Goal: Use online tool/utility: Utilize a website feature to perform a specific function

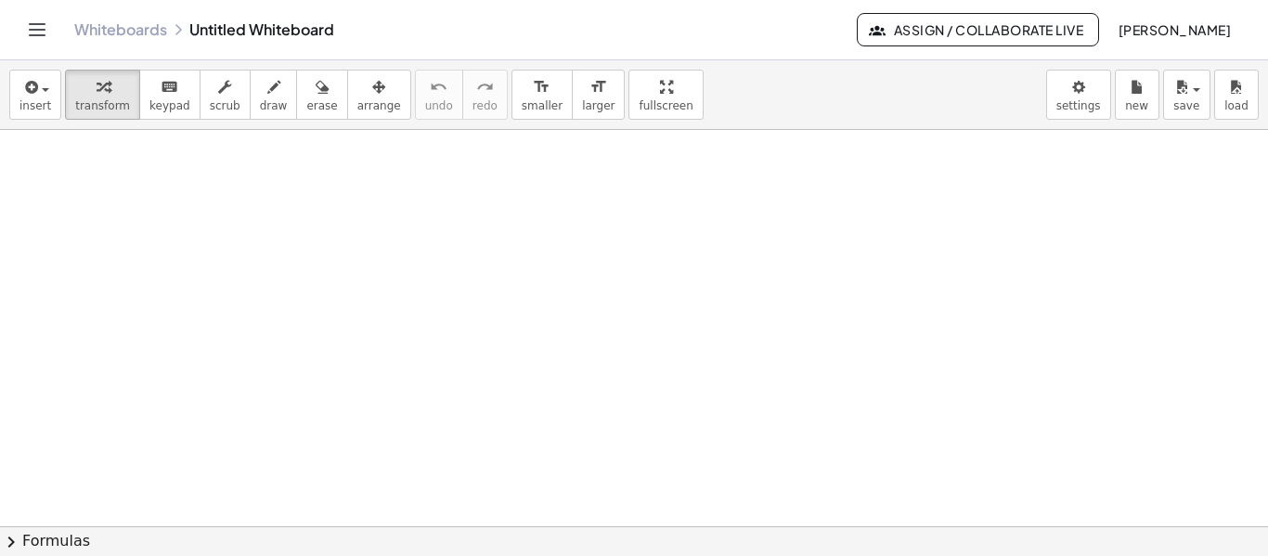
drag, startPoint x: 194, startPoint y: 200, endPoint x: 219, endPoint y: 229, distance: 38.1
drag, startPoint x: 244, startPoint y: 87, endPoint x: 234, endPoint y: 87, distance: 10.2
click at [260, 88] on div "button" at bounding box center [274, 86] width 28 height 22
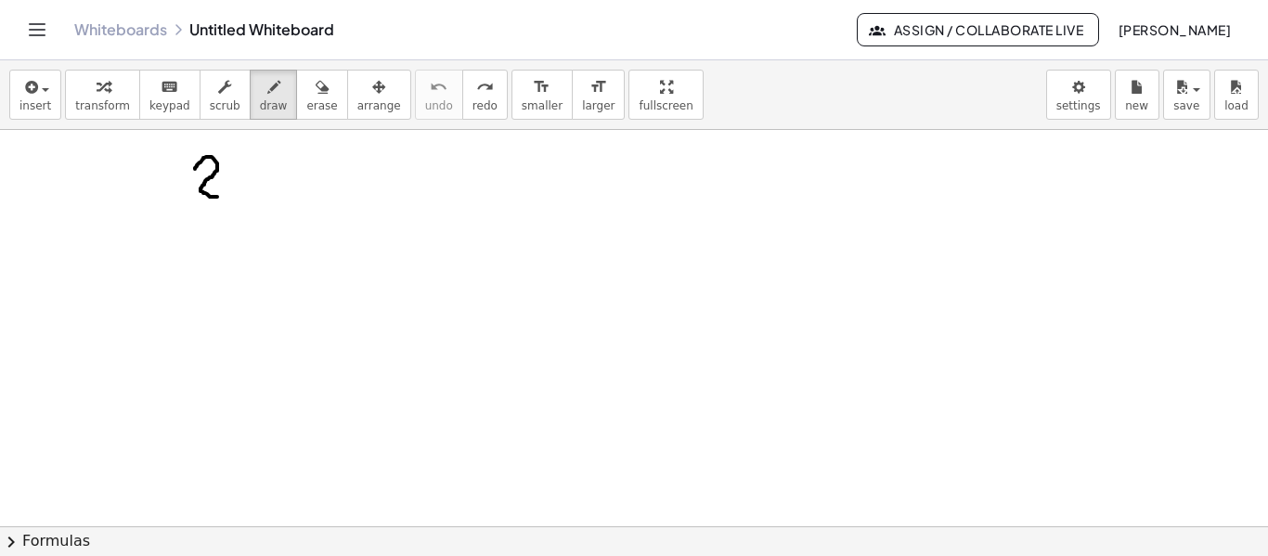
drag, startPoint x: 195, startPoint y: 169, endPoint x: 224, endPoint y: 186, distance: 33.3
drag, startPoint x: 258, startPoint y: 161, endPoint x: 236, endPoint y: 189, distance: 36.4
drag, startPoint x: 234, startPoint y: 165, endPoint x: 266, endPoint y: 191, distance: 41.6
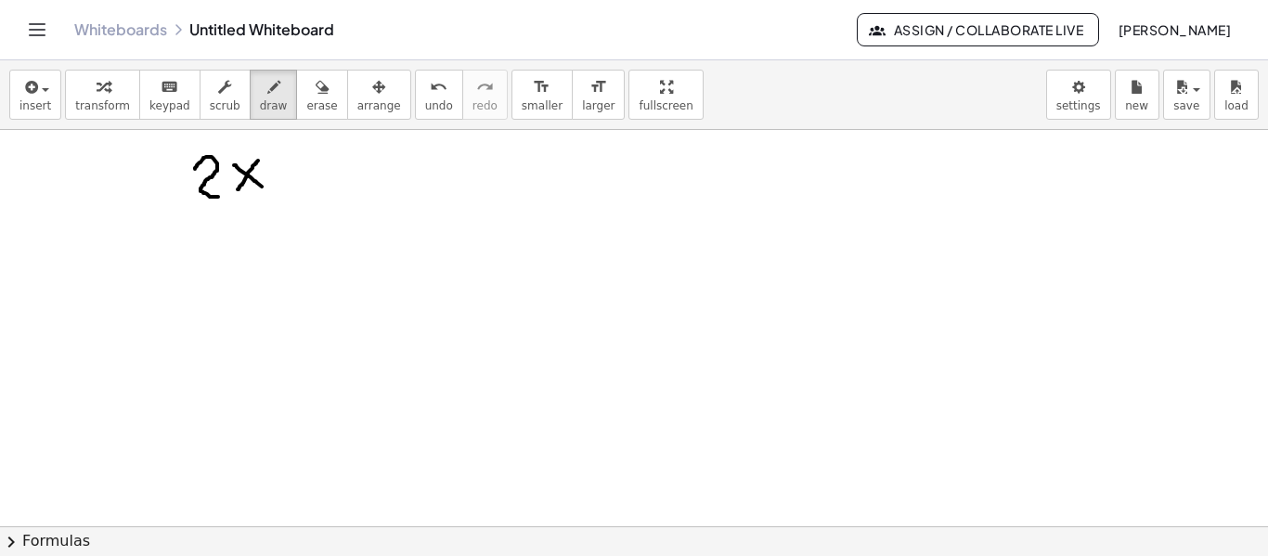
drag, startPoint x: 275, startPoint y: 174, endPoint x: 291, endPoint y: 174, distance: 16.7
drag, startPoint x: 321, startPoint y: 152, endPoint x: 305, endPoint y: 187, distance: 38.6
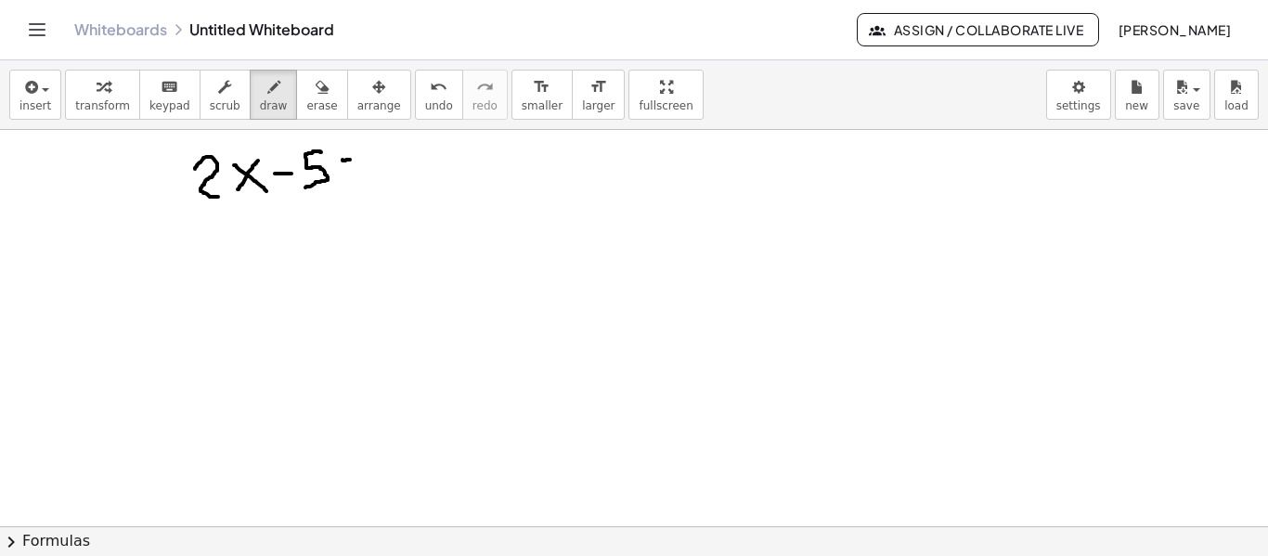
drag, startPoint x: 342, startPoint y: 160, endPoint x: 354, endPoint y: 160, distance: 11.1
drag, startPoint x: 342, startPoint y: 171, endPoint x: 355, endPoint y: 172, distance: 13.0
drag, startPoint x: 374, startPoint y: 147, endPoint x: 381, endPoint y: 182, distance: 36.0
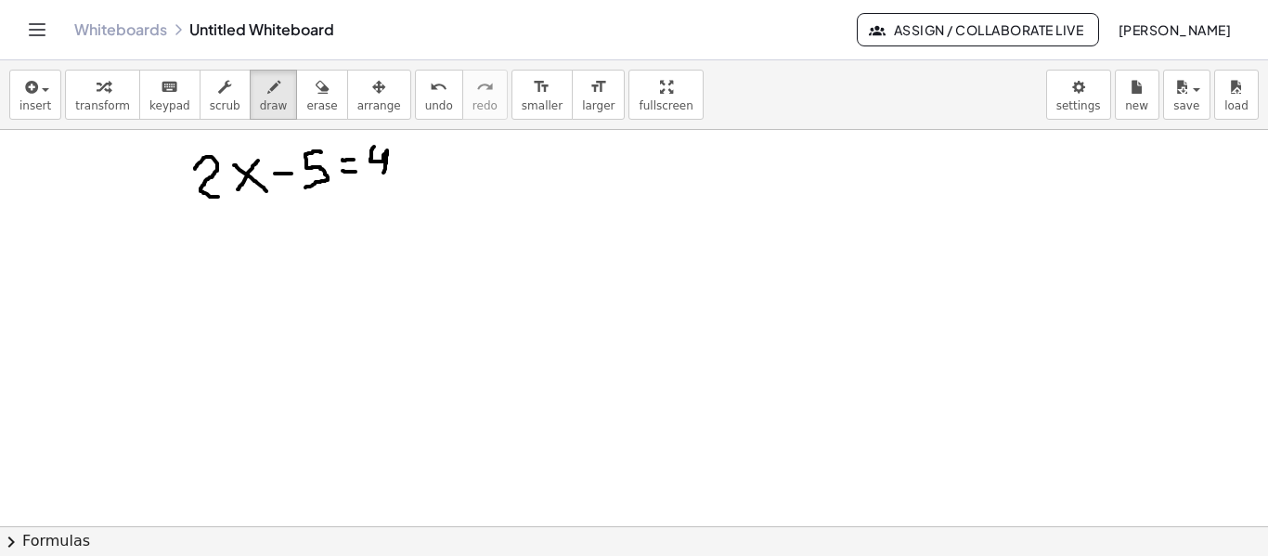
click at [430, 95] on icon "undo" at bounding box center [439, 87] width 18 height 22
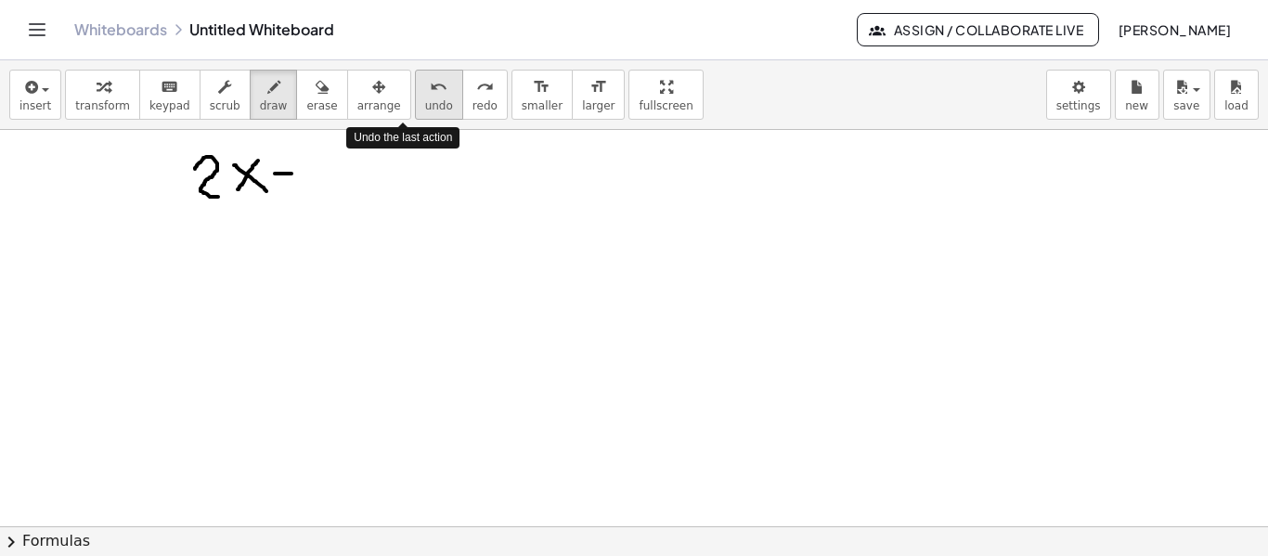
click at [430, 95] on icon "undo" at bounding box center [439, 87] width 18 height 22
click at [430, 94] on icon "undo" at bounding box center [439, 87] width 18 height 22
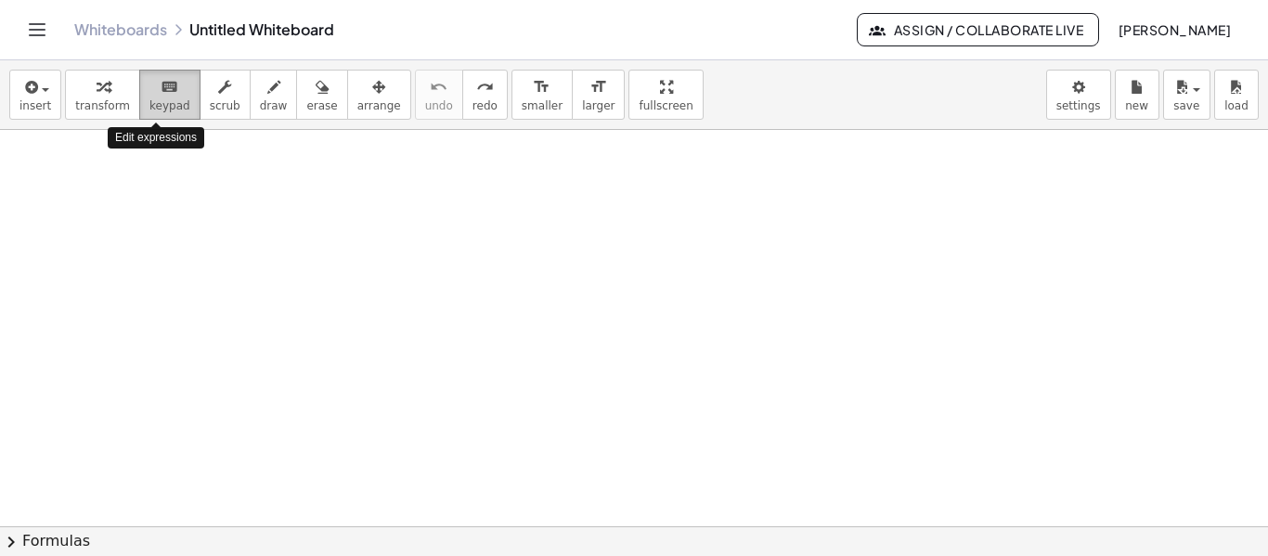
click at [139, 104] on button "keyboard keypad" at bounding box center [169, 95] width 61 height 50
click at [161, 96] on icon "keyboard" at bounding box center [170, 87] width 18 height 22
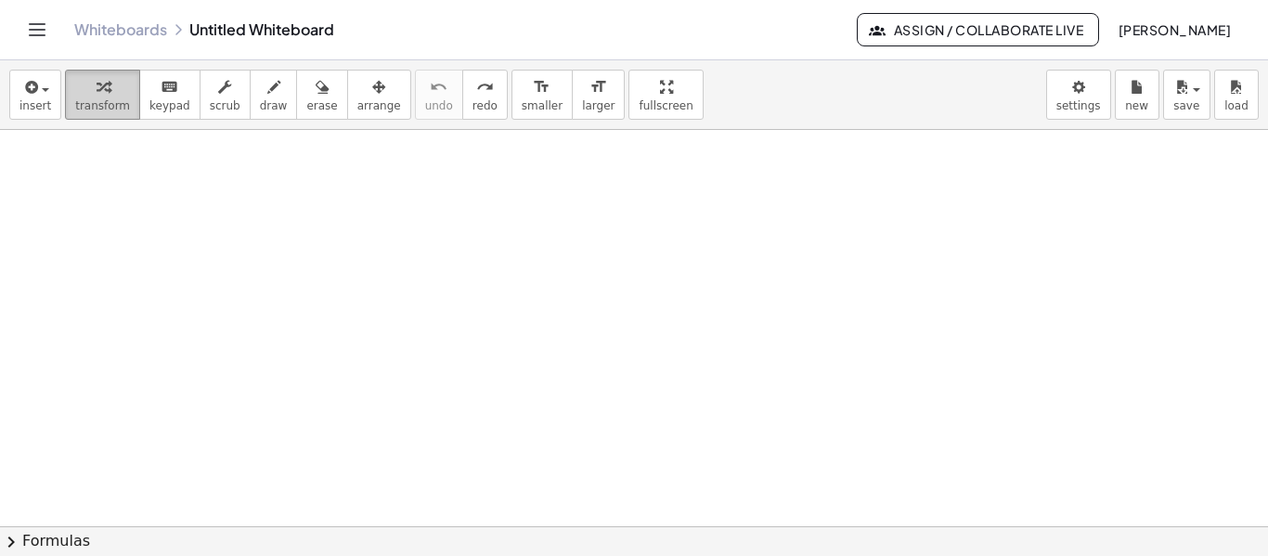
click at [119, 108] on button "transform" at bounding box center [102, 95] width 75 height 50
click at [164, 90] on icon "keyboard" at bounding box center [170, 87] width 18 height 22
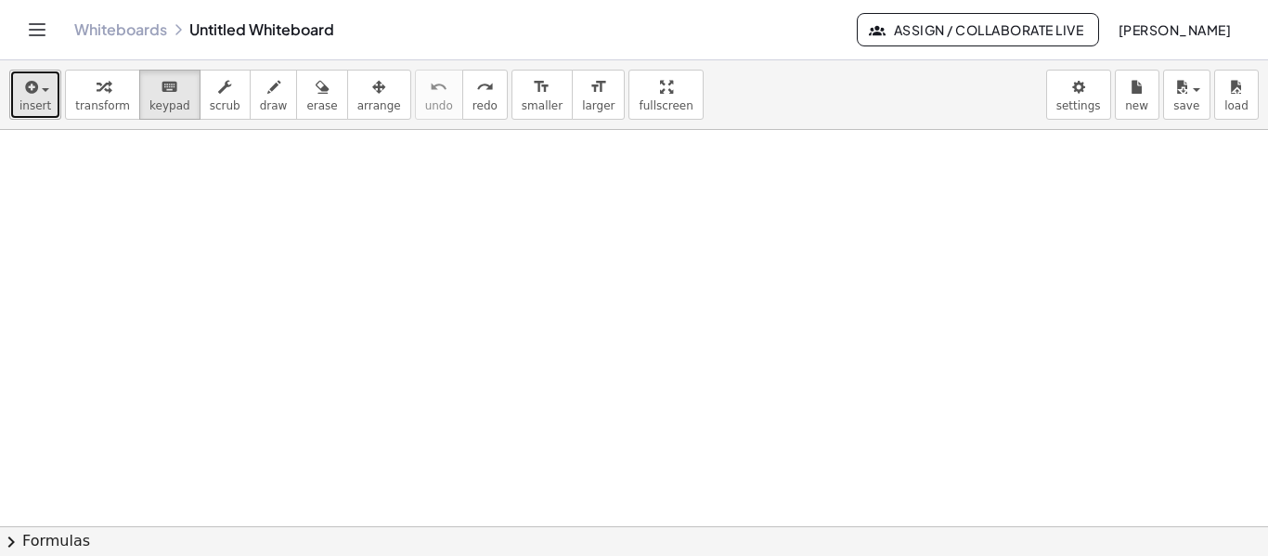
click at [46, 117] on button "insert" at bounding box center [35, 95] width 52 height 50
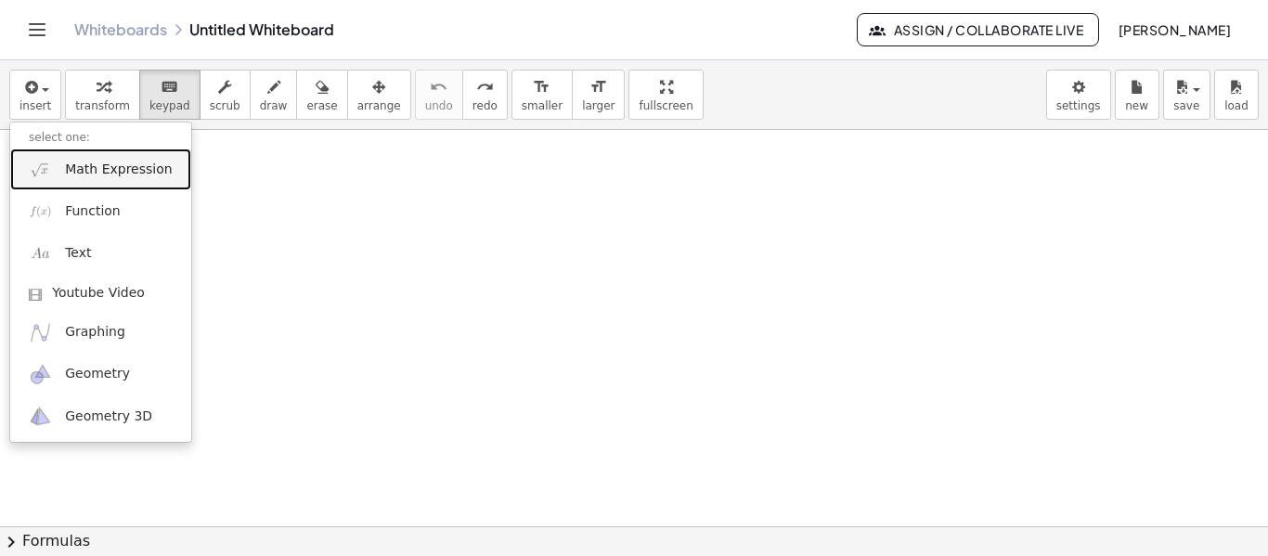
click at [129, 169] on span "Math Expression" at bounding box center [118, 170] width 107 height 19
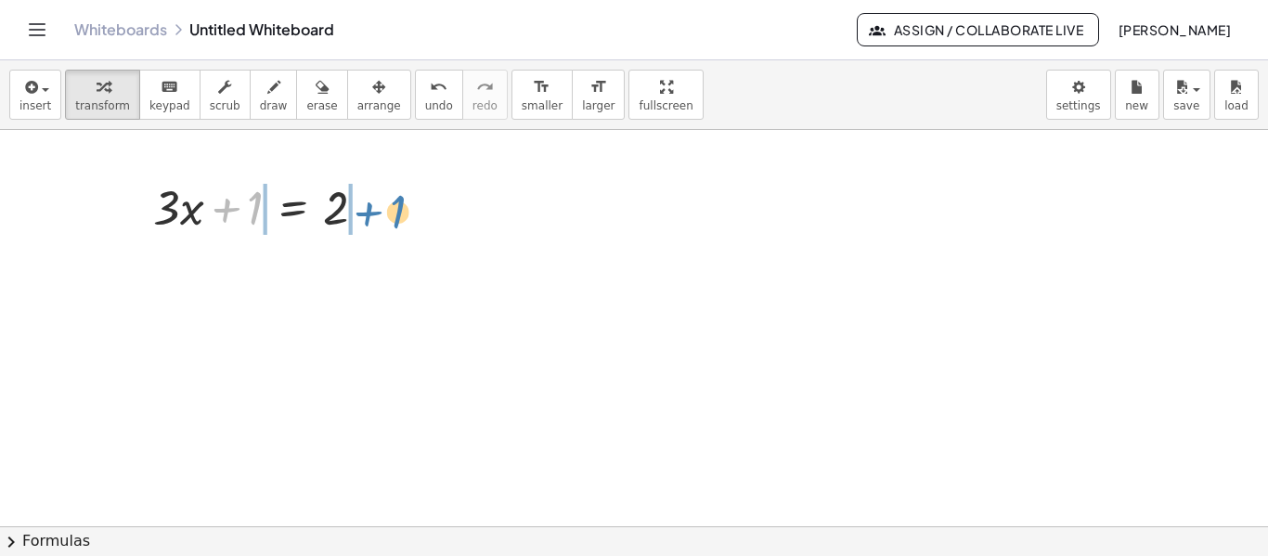
drag, startPoint x: 248, startPoint y: 205, endPoint x: 384, endPoint y: 209, distance: 136.5
click at [384, 209] on div at bounding box center [267, 205] width 247 height 63
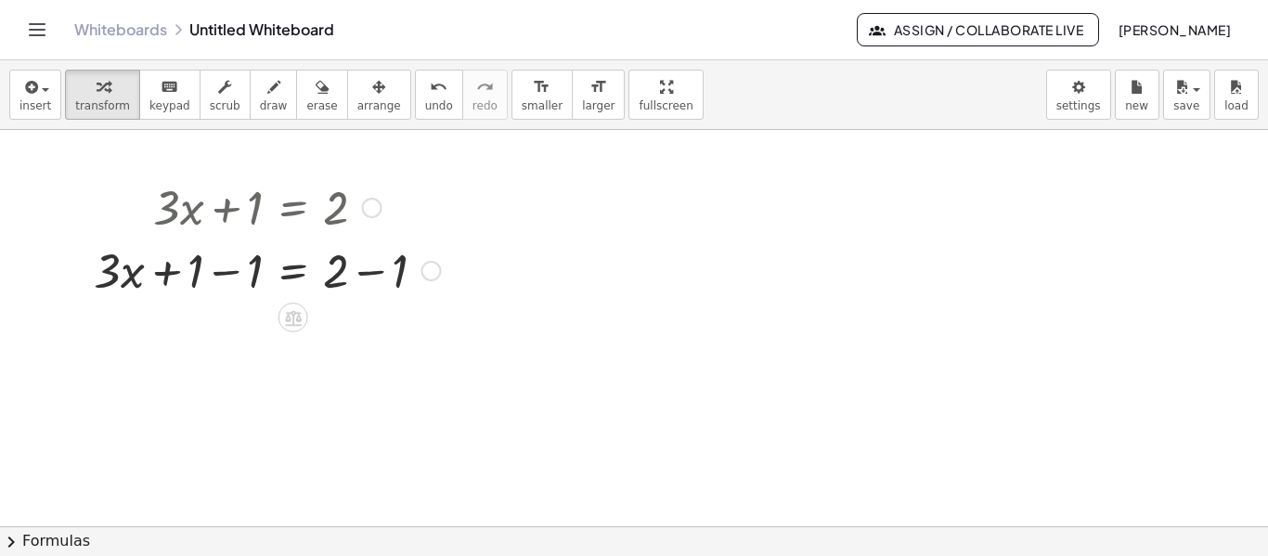
click at [245, 264] on div at bounding box center [267, 269] width 366 height 63
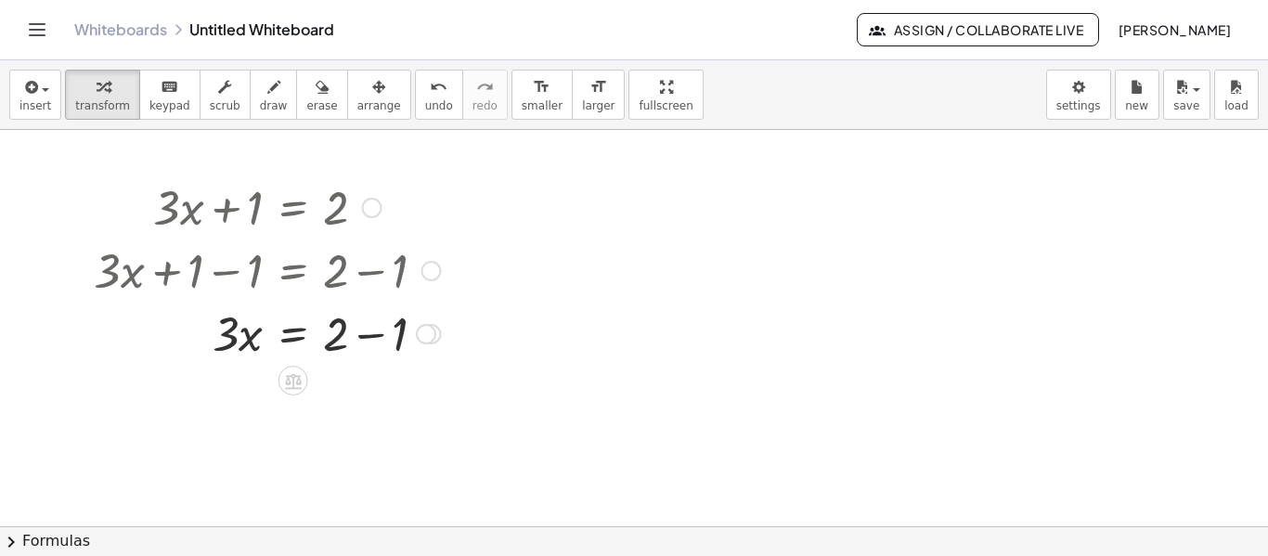
click at [371, 335] on div at bounding box center [267, 332] width 366 height 63
drag, startPoint x: 235, startPoint y: 422, endPoint x: 250, endPoint y: 444, distance: 26.0
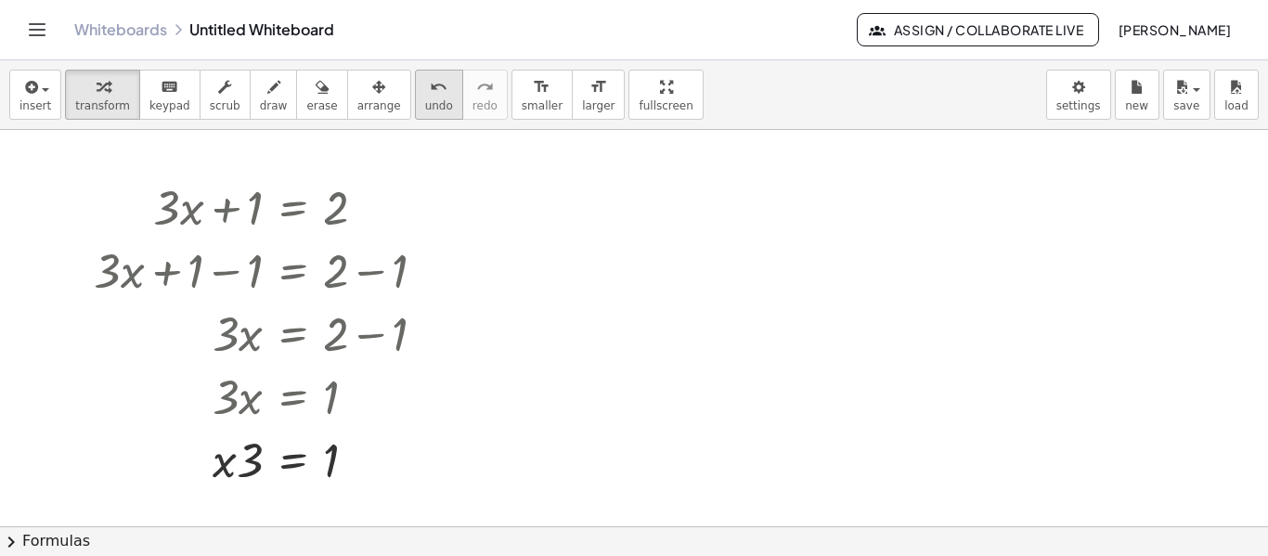
click at [425, 102] on span "undo" at bounding box center [439, 105] width 28 height 13
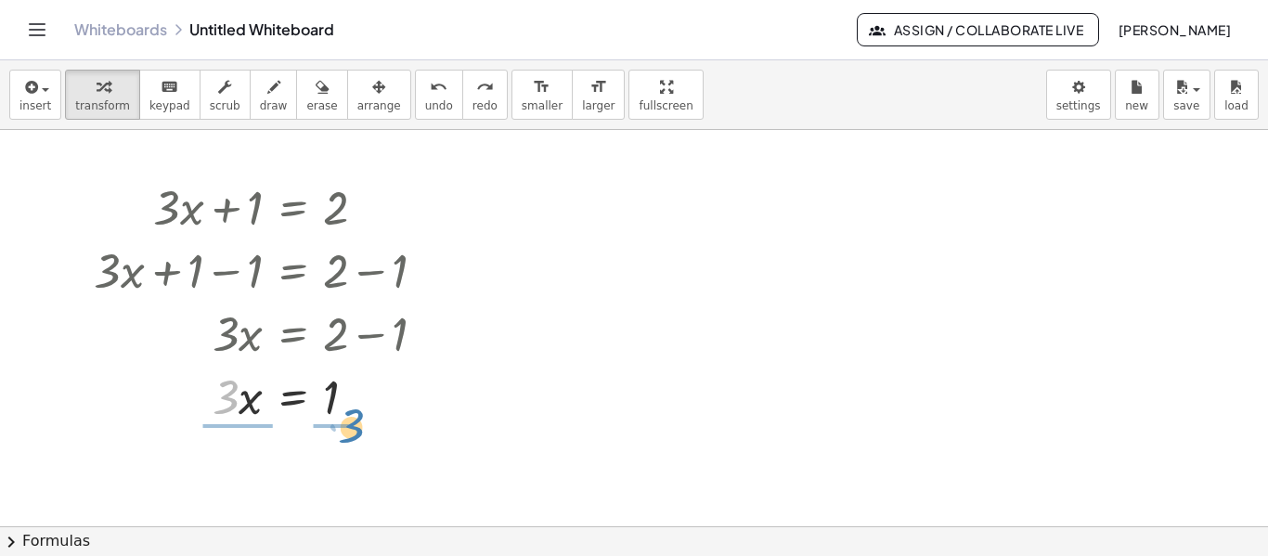
drag, startPoint x: 227, startPoint y: 393, endPoint x: 348, endPoint y: 421, distance: 123.8
click at [348, 421] on div at bounding box center [267, 395] width 366 height 63
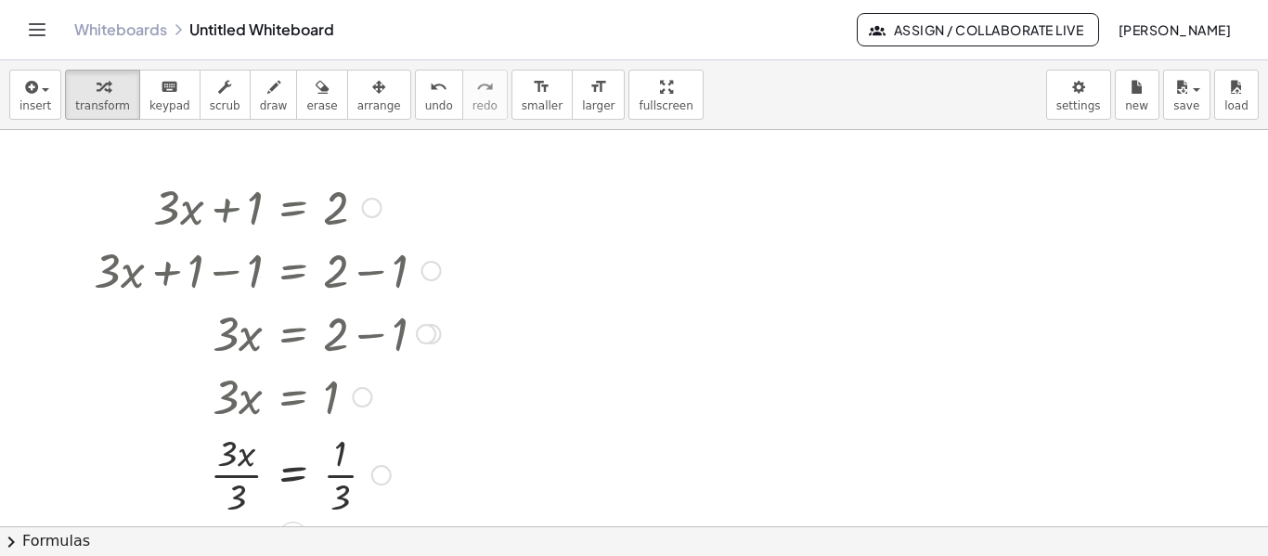
click at [239, 451] on div at bounding box center [267, 473] width 366 height 93
drag, startPoint x: 220, startPoint y: 426, endPoint x: 234, endPoint y: 507, distance: 81.9
click at [293, 208] on div "+ · 3 · x + 1 = 2 + · 3 · x + 1 − 1 = + 2 − 1 + · 3 · x + 0 = + 2 − 1 · 3 · x =…" at bounding box center [293, 208] width 0 height 0
click at [238, 479] on div at bounding box center [267, 473] width 366 height 93
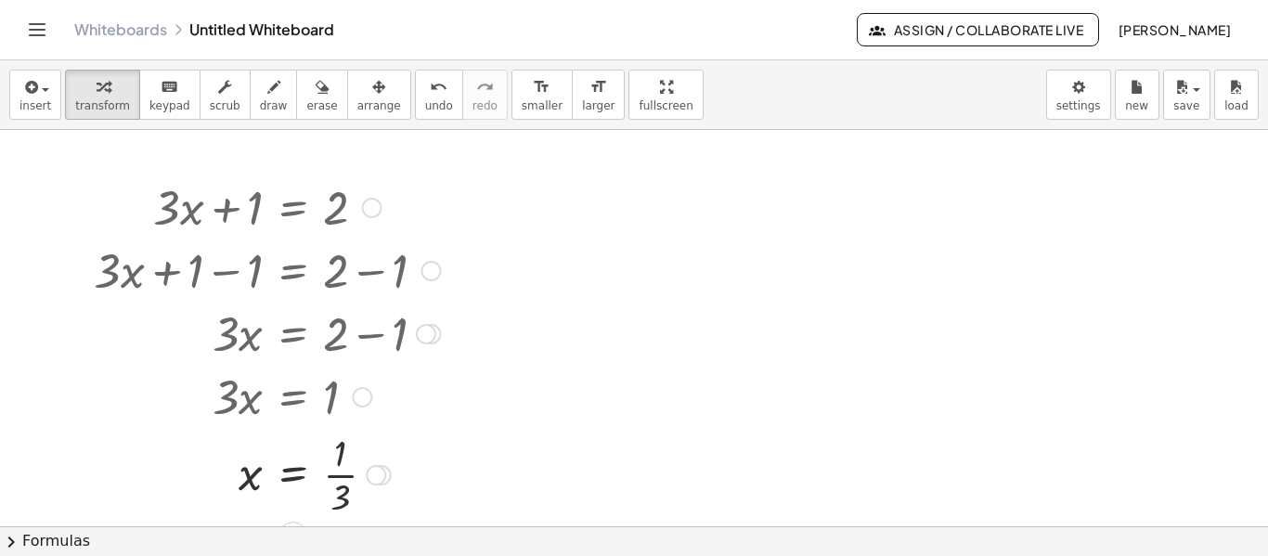
click at [335, 475] on div at bounding box center [267, 473] width 366 height 93
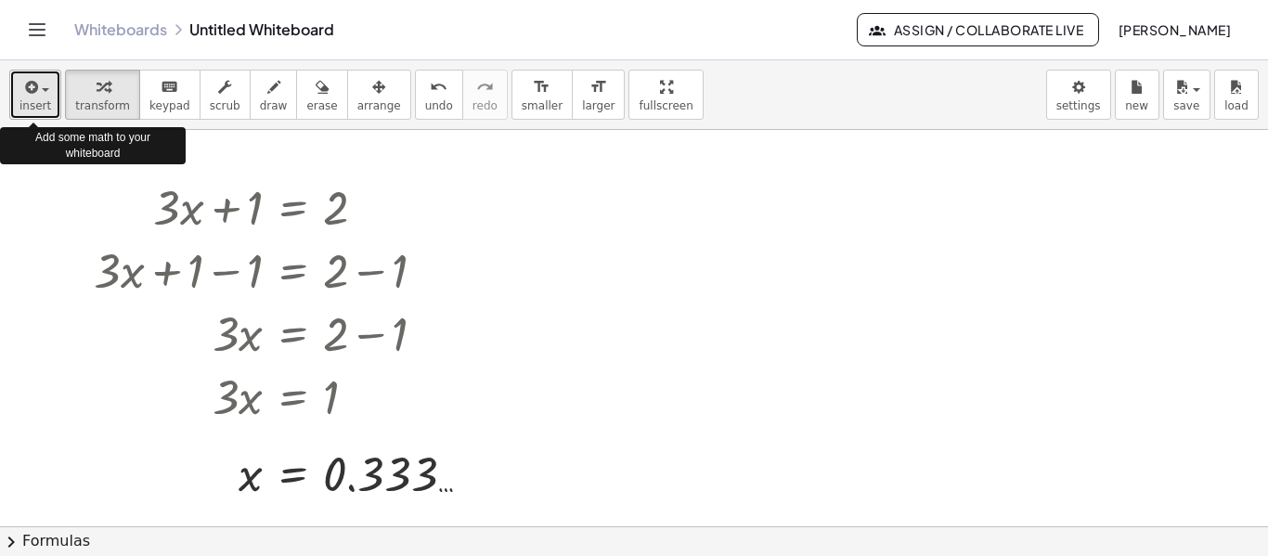
click at [53, 102] on button "insert" at bounding box center [35, 95] width 52 height 50
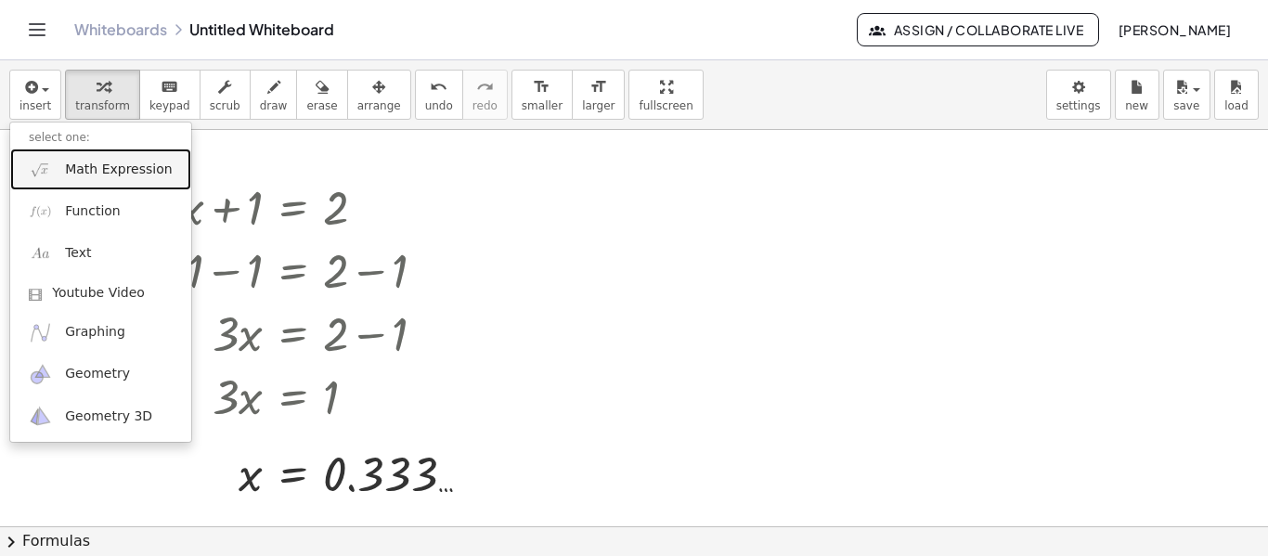
click at [135, 170] on span "Math Expression" at bounding box center [118, 170] width 107 height 19
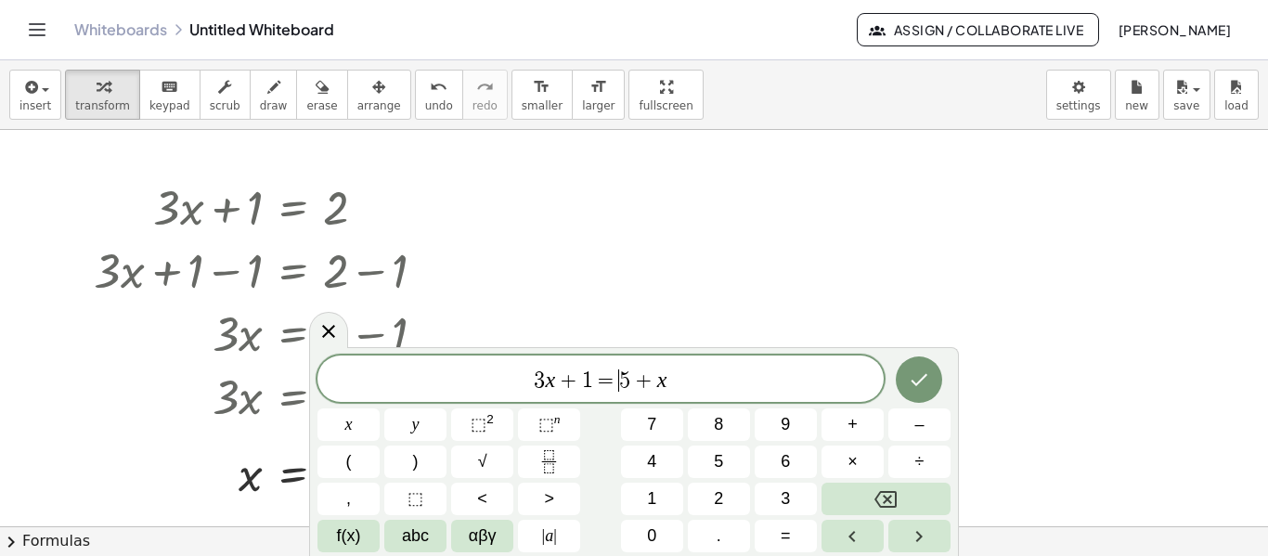
click at [612, 381] on span "=" at bounding box center [606, 380] width 27 height 22
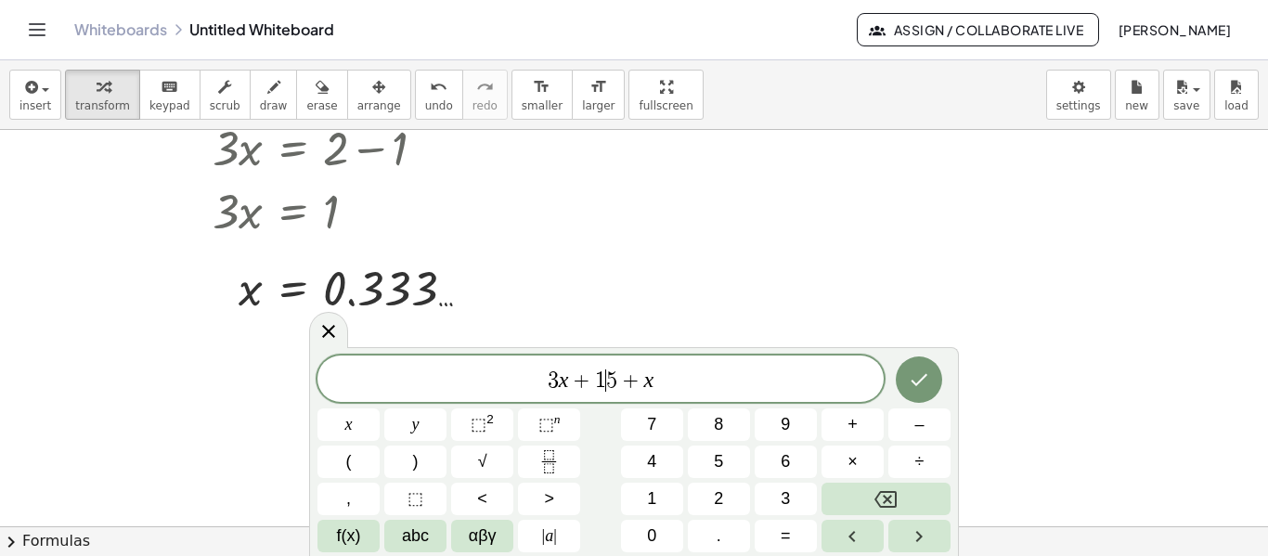
scroll to position [371, 0]
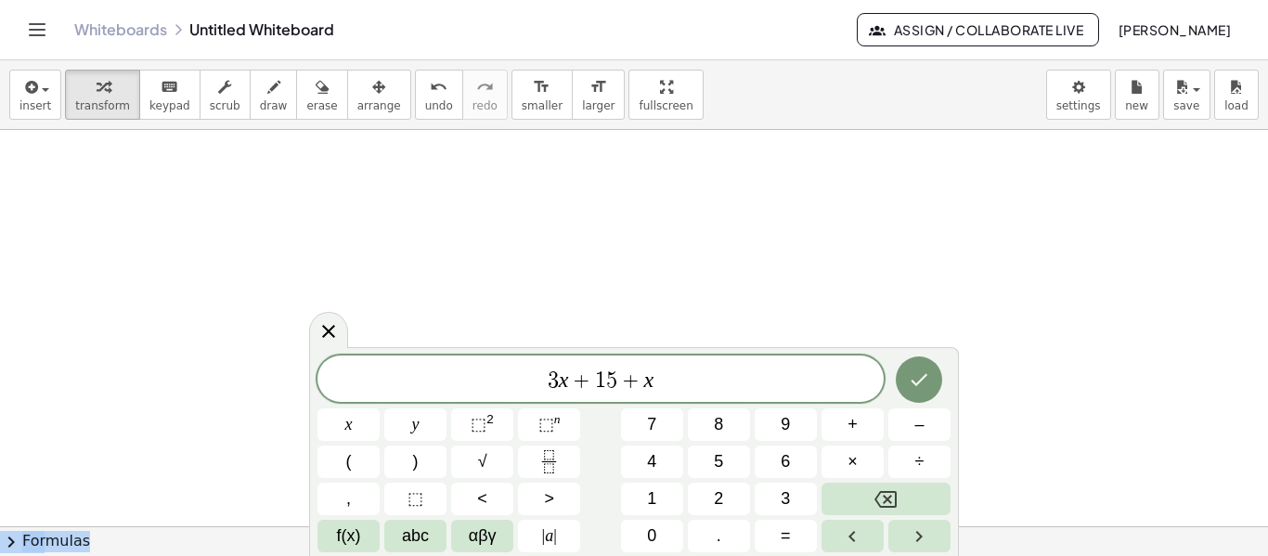
drag, startPoint x: 885, startPoint y: 367, endPoint x: 894, endPoint y: 229, distance: 137.6
click at [894, 229] on body "Graspable Math Activities Get Started Activity Bank Assigned Work Classes White…" at bounding box center [634, 278] width 1268 height 556
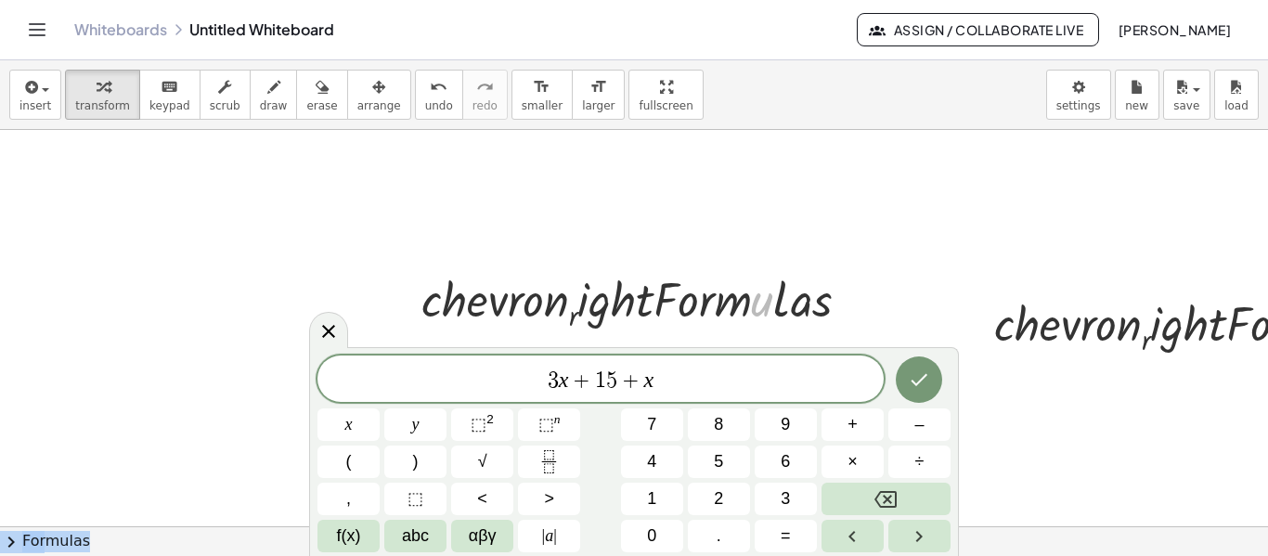
drag, startPoint x: 715, startPoint y: 335, endPoint x: 608, endPoint y: 419, distance: 135.5
click at [608, 419] on body "Graspable Math Activities Get Started Activity Bank Assigned Work Classes White…" at bounding box center [634, 278] width 1268 height 556
click at [425, 99] on span "undo" at bounding box center [439, 105] width 28 height 13
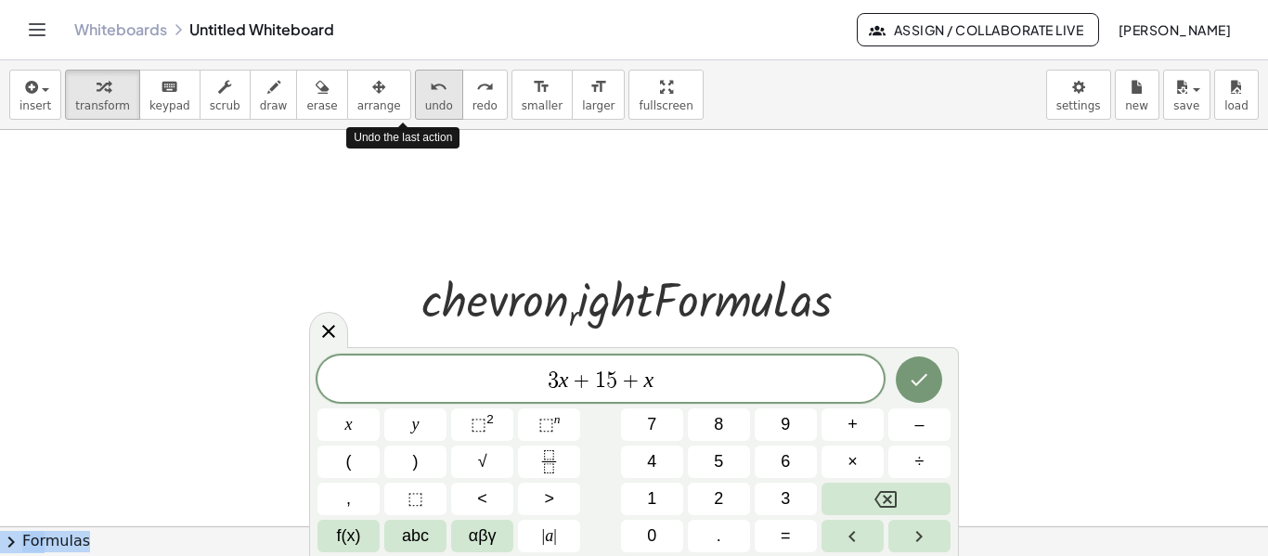
click at [425, 99] on span "undo" at bounding box center [439, 105] width 28 height 13
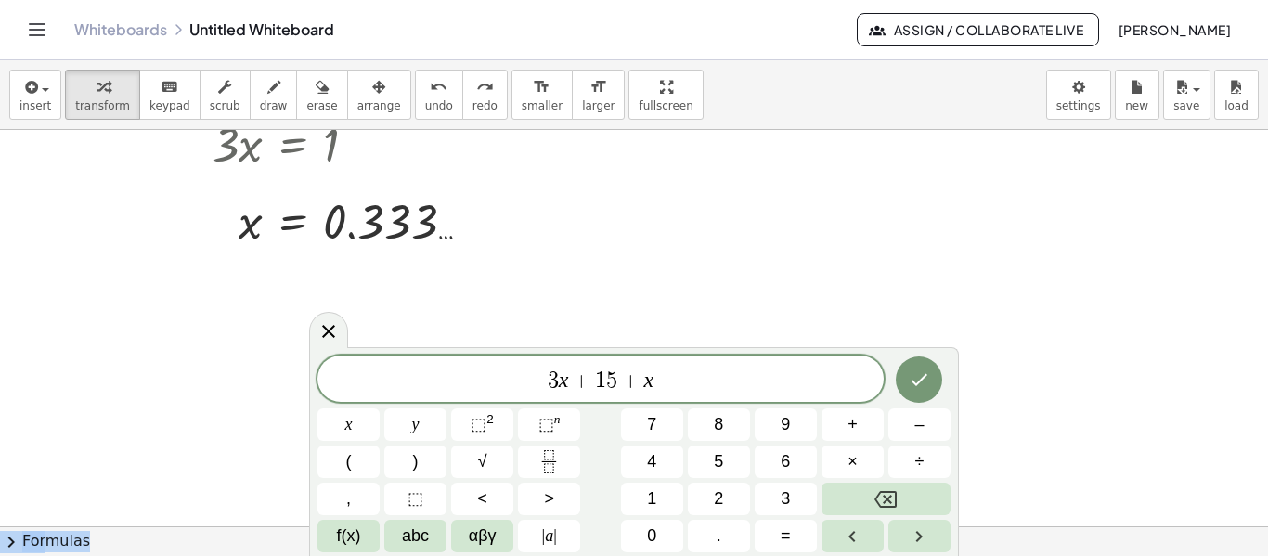
scroll to position [160, 0]
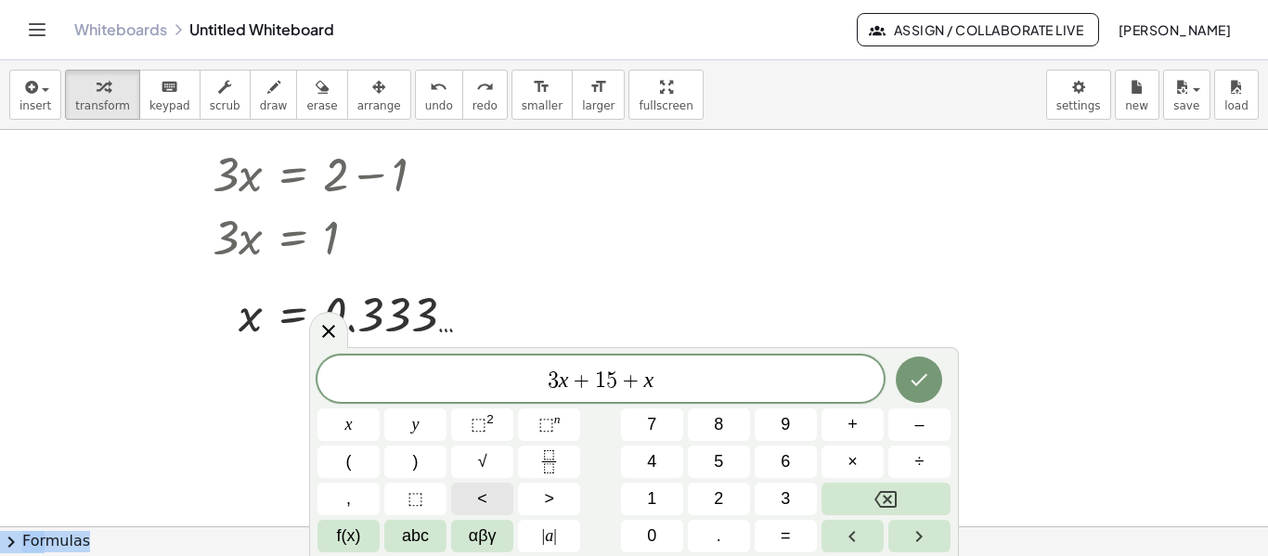
click at [492, 507] on button "<" at bounding box center [482, 499] width 62 height 32
click at [340, 523] on span "f(x)" at bounding box center [349, 535] width 24 height 25
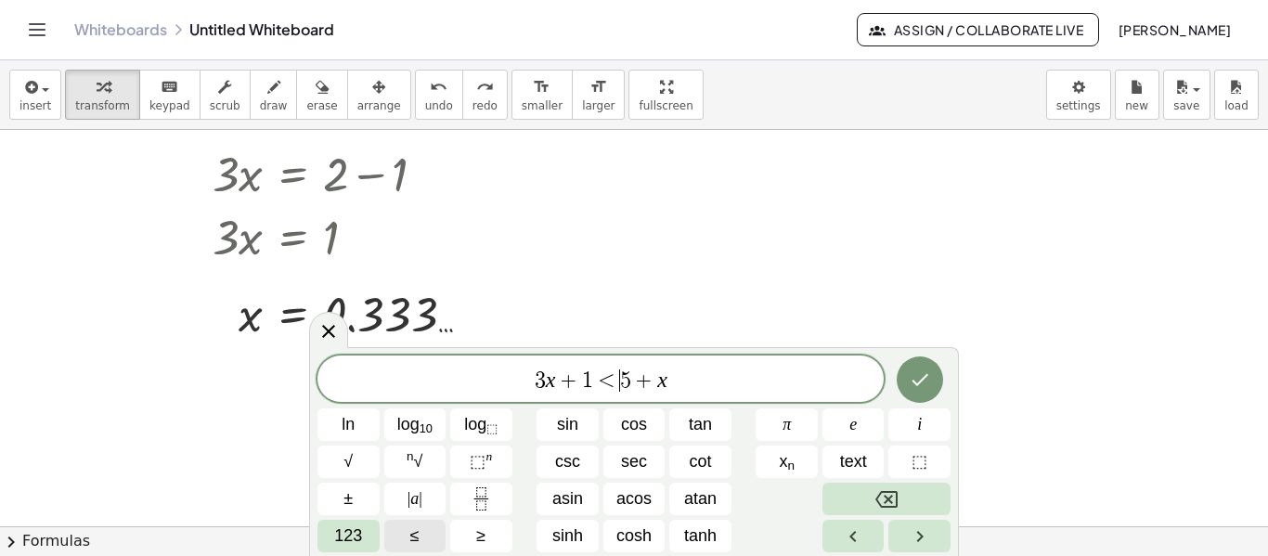
click at [417, 523] on span "≤" at bounding box center [414, 535] width 9 height 25
click at [600, 392] on span "3 x + 1 < ≤ ​ 5 + x" at bounding box center [600, 380] width 566 height 26
click at [921, 379] on icon "Done" at bounding box center [920, 379] width 22 height 22
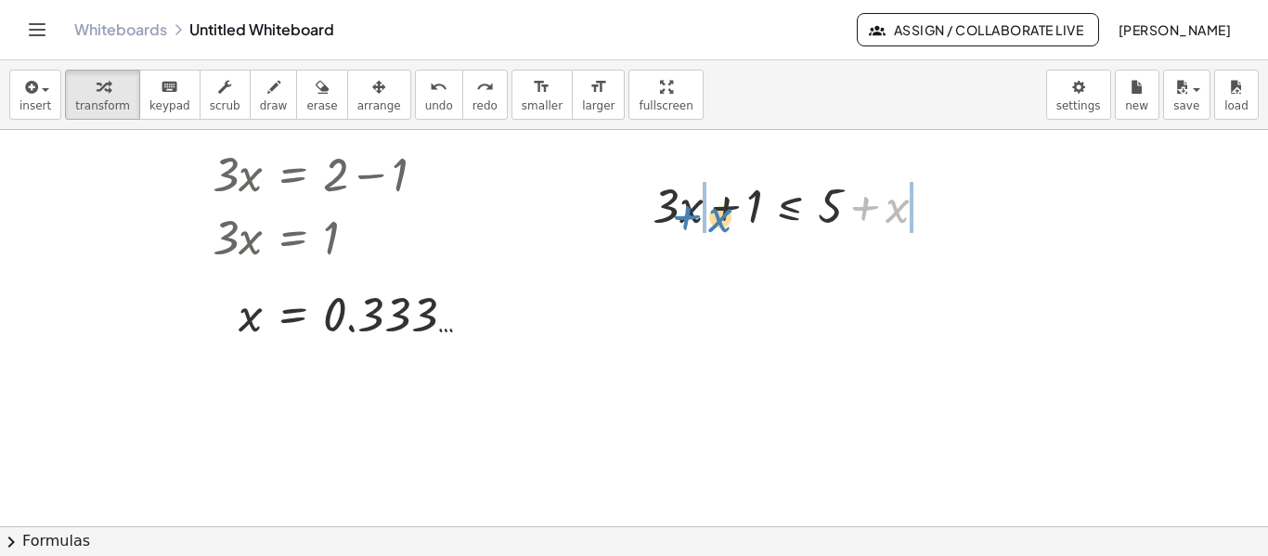
drag, startPoint x: 896, startPoint y: 203, endPoint x: 720, endPoint y: 213, distance: 176.6
click at [720, 213] on div at bounding box center [797, 204] width 308 height 63
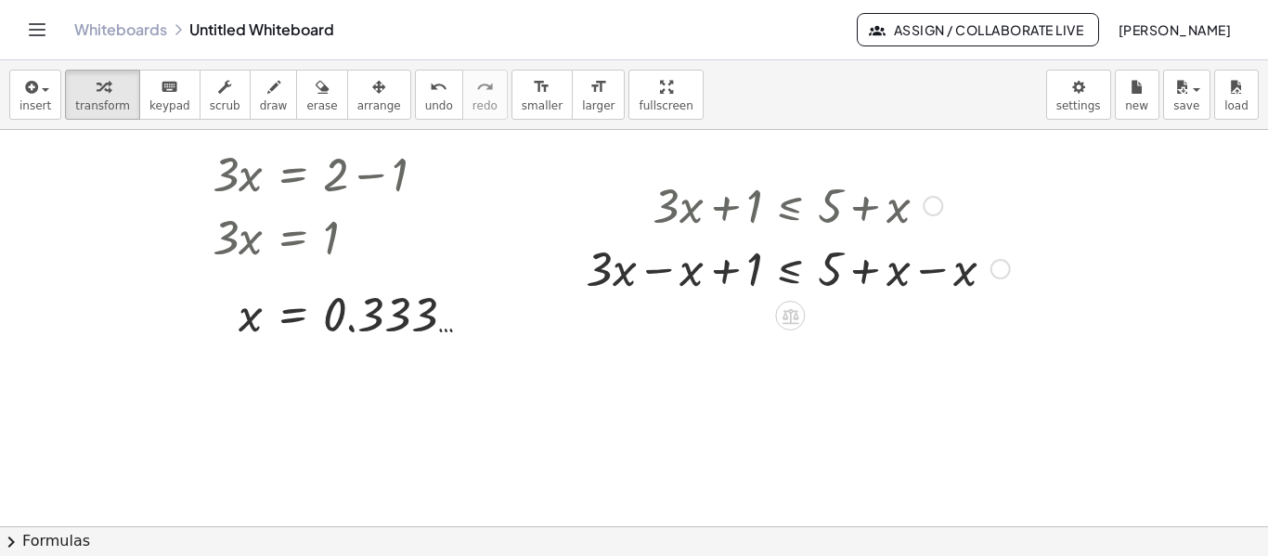
click at [666, 269] on div at bounding box center [797, 267] width 443 height 63
click at [921, 264] on div at bounding box center [830, 267] width 375 height 63
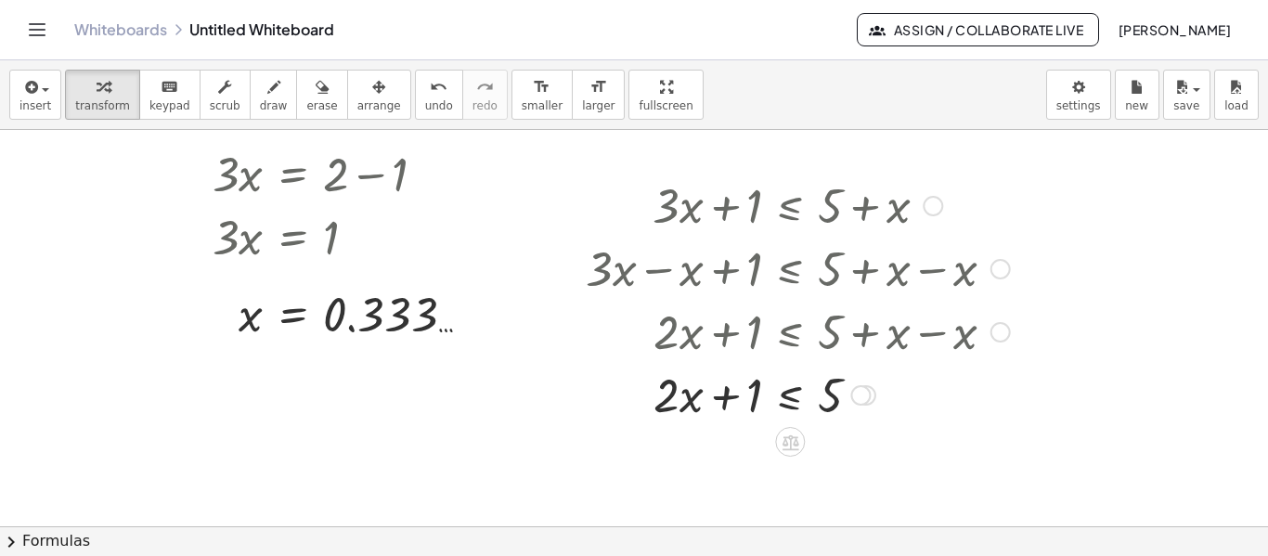
click at [922, 334] on div at bounding box center [797, 330] width 443 height 63
click at [425, 102] on span "undo" at bounding box center [439, 105] width 28 height 13
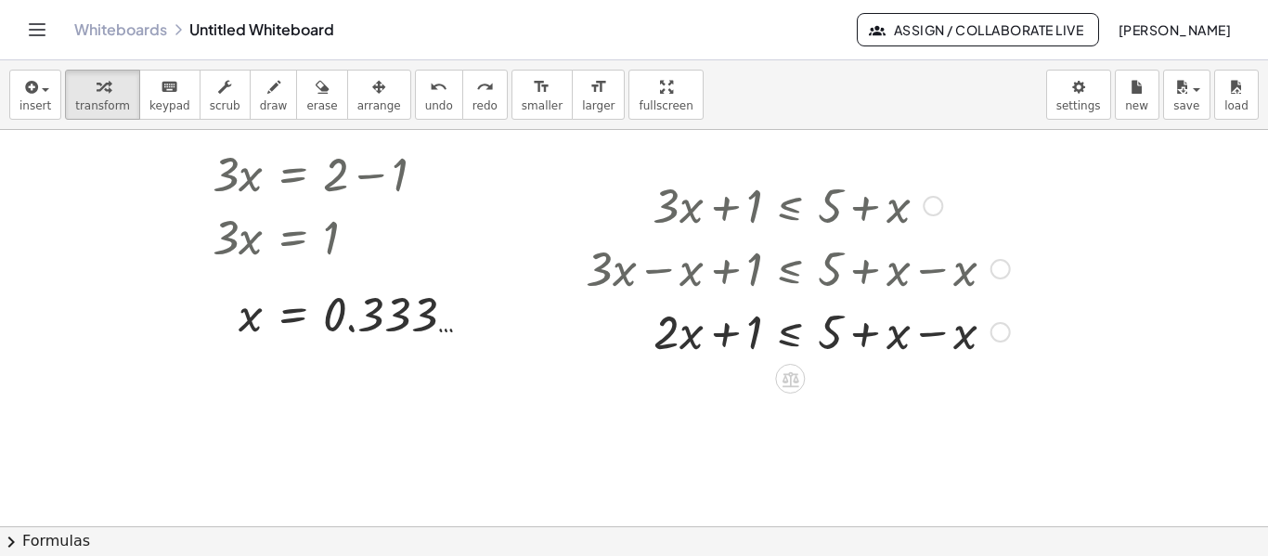
click at [940, 326] on div at bounding box center [797, 330] width 443 height 63
click at [425, 101] on span "undo" at bounding box center [439, 105] width 28 height 13
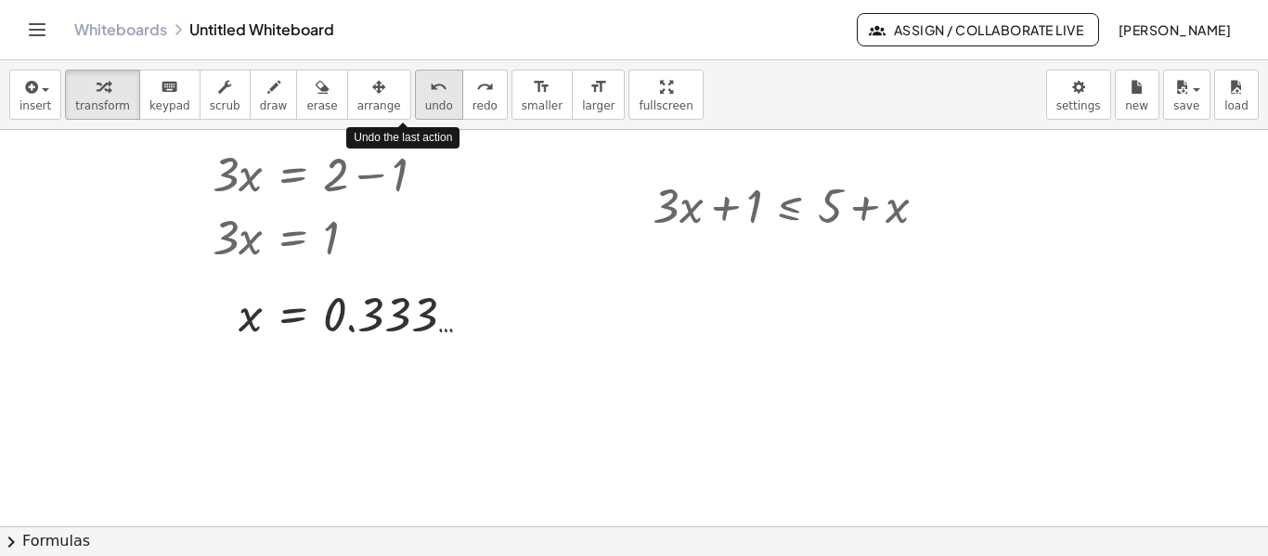
click at [425, 101] on span "undo" at bounding box center [439, 105] width 28 height 13
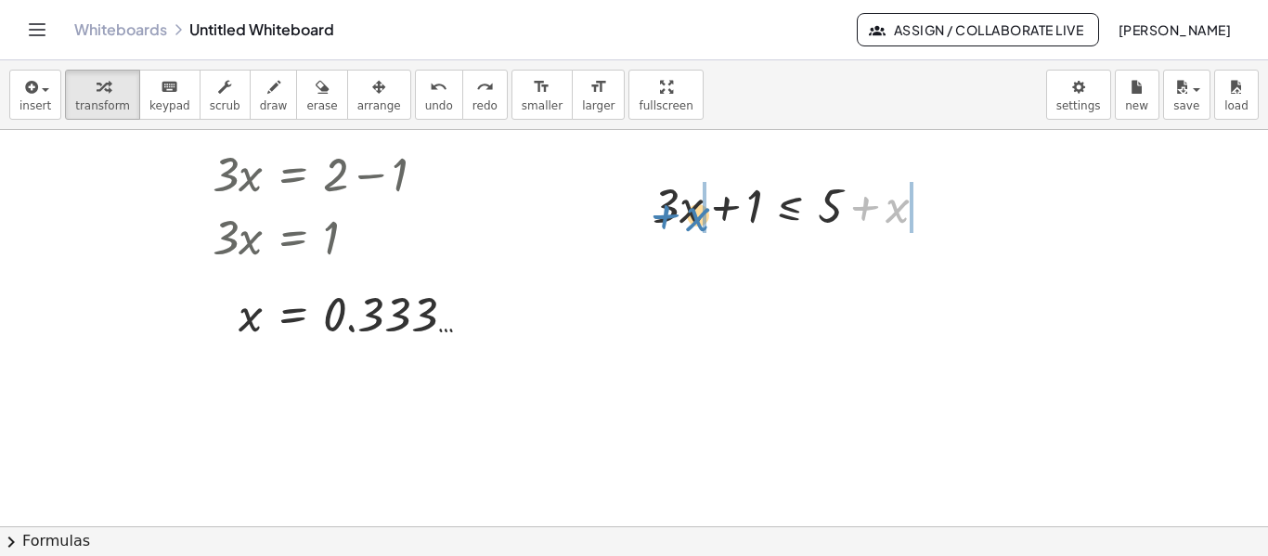
drag, startPoint x: 893, startPoint y: 211, endPoint x: 700, endPoint y: 219, distance: 193.2
click at [699, 219] on div at bounding box center [797, 204] width 308 height 63
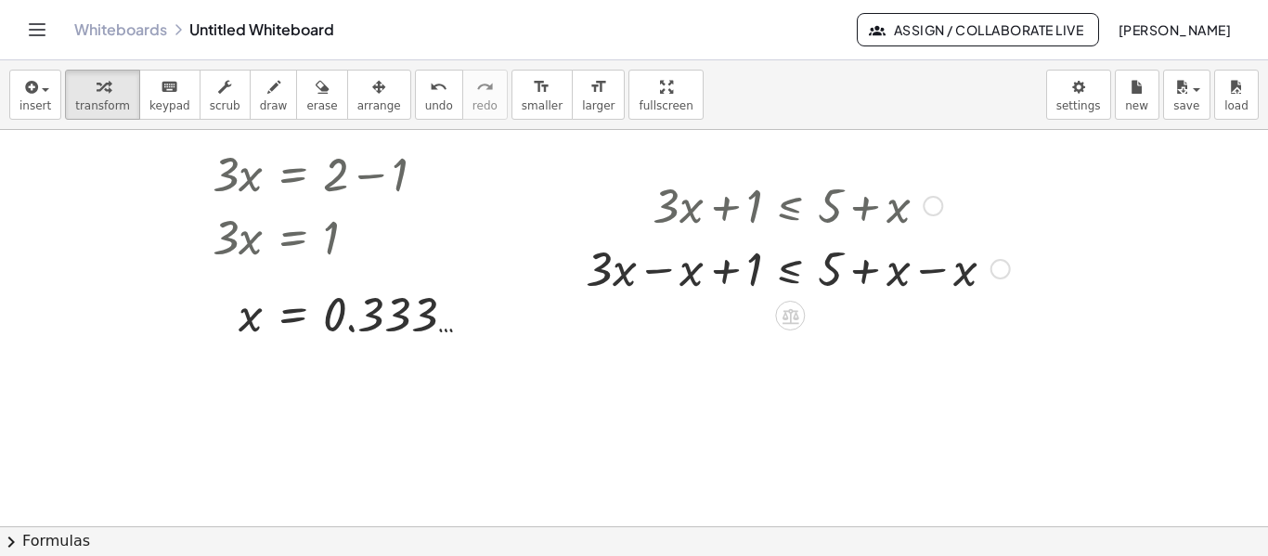
click at [672, 274] on div at bounding box center [797, 267] width 443 height 63
click at [671, 274] on div at bounding box center [830, 267] width 375 height 63
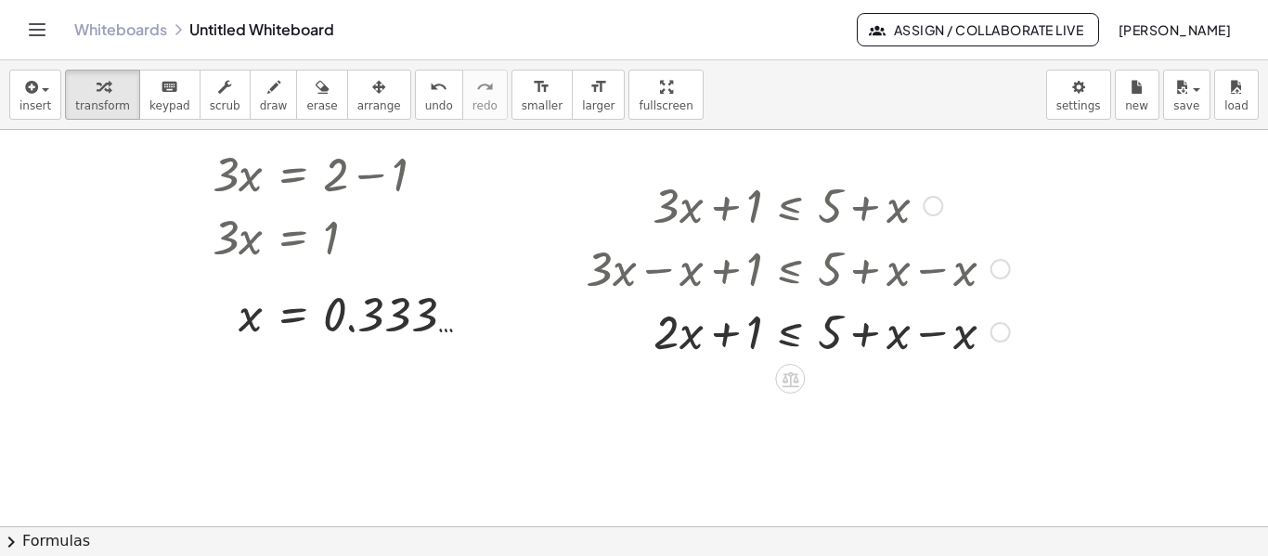
click at [930, 328] on div at bounding box center [797, 330] width 443 height 63
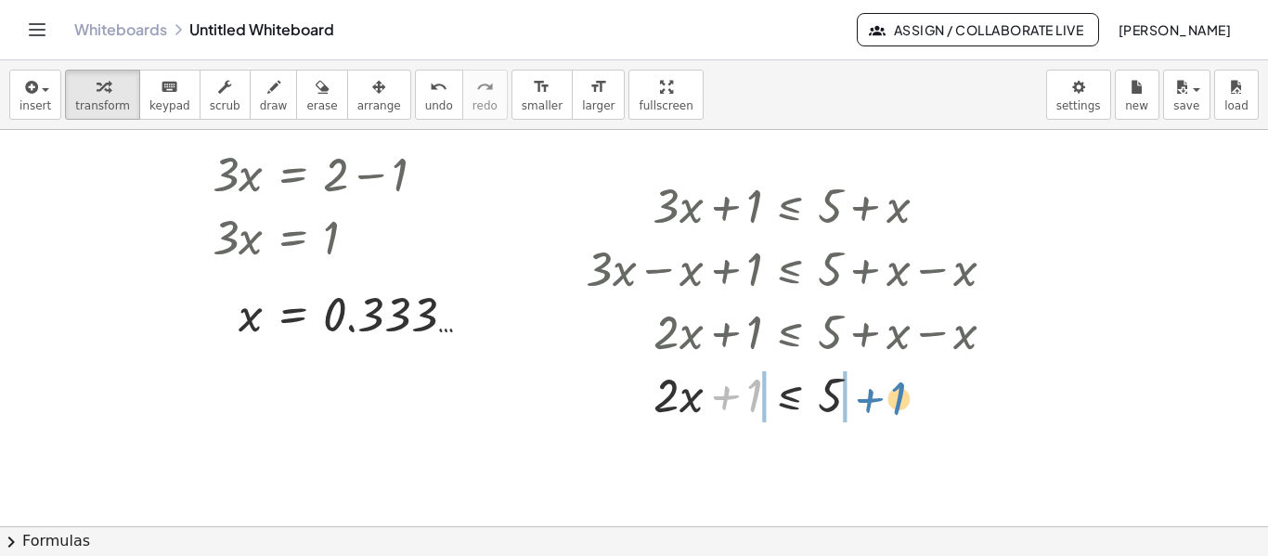
drag, startPoint x: 738, startPoint y: 386, endPoint x: 882, endPoint y: 389, distance: 143.9
click at [882, 389] on div at bounding box center [797, 393] width 443 height 63
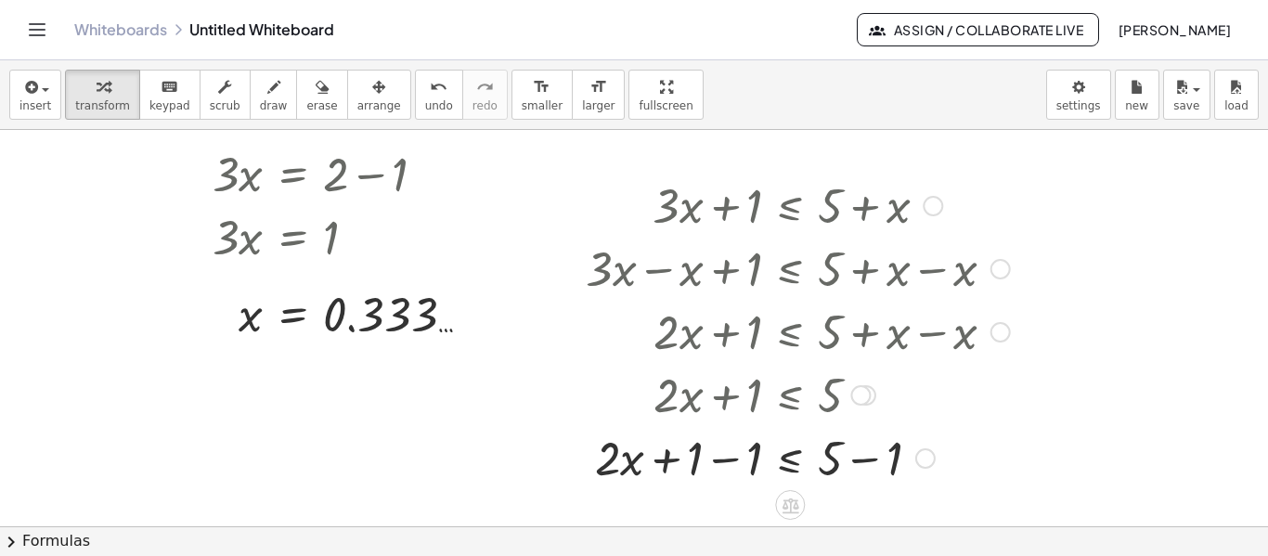
click at [857, 451] on div at bounding box center [797, 456] width 443 height 63
click at [790, 458] on div "+ · x ≤ 5 · 2 + 1 − 1 + − 1" at bounding box center [790, 458] width 0 height 0
click at [721, 447] on div at bounding box center [797, 456] width 443 height 63
click at [415, 97] on button "undo undo" at bounding box center [439, 95] width 48 height 50
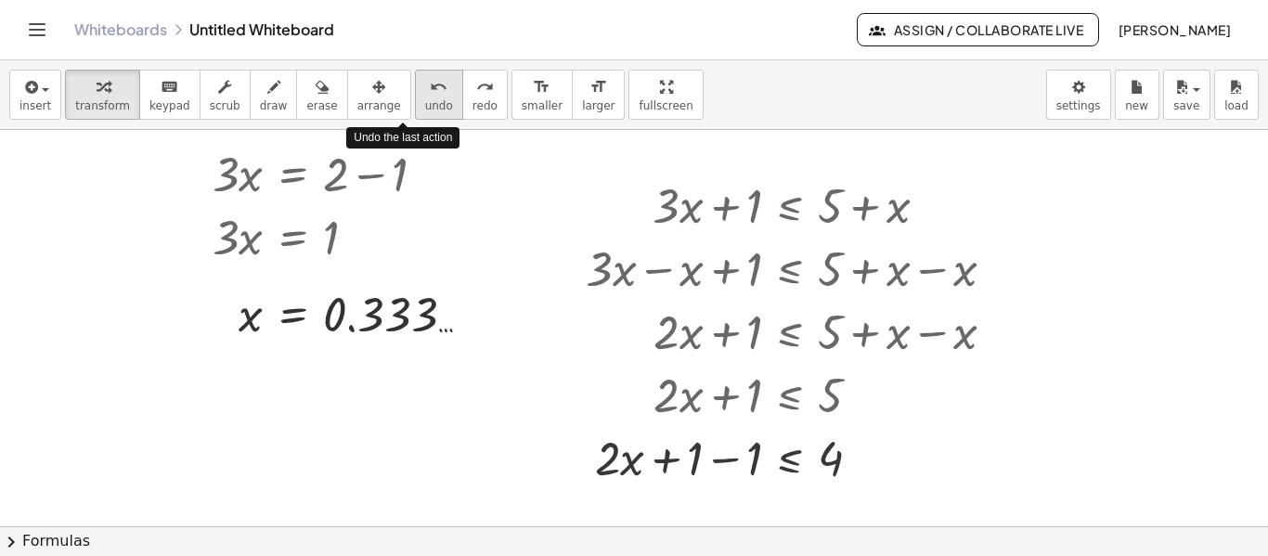
click at [425, 99] on span "undo" at bounding box center [439, 105] width 28 height 13
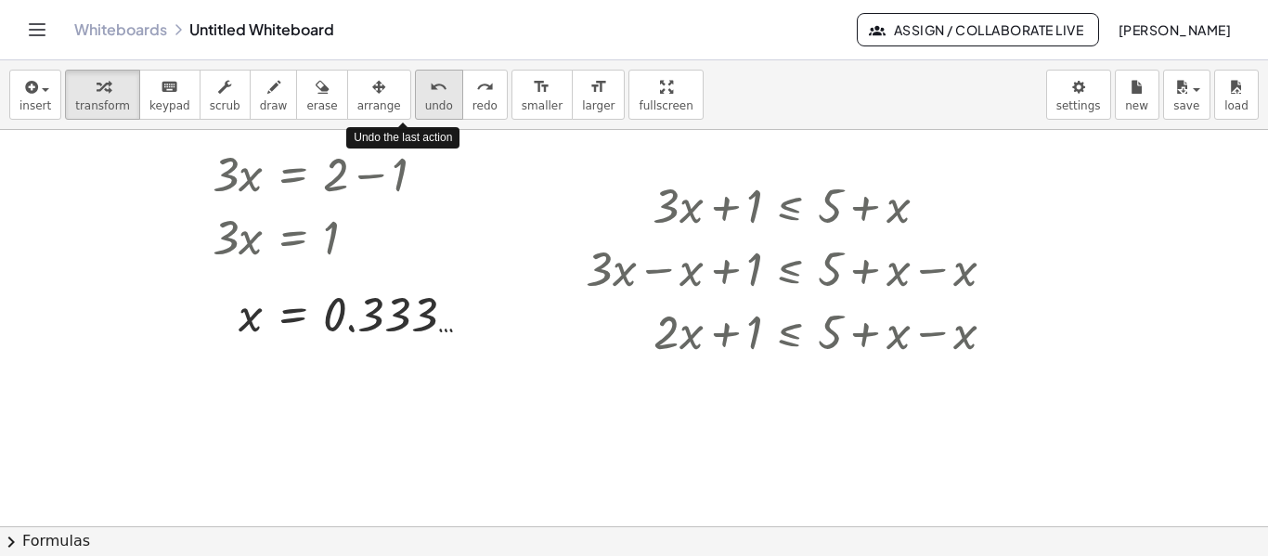
click at [425, 99] on span "undo" at bounding box center [439, 105] width 28 height 13
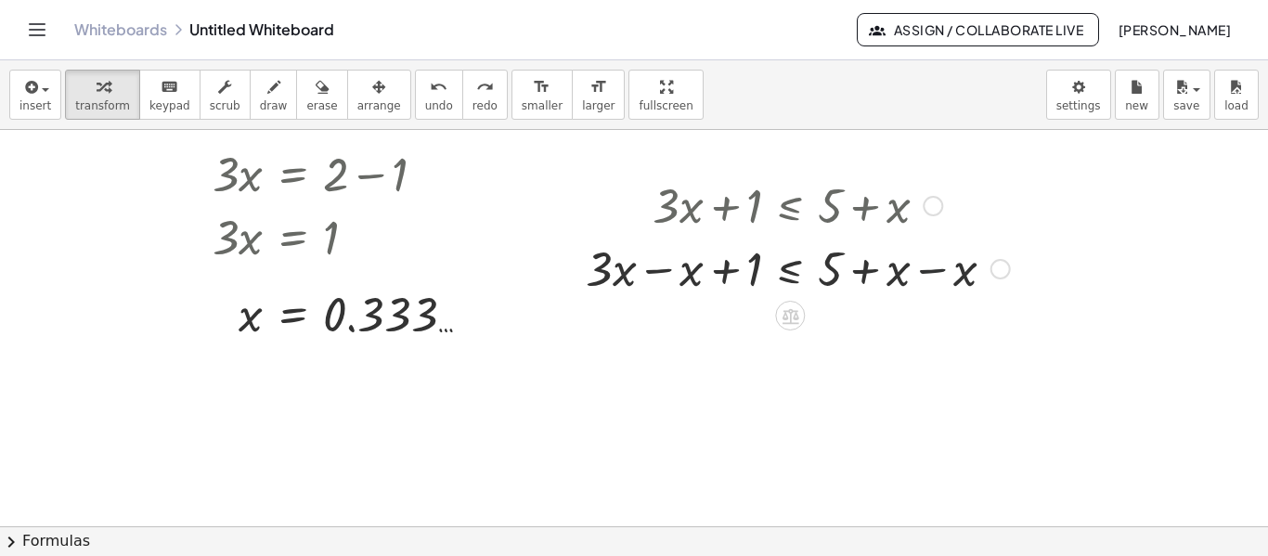
click at [912, 274] on div at bounding box center [797, 267] width 443 height 63
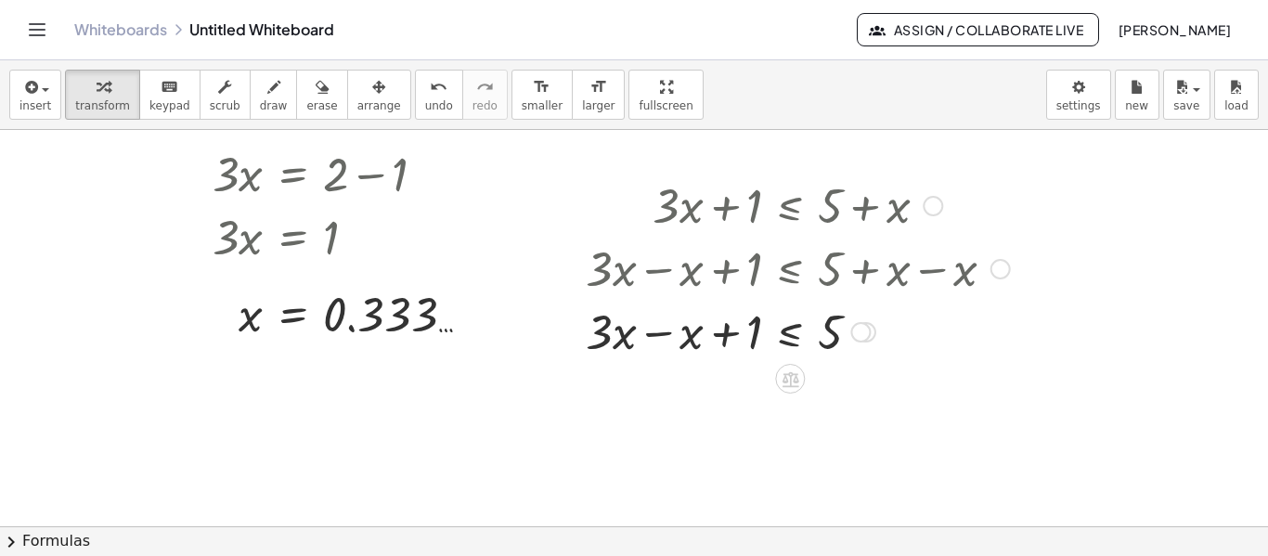
click at [684, 342] on div at bounding box center [797, 330] width 443 height 63
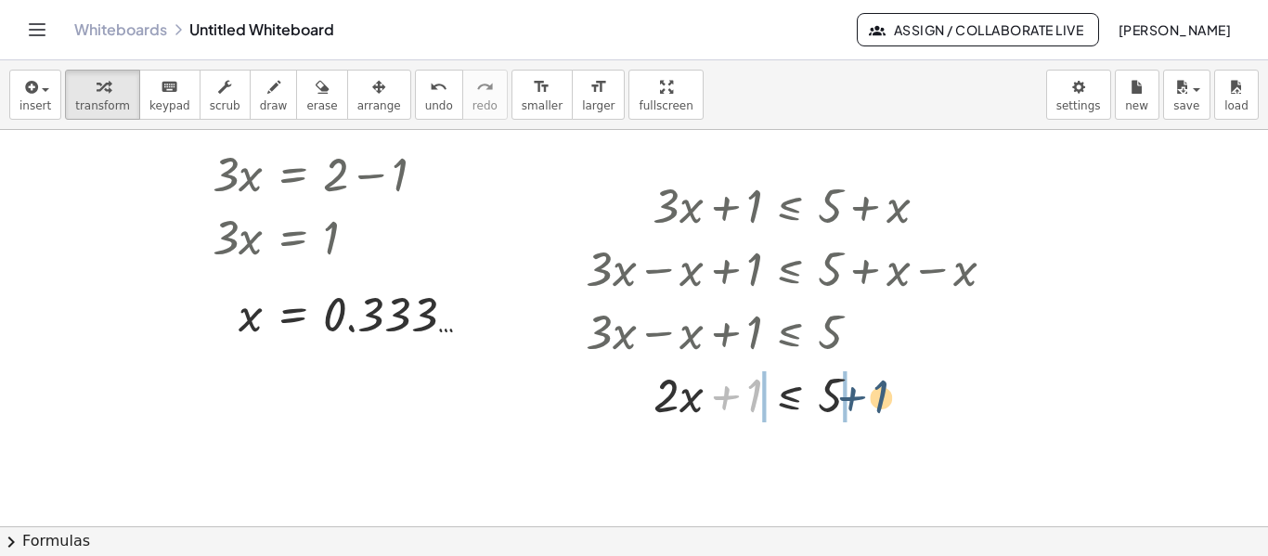
drag, startPoint x: 741, startPoint y: 393, endPoint x: 882, endPoint y: 387, distance: 140.2
click at [882, 387] on div at bounding box center [797, 393] width 443 height 63
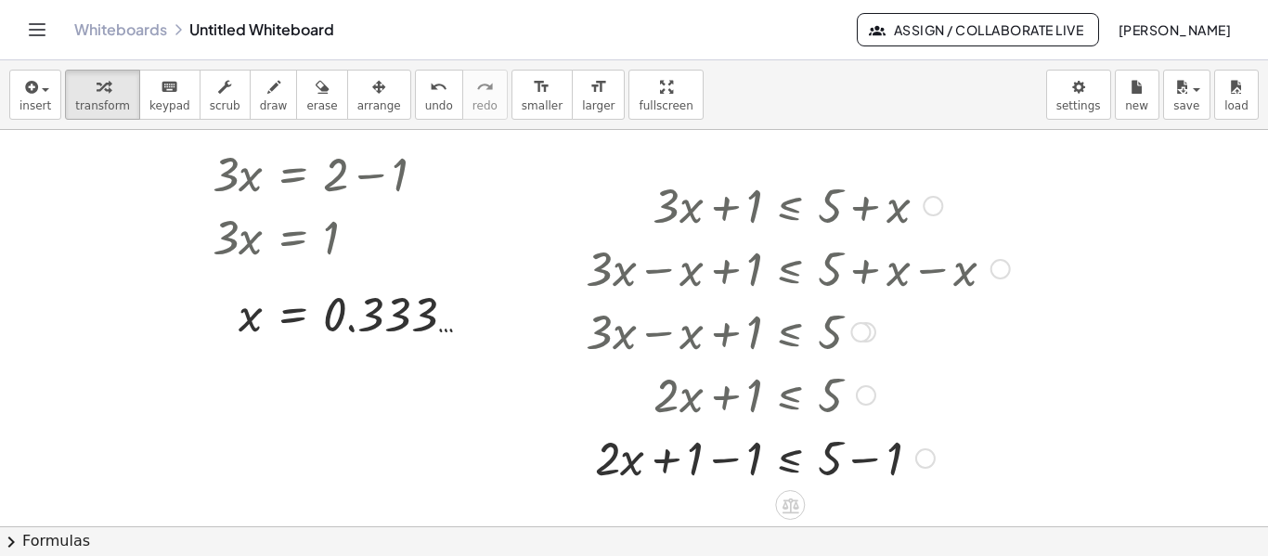
click at [847, 393] on div at bounding box center [798, 393] width 324 height 63
click at [866, 454] on div at bounding box center [797, 456] width 443 height 63
click at [724, 470] on div at bounding box center [797, 456] width 443 height 63
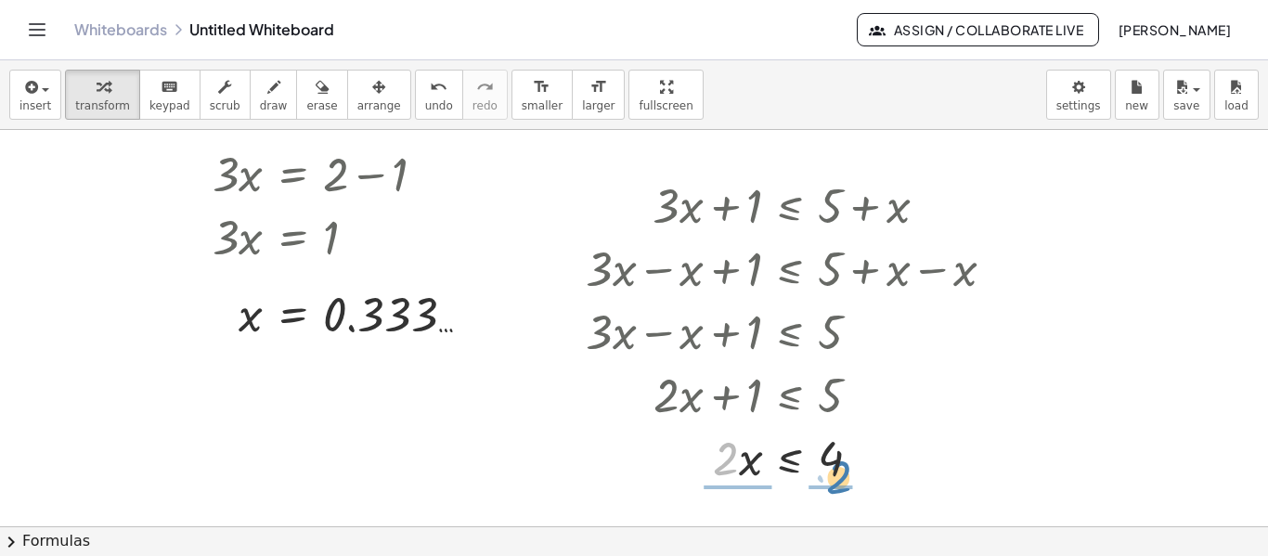
drag, startPoint x: 725, startPoint y: 454, endPoint x: 836, endPoint y: 470, distance: 112.6
click at [836, 470] on div at bounding box center [797, 456] width 443 height 63
click at [727, 465] on div at bounding box center [797, 456] width 443 height 93
click at [819, 457] on div at bounding box center [797, 456] width 443 height 93
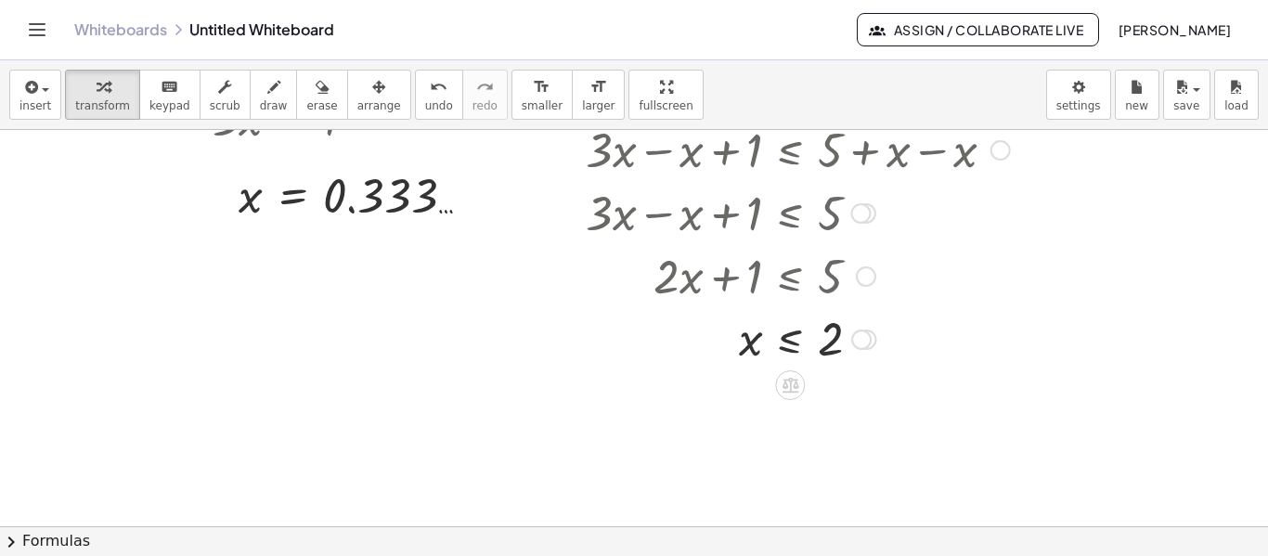
scroll to position [371, 0]
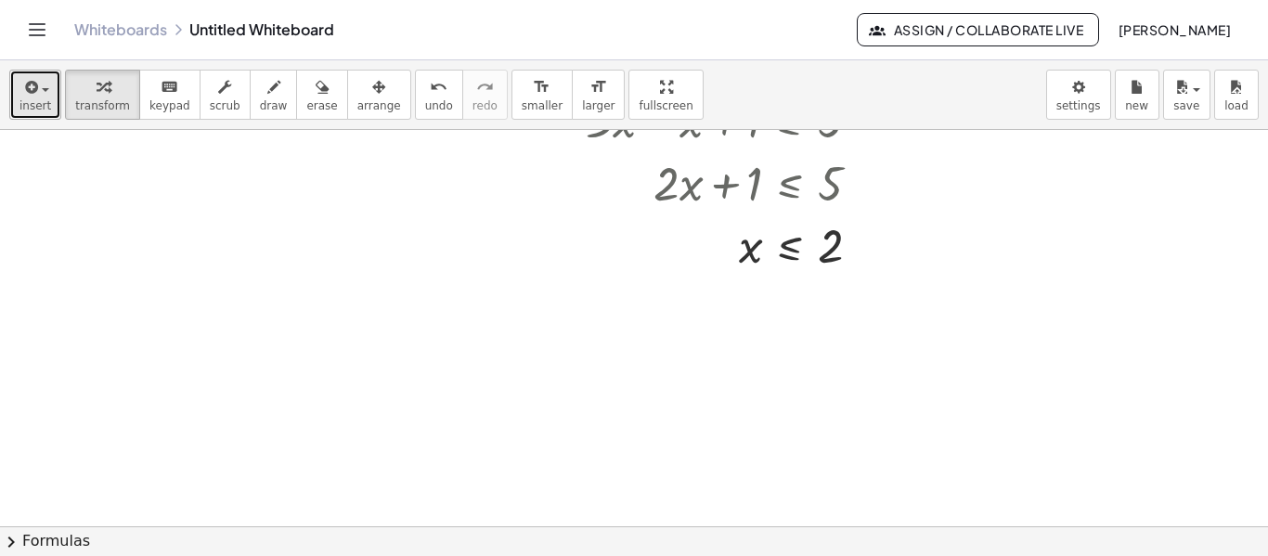
drag, startPoint x: 45, startPoint y: 95, endPoint x: 56, endPoint y: 97, distance: 10.6
click at [47, 96] on button "insert" at bounding box center [35, 95] width 52 height 50
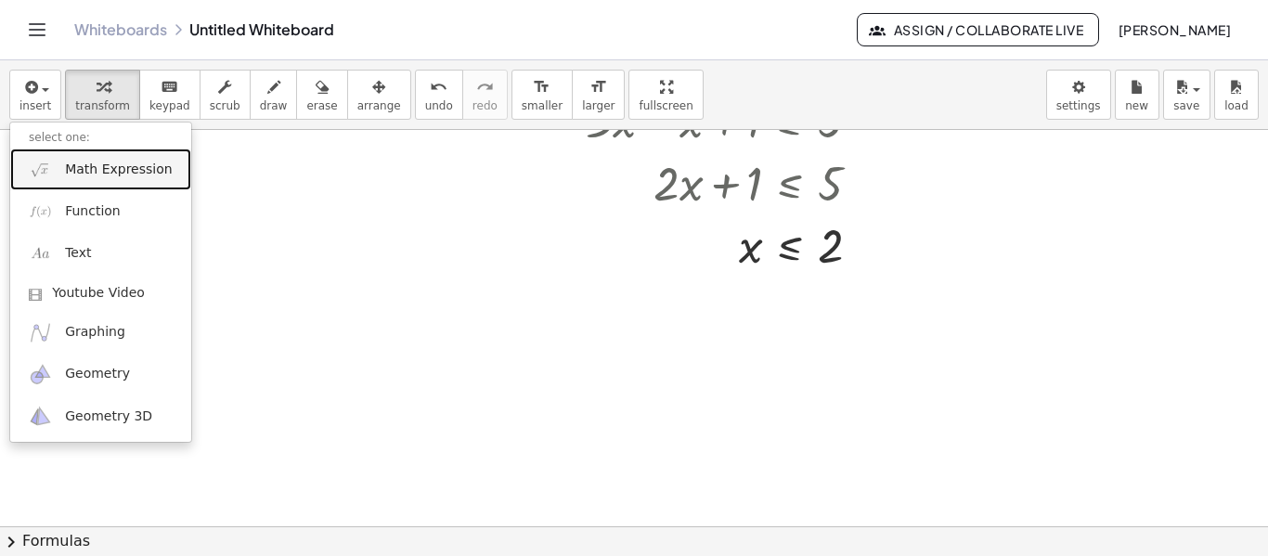
click at [63, 158] on link "Math Expression" at bounding box center [100, 169] width 181 height 42
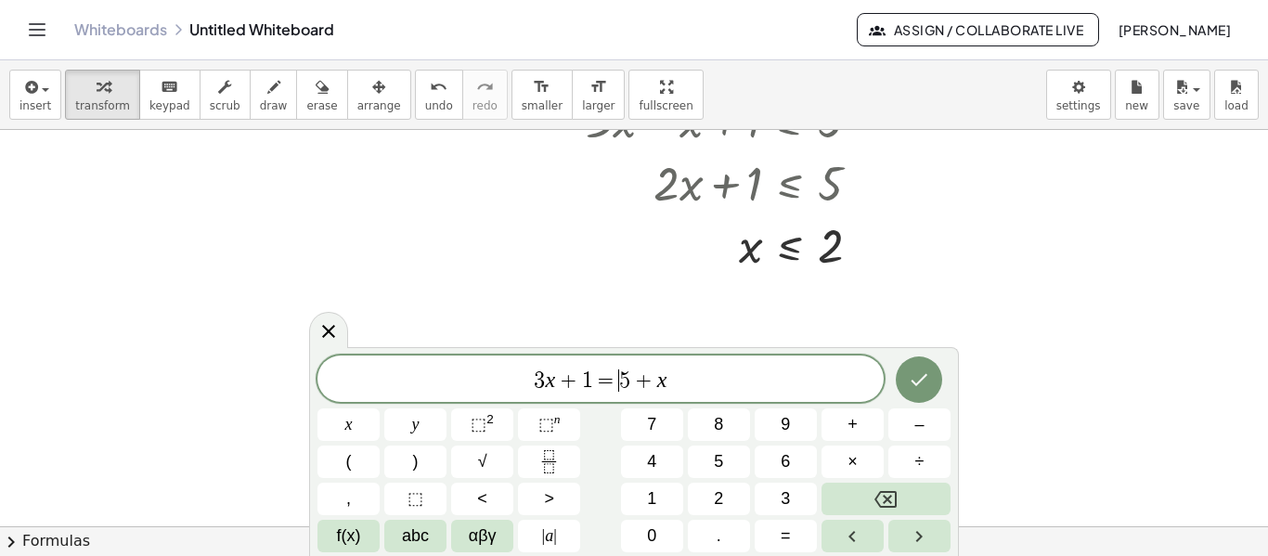
click at [615, 387] on span "=" at bounding box center [606, 380] width 27 height 22
click at [488, 532] on span "αβγ" at bounding box center [483, 535] width 28 height 25
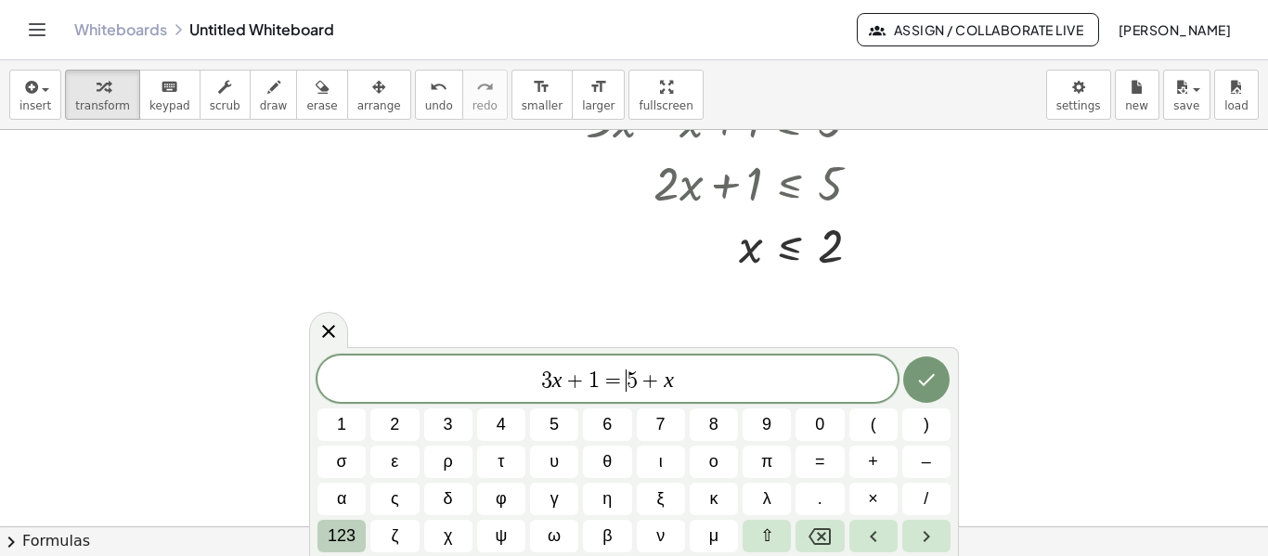
click at [354, 537] on span "123" at bounding box center [342, 535] width 28 height 25
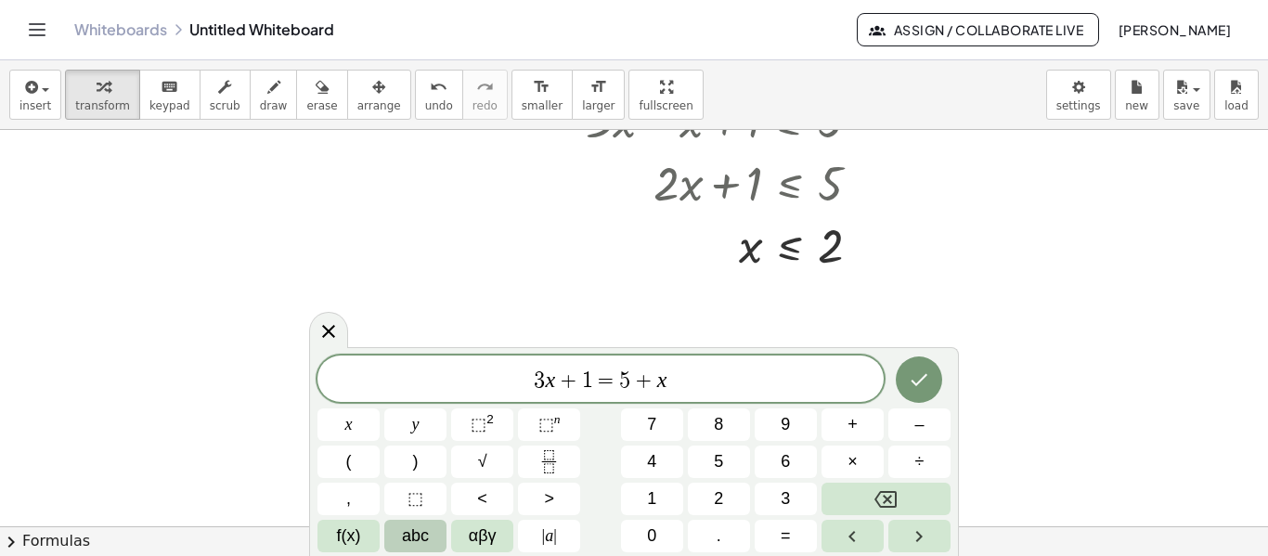
click at [420, 534] on span "abc" at bounding box center [415, 535] width 27 height 25
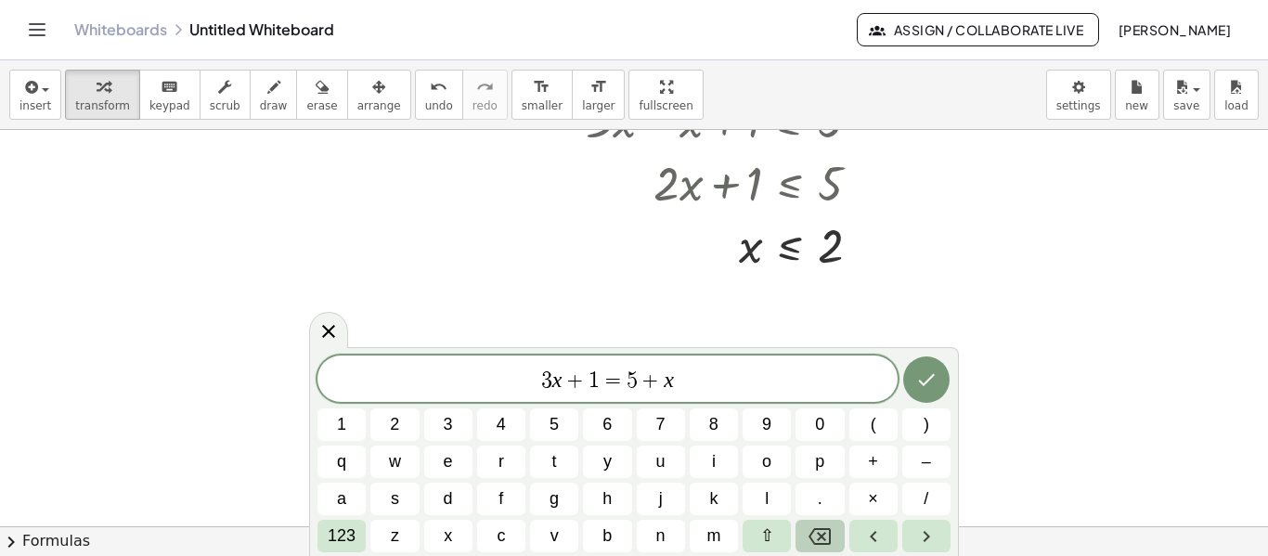
click at [815, 531] on icon "Backspace" at bounding box center [819, 536] width 22 height 22
click at [342, 526] on span "123" at bounding box center [342, 535] width 28 height 25
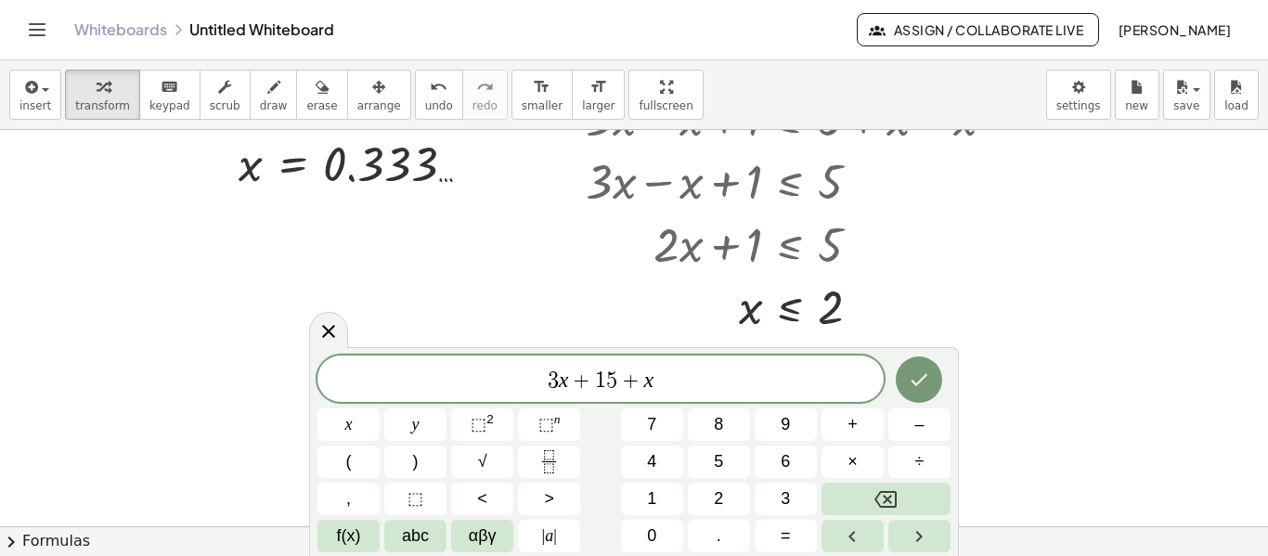
scroll to position [302, 0]
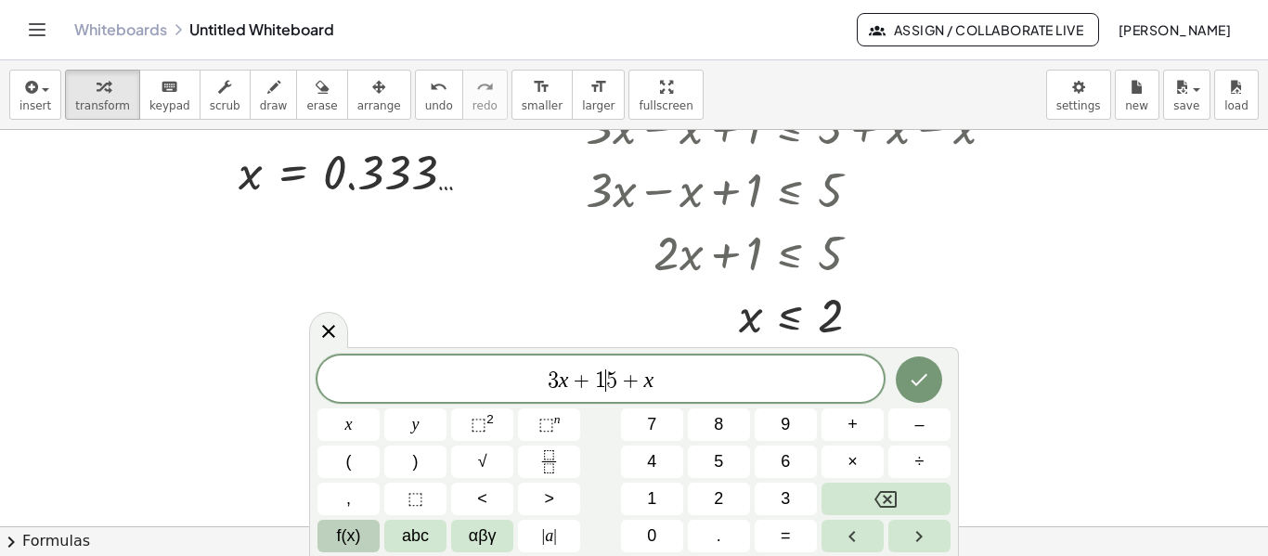
click at [357, 531] on span "f(x)" at bounding box center [349, 535] width 24 height 25
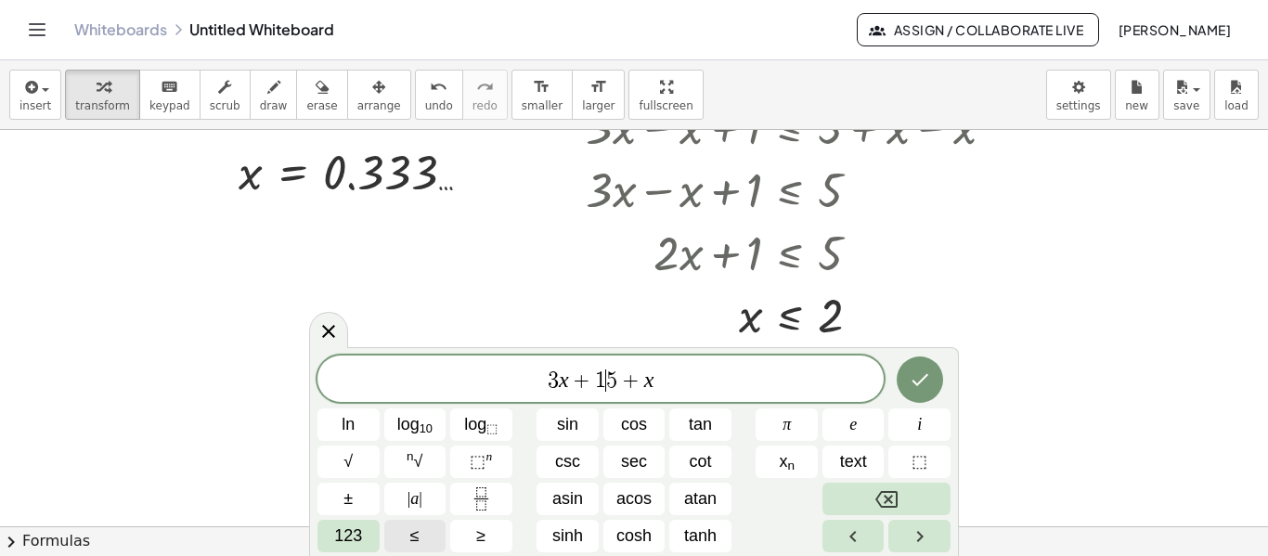
click at [427, 526] on button "≤" at bounding box center [415, 536] width 62 height 32
click at [660, 377] on var "x" at bounding box center [662, 379] width 10 height 24
click at [921, 380] on icon "Done" at bounding box center [919, 380] width 17 height 12
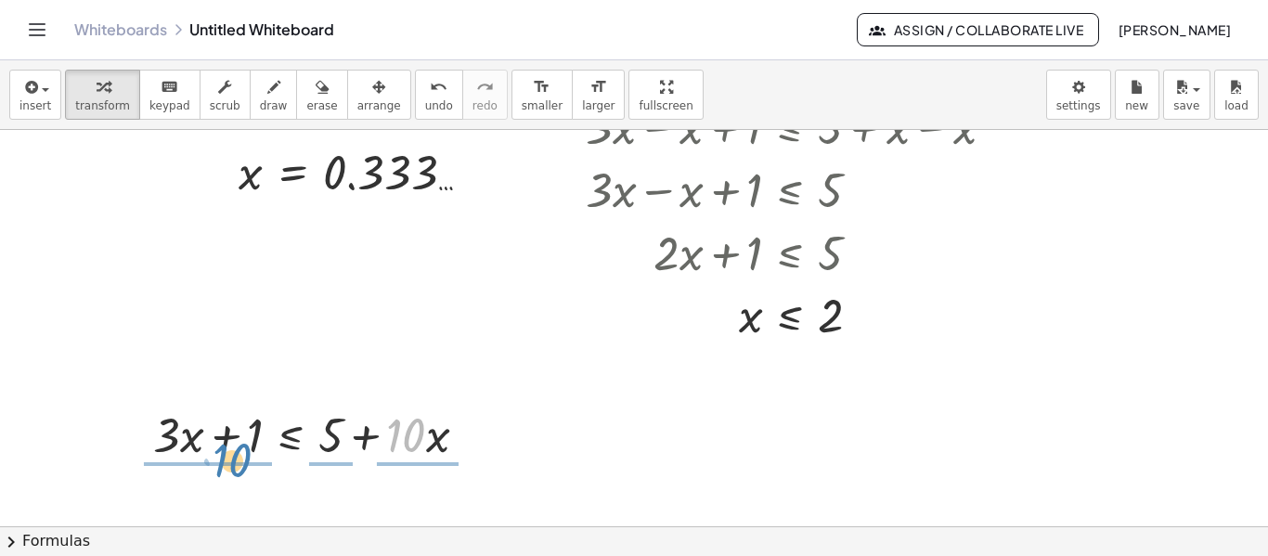
drag, startPoint x: 419, startPoint y: 441, endPoint x: 252, endPoint y: 469, distance: 168.4
click at [252, 469] on div "· 10 + · x + · 3 · x + 1 ≤ + 5 + · 10 · x" at bounding box center [310, 433] width 370 height 72
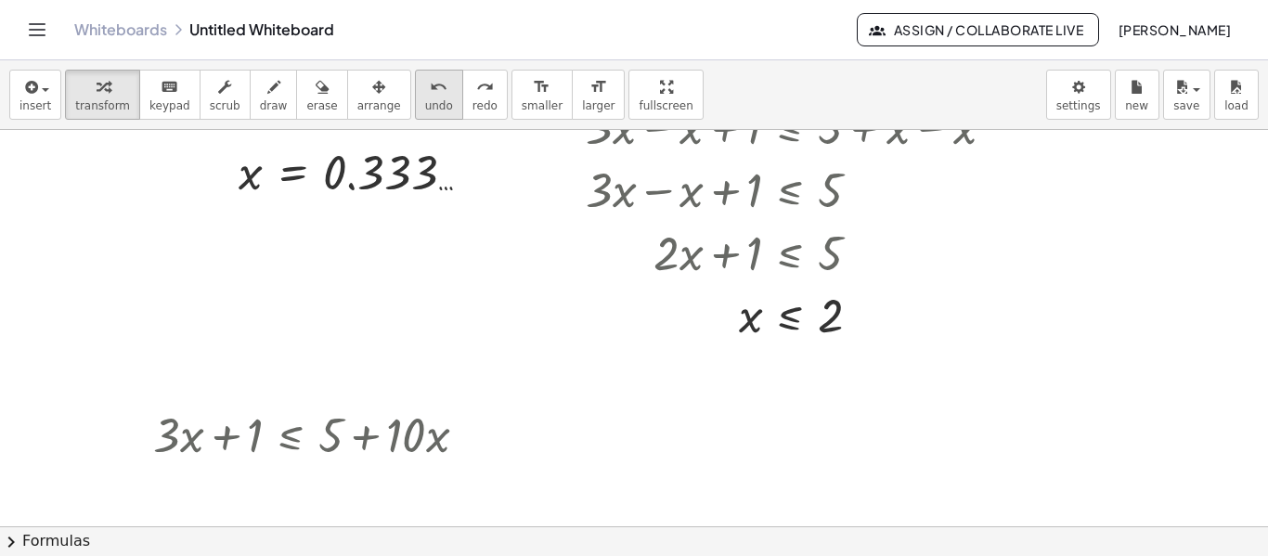
click at [420, 102] on button "undo undo" at bounding box center [439, 95] width 48 height 50
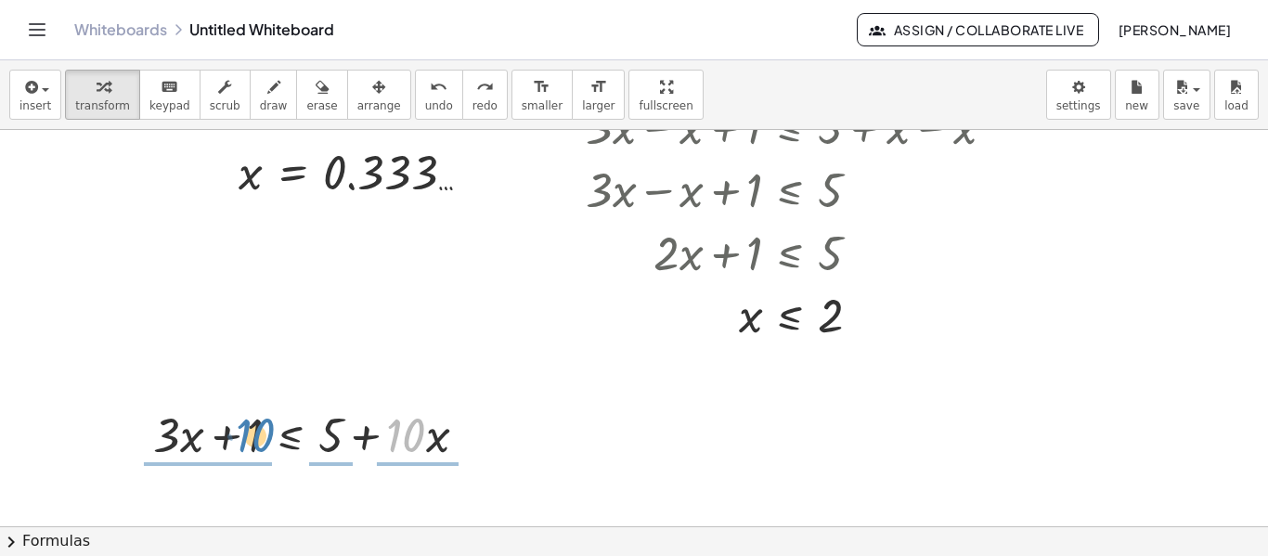
drag, startPoint x: 424, startPoint y: 425, endPoint x: 273, endPoint y: 425, distance: 151.3
click at [273, 425] on div at bounding box center [317, 433] width 347 height 63
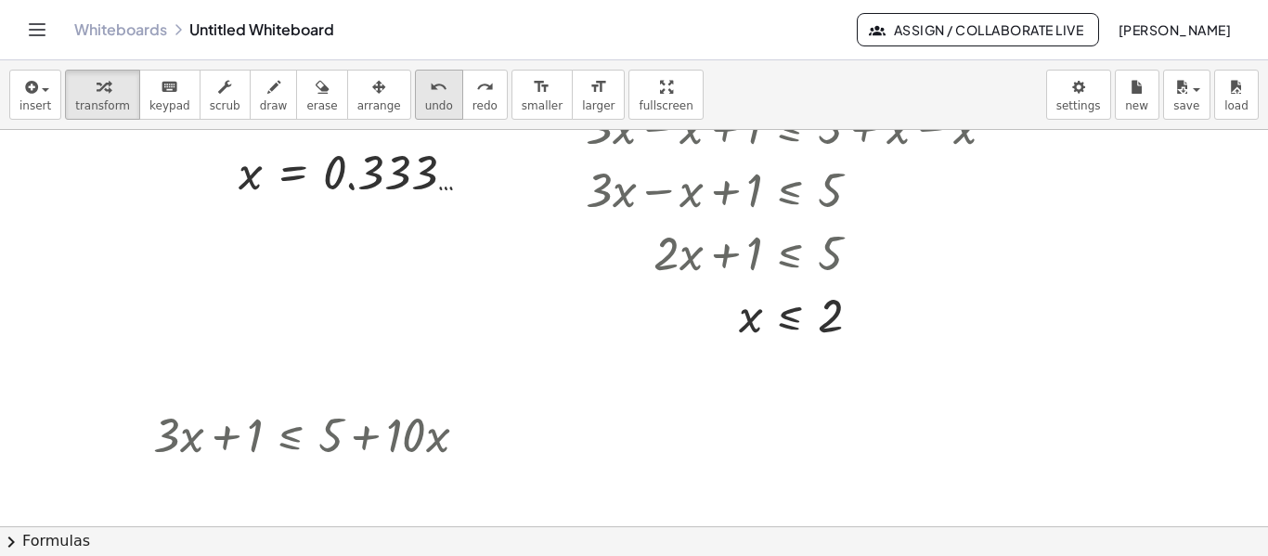
click at [430, 96] on icon "undo" at bounding box center [439, 87] width 18 height 22
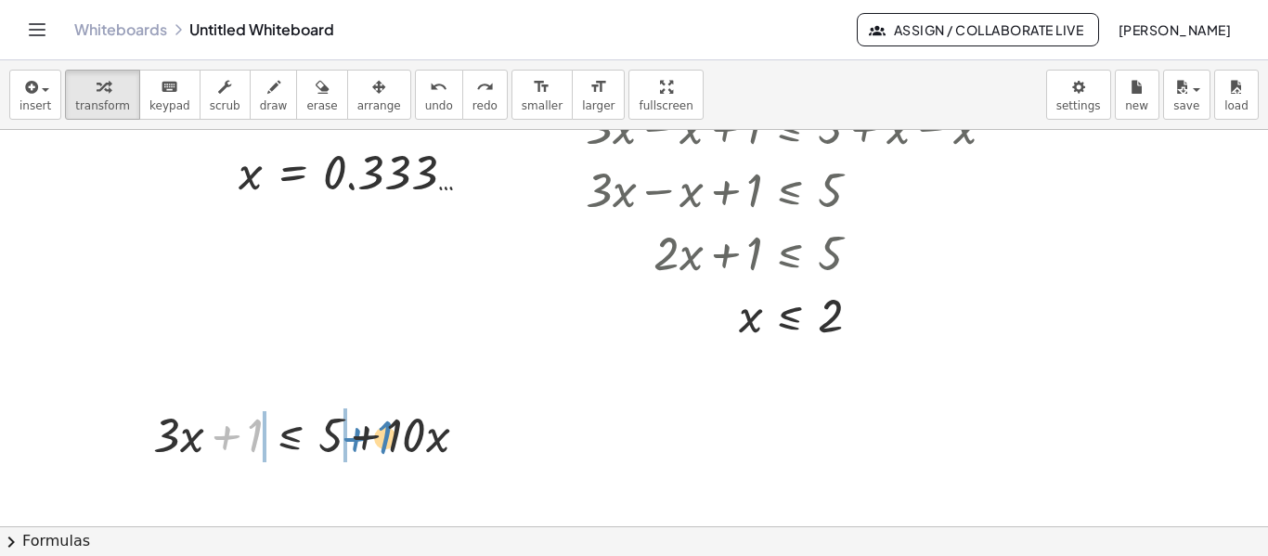
drag, startPoint x: 246, startPoint y: 440, endPoint x: 375, endPoint y: 442, distance: 129.0
click at [375, 442] on div at bounding box center [317, 433] width 347 height 63
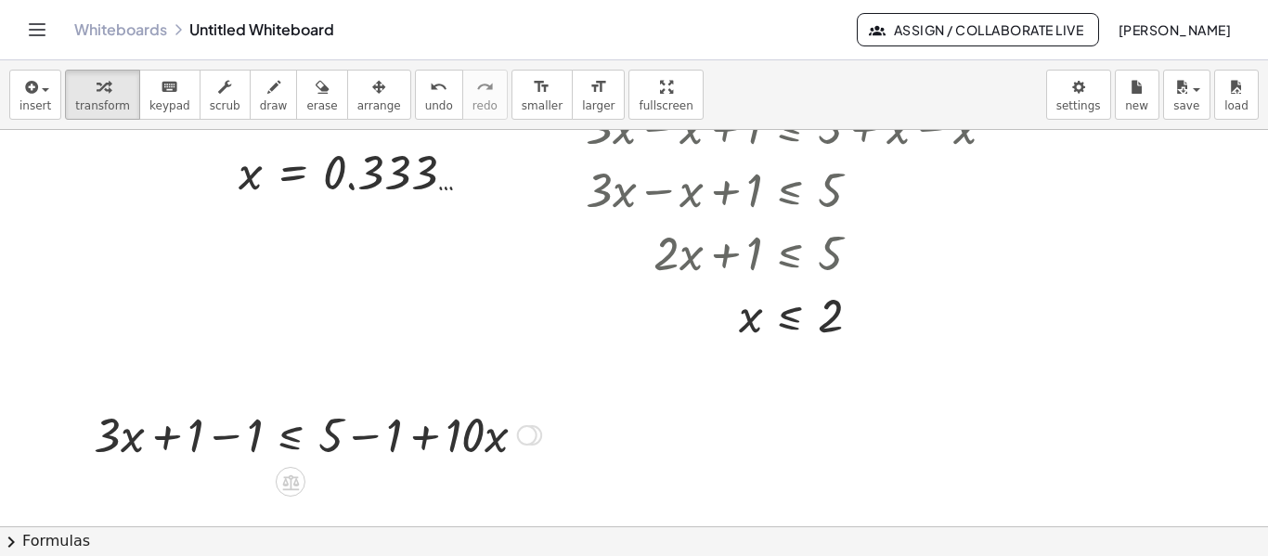
click at [369, 424] on div at bounding box center [317, 433] width 466 height 63
click at [238, 432] on div at bounding box center [287, 433] width 407 height 63
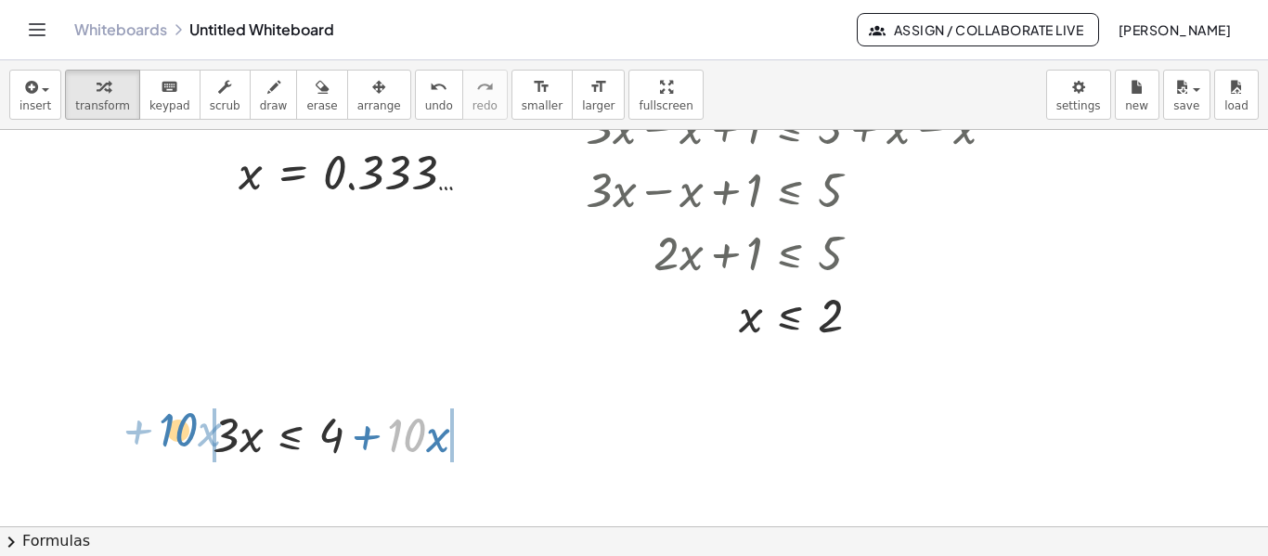
drag, startPoint x: 419, startPoint y: 430, endPoint x: 191, endPoint y: 424, distance: 228.4
click at [191, 424] on div "+ · 3 · x + 1 ≤ + 5 + · 10 · x + · 3 · x + 1 − 1 ≤ + 5 − 1 + · 10 · x + · 3 · x…" at bounding box center [341, 433] width 312 height 72
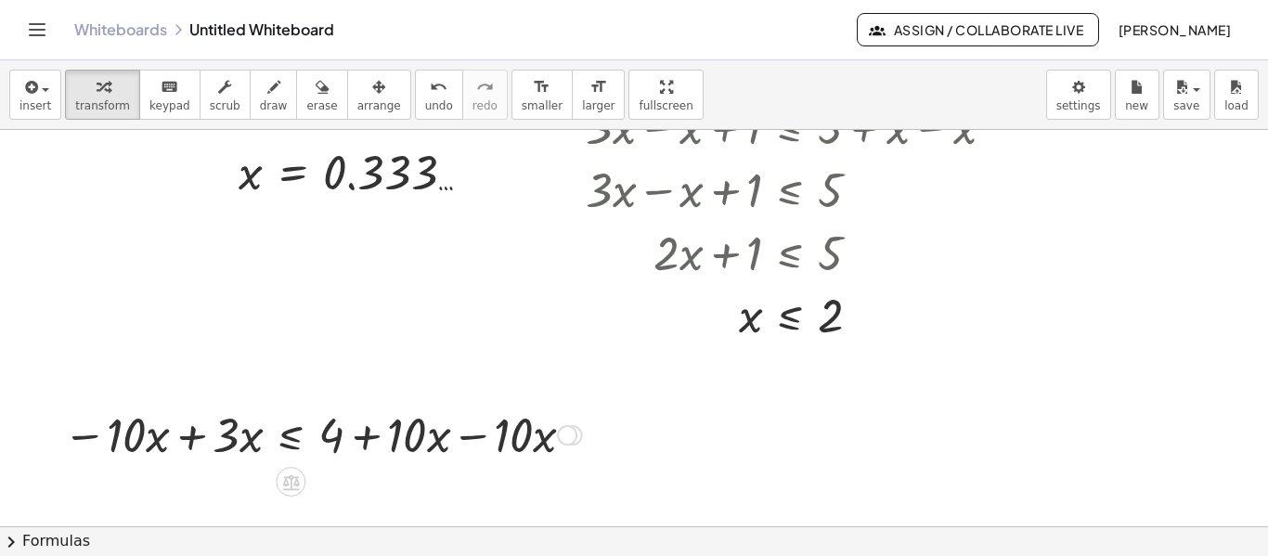
click at [461, 434] on div at bounding box center [322, 433] width 537 height 63
click at [186, 425] on div at bounding box center [216, 433] width 324 height 63
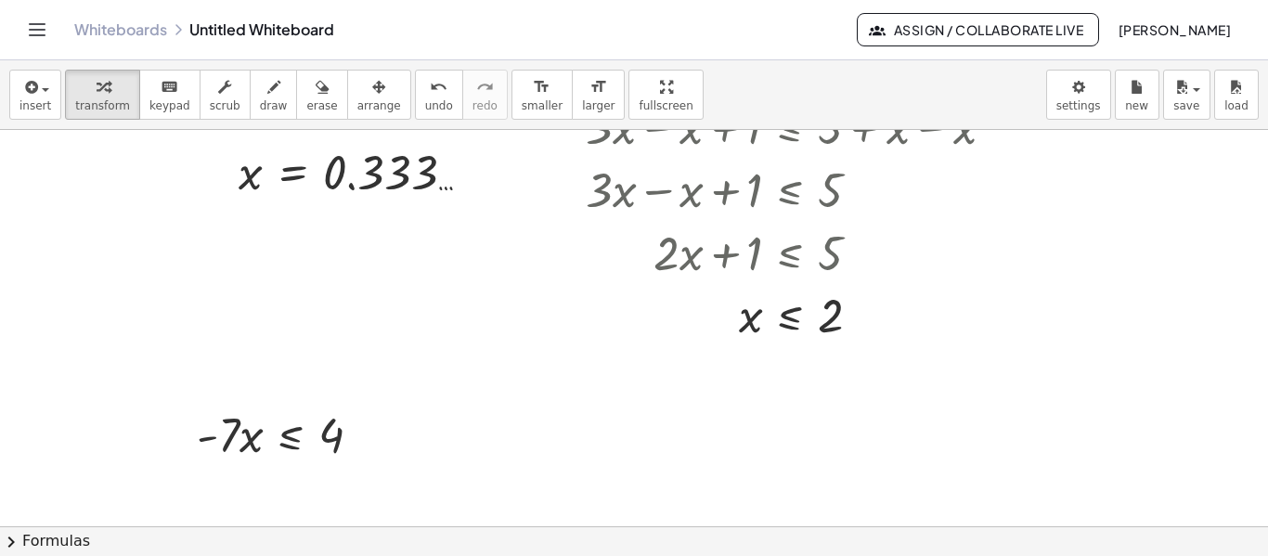
scroll to position [394, 0]
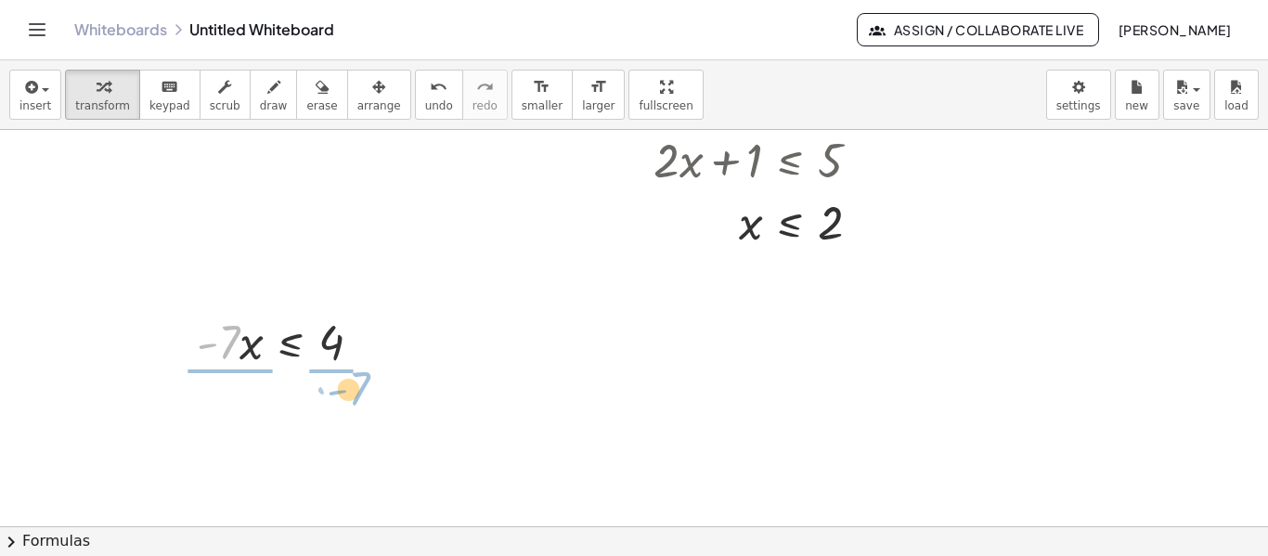
drag, startPoint x: 217, startPoint y: 350, endPoint x: 347, endPoint y: 396, distance: 138.0
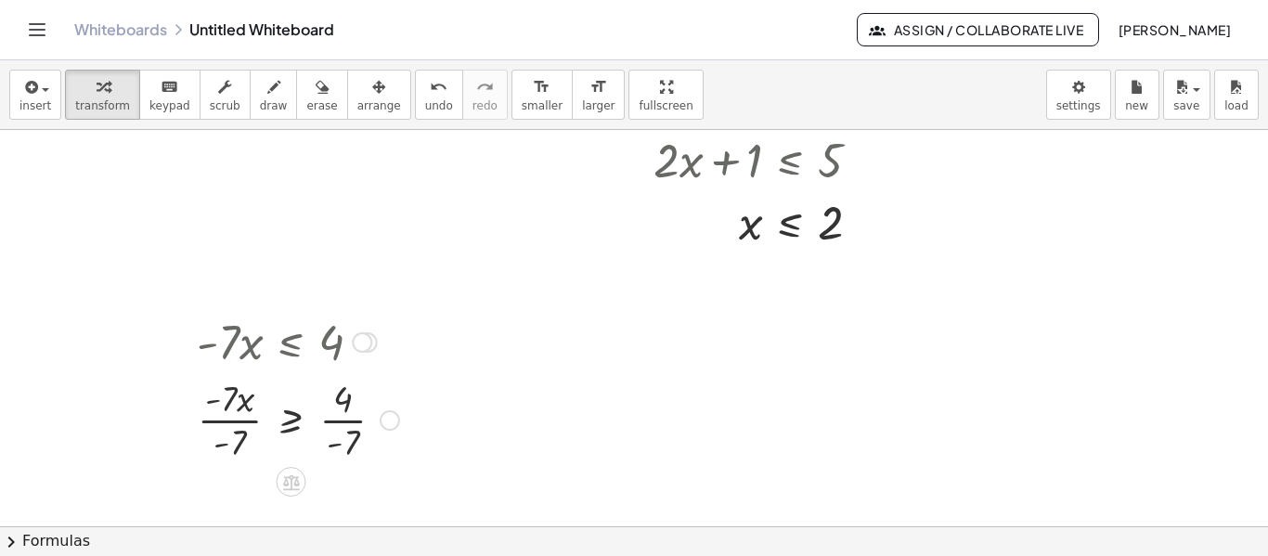
click at [227, 422] on div at bounding box center [297, 418] width 221 height 93
click at [342, 421] on div at bounding box center [297, 418] width 221 height 93
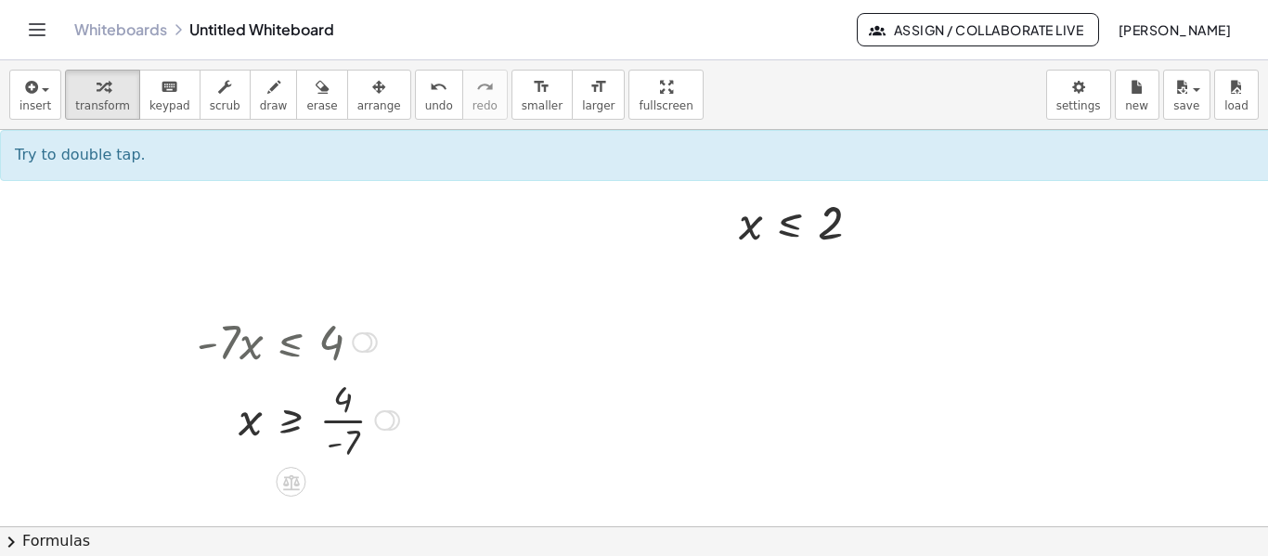
click at [349, 417] on div at bounding box center [297, 418] width 221 height 93
click at [357, 418] on div at bounding box center [297, 418] width 221 height 93
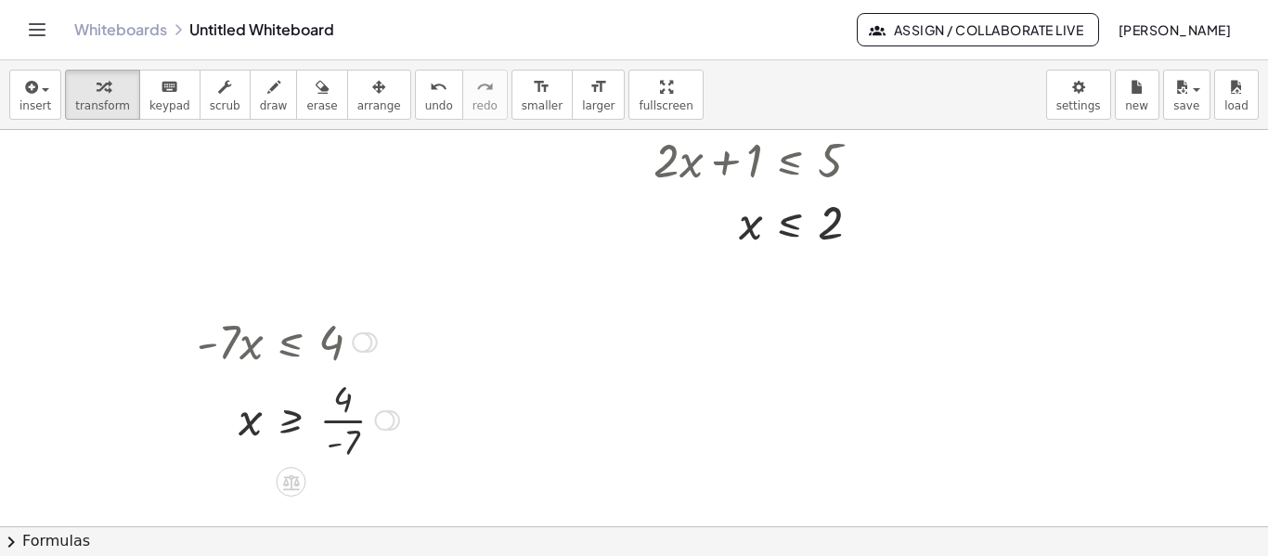
click at [357, 418] on div at bounding box center [297, 418] width 221 height 93
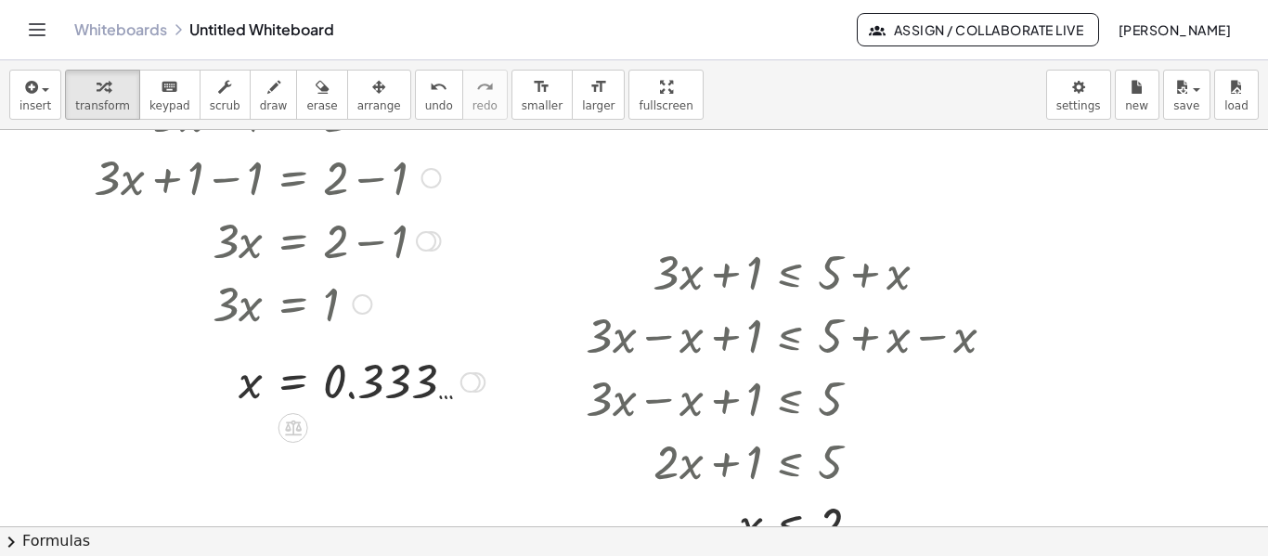
scroll to position [0, 0]
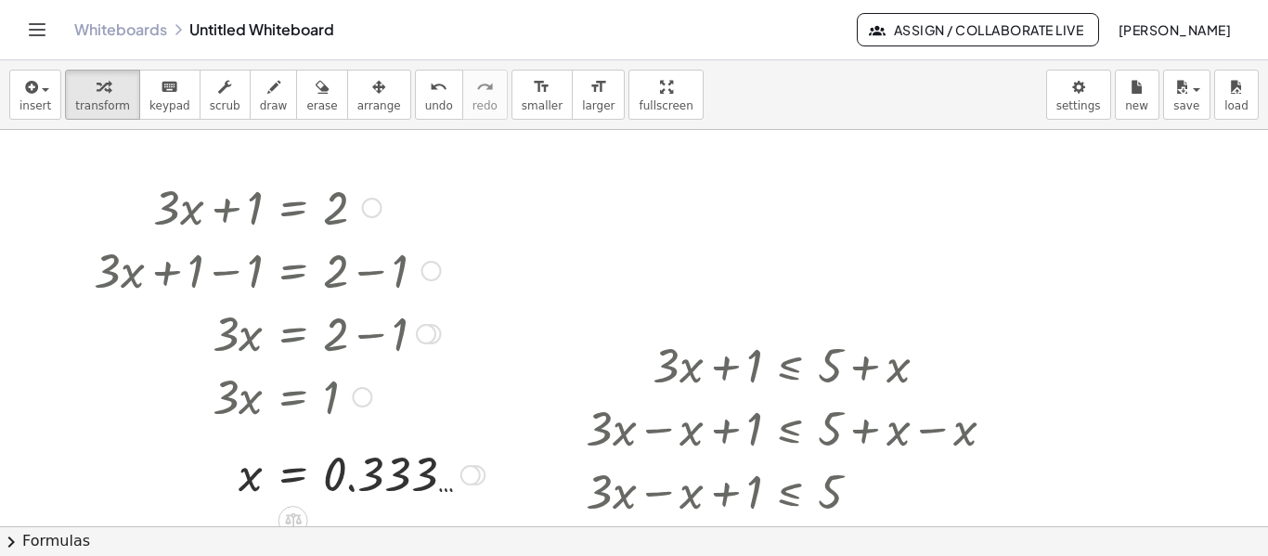
click at [239, 284] on div at bounding box center [288, 269] width 409 height 63
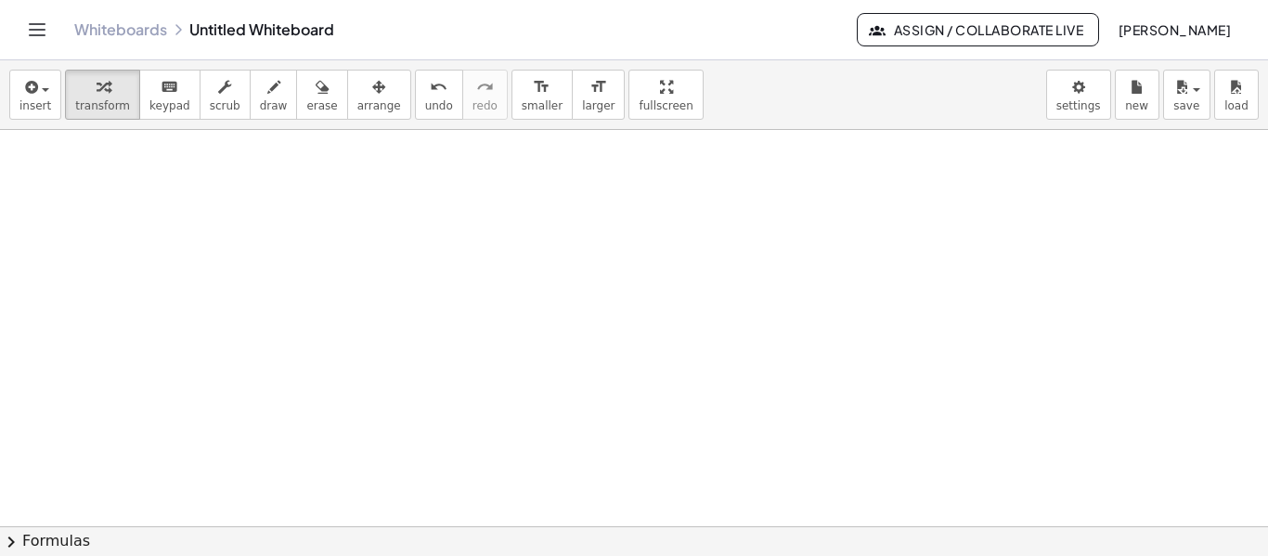
scroll to position [464, 0]
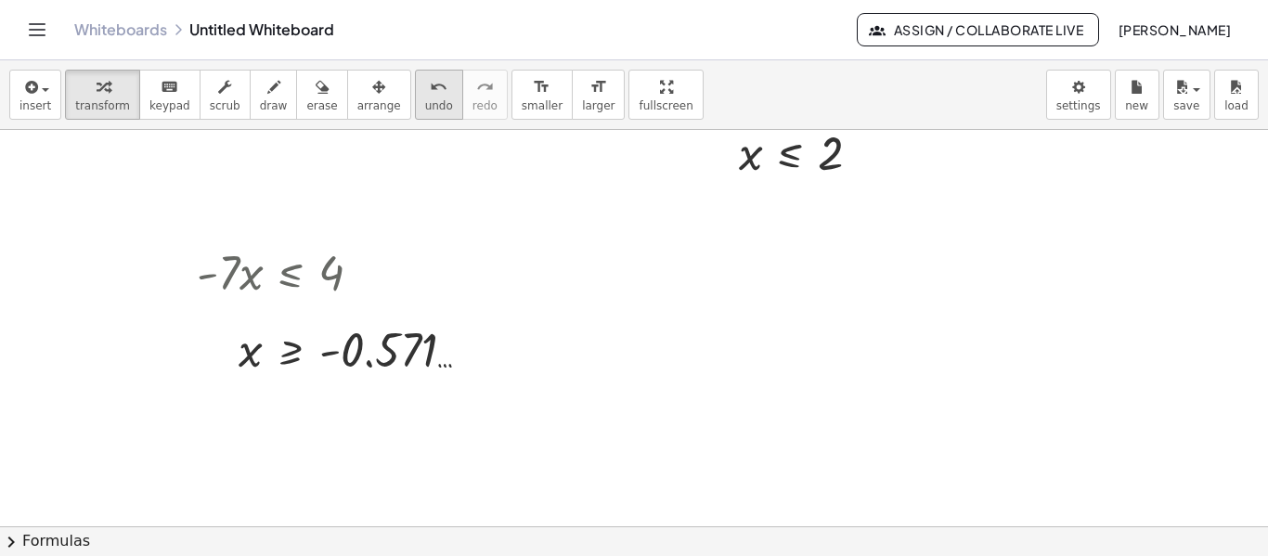
click at [430, 79] on icon "undo" at bounding box center [439, 87] width 18 height 22
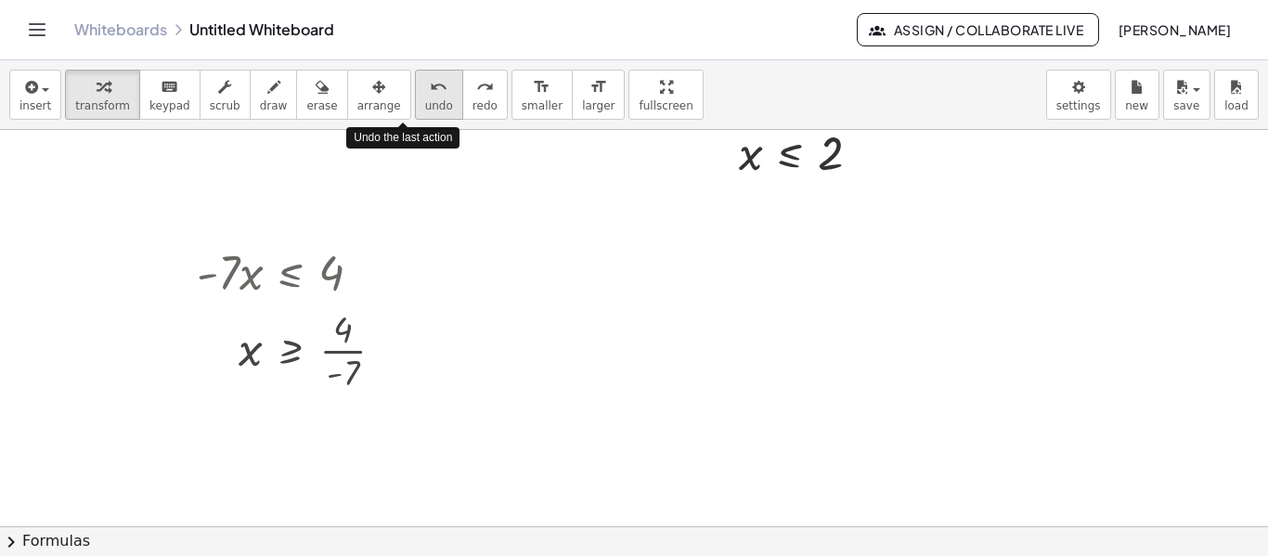
click at [430, 79] on icon "undo" at bounding box center [439, 87] width 18 height 22
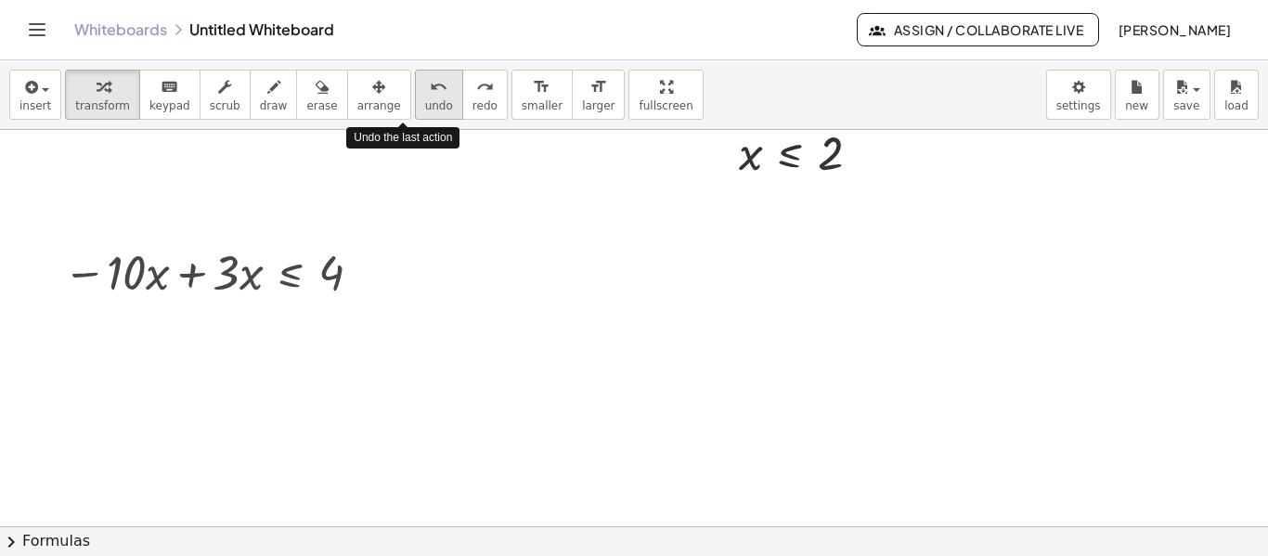
click at [430, 79] on icon "undo" at bounding box center [439, 87] width 18 height 22
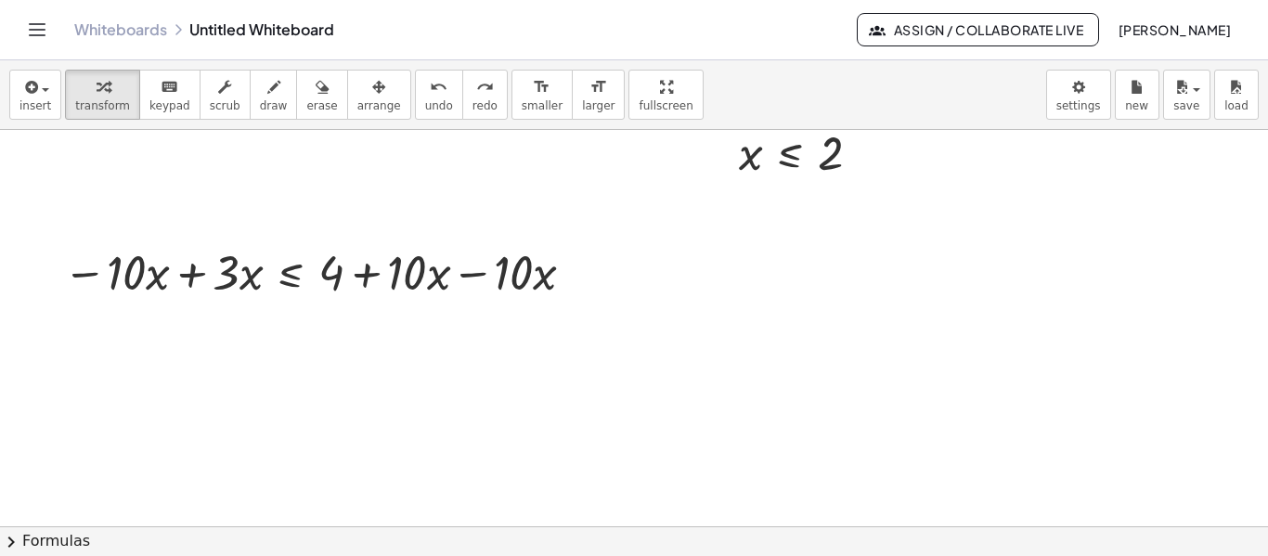
click at [404, 376] on div at bounding box center [728, 260] width 1456 height 1189
click at [425, 100] on span "undo" at bounding box center [439, 105] width 28 height 13
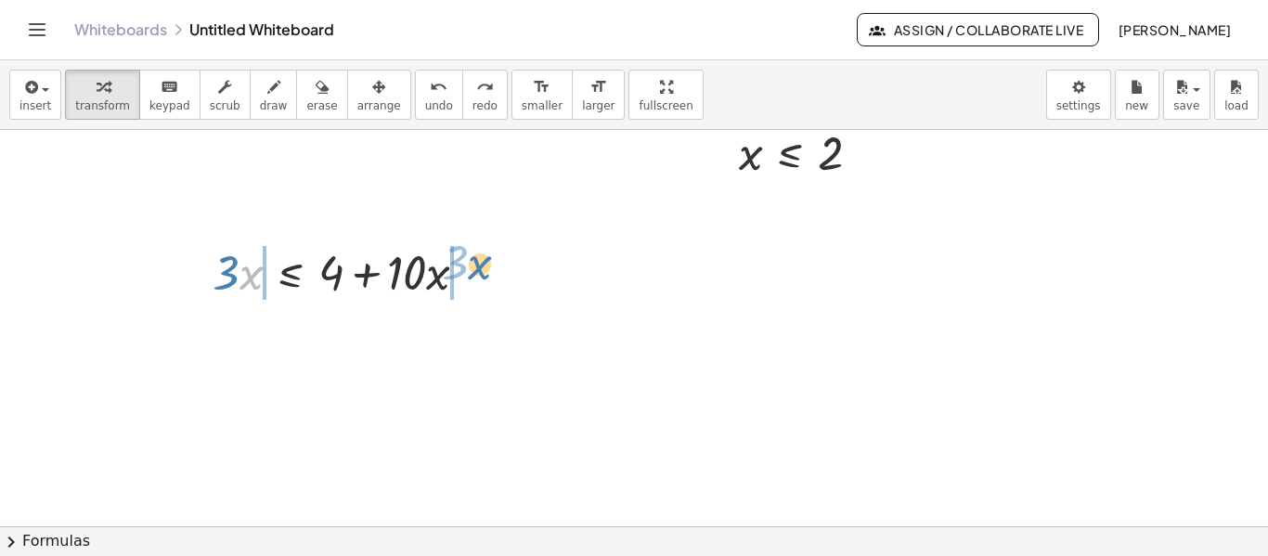
drag, startPoint x: 248, startPoint y: 274, endPoint x: 478, endPoint y: 264, distance: 230.4
click at [478, 264] on div at bounding box center [347, 270] width 289 height 63
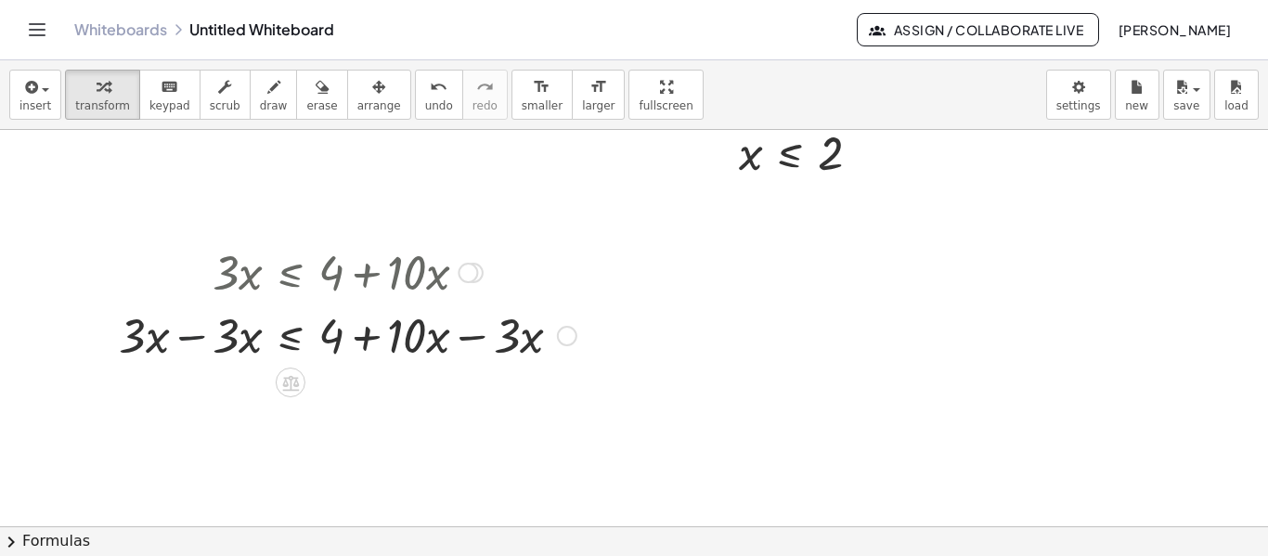
click at [199, 342] on div at bounding box center [348, 334] width 476 height 63
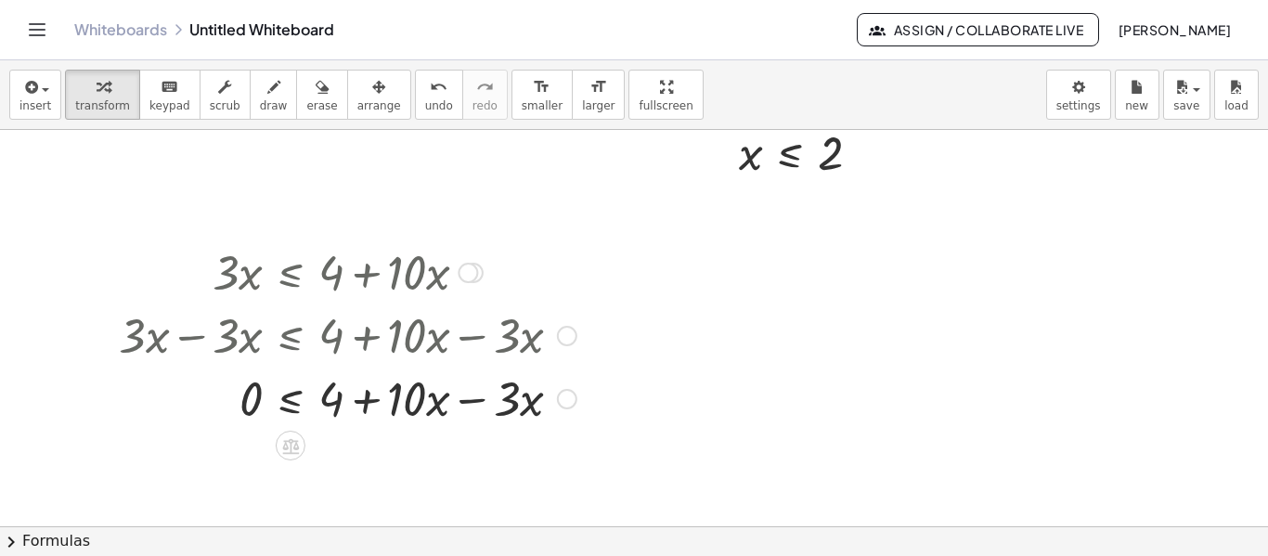
click at [479, 393] on div at bounding box center [348, 397] width 476 height 63
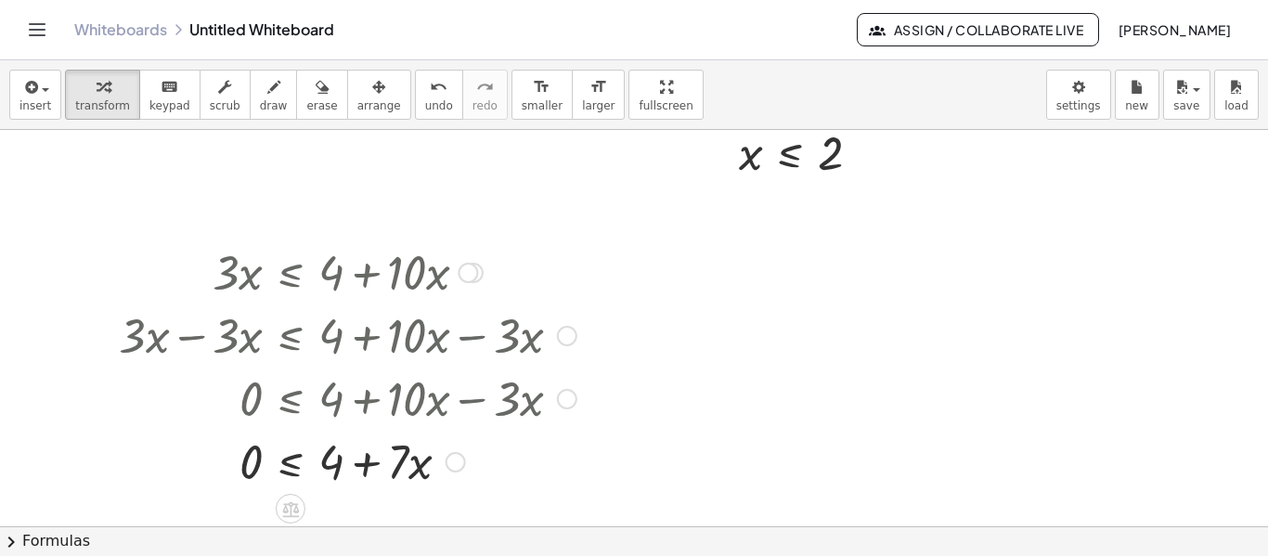
scroll to position [557, 0]
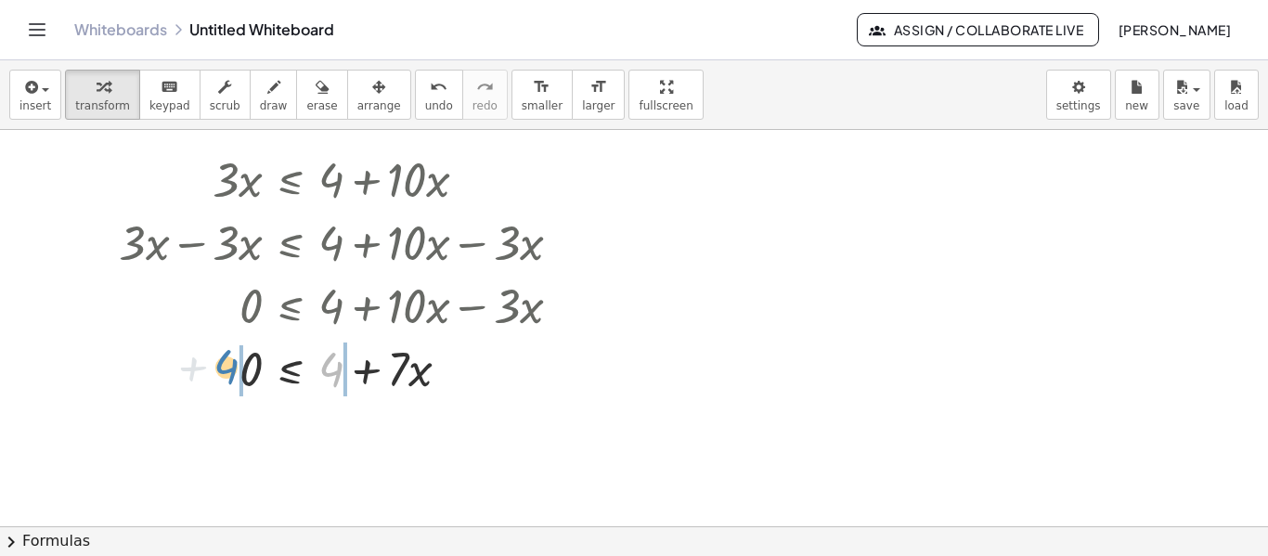
drag, startPoint x: 332, startPoint y: 365, endPoint x: 226, endPoint y: 362, distance: 106.8
click at [226, 362] on div at bounding box center [348, 367] width 476 height 63
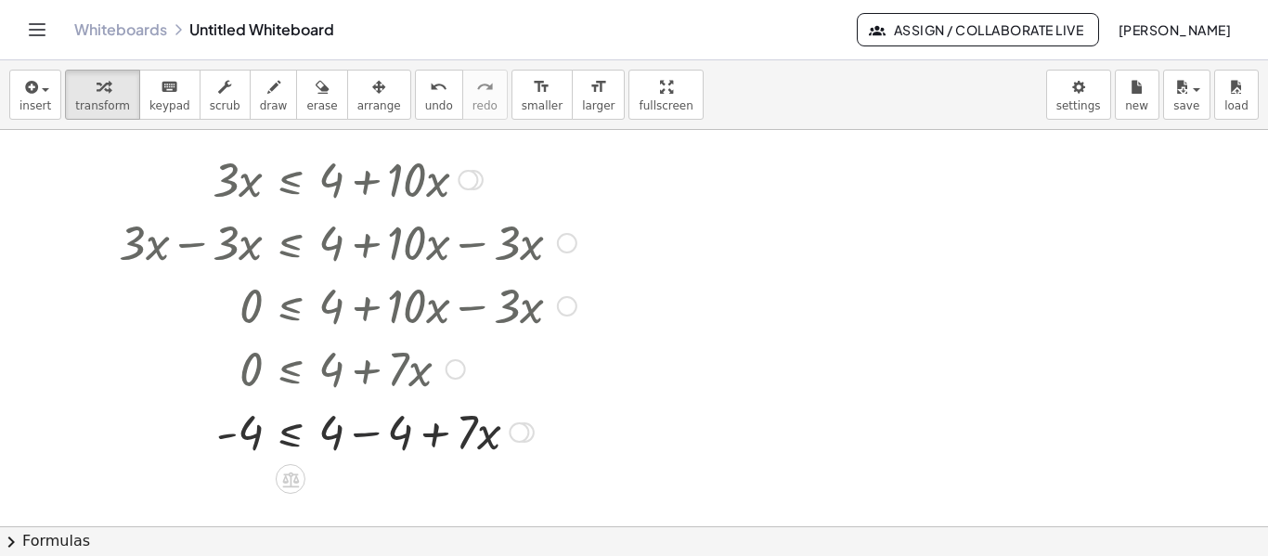
click at [384, 422] on div at bounding box center [348, 430] width 476 height 63
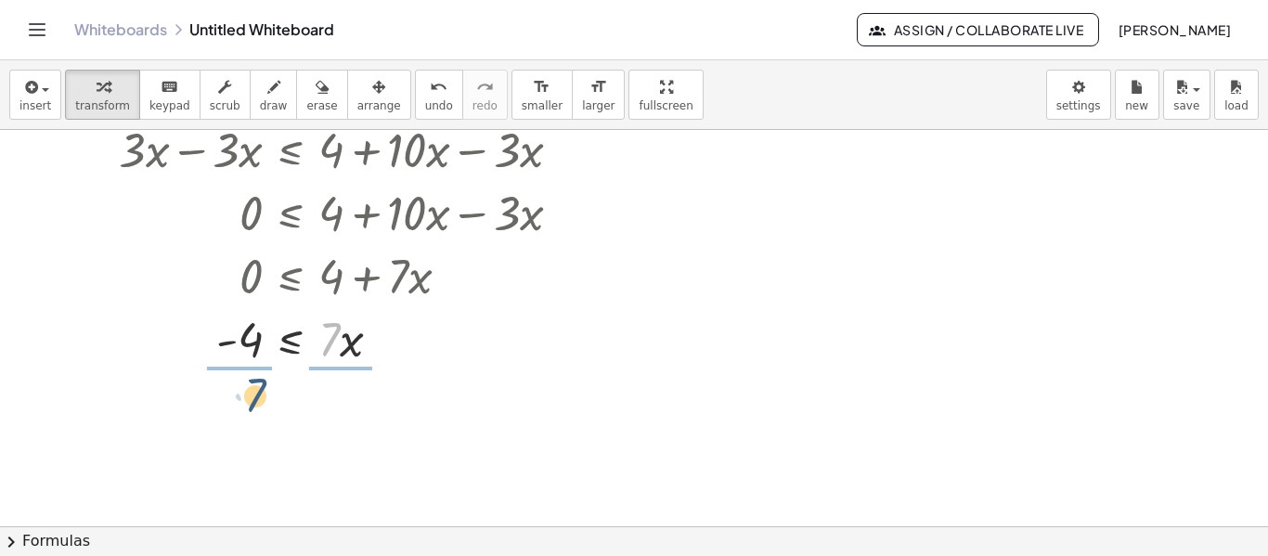
drag, startPoint x: 333, startPoint y: 331, endPoint x: 251, endPoint y: 386, distance: 99.1
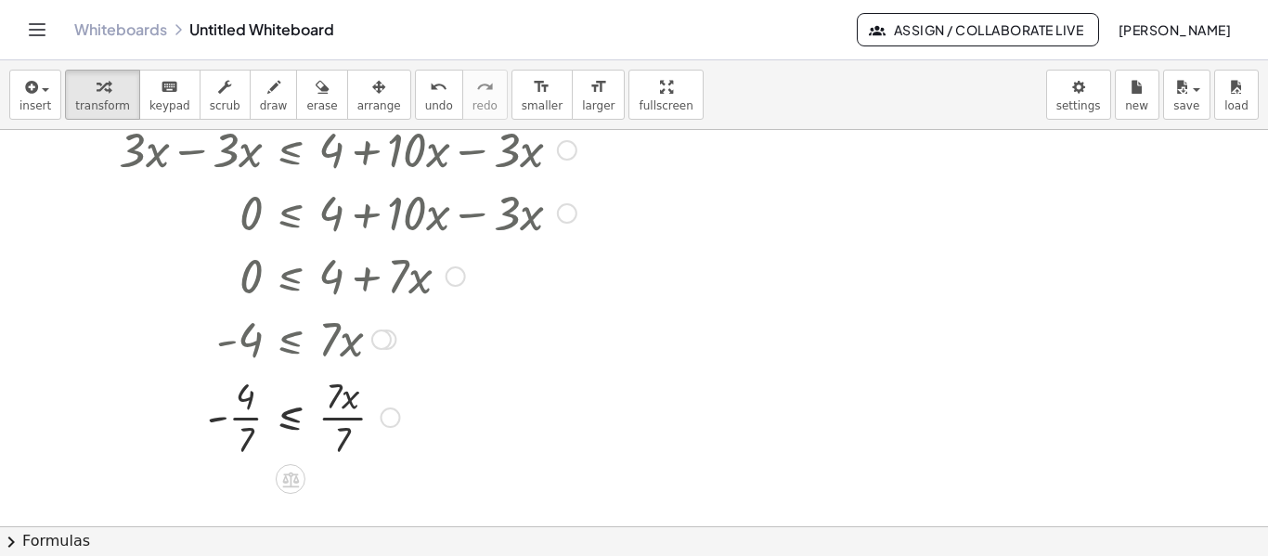
click at [342, 404] on div at bounding box center [348, 415] width 476 height 93
click at [336, 424] on div at bounding box center [348, 415] width 476 height 93
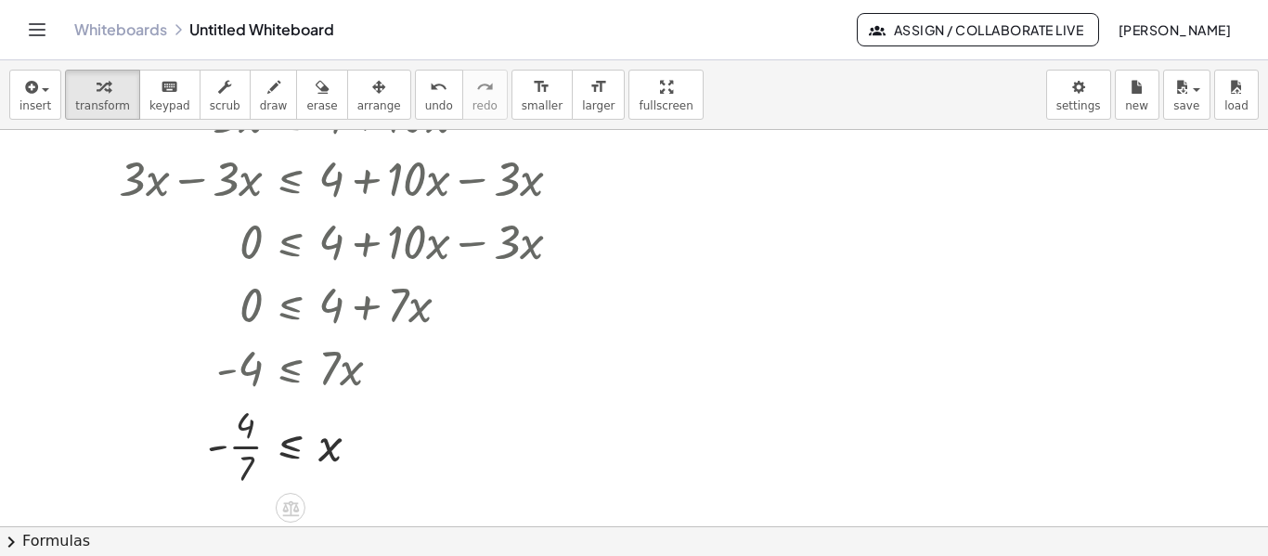
scroll to position [157, 0]
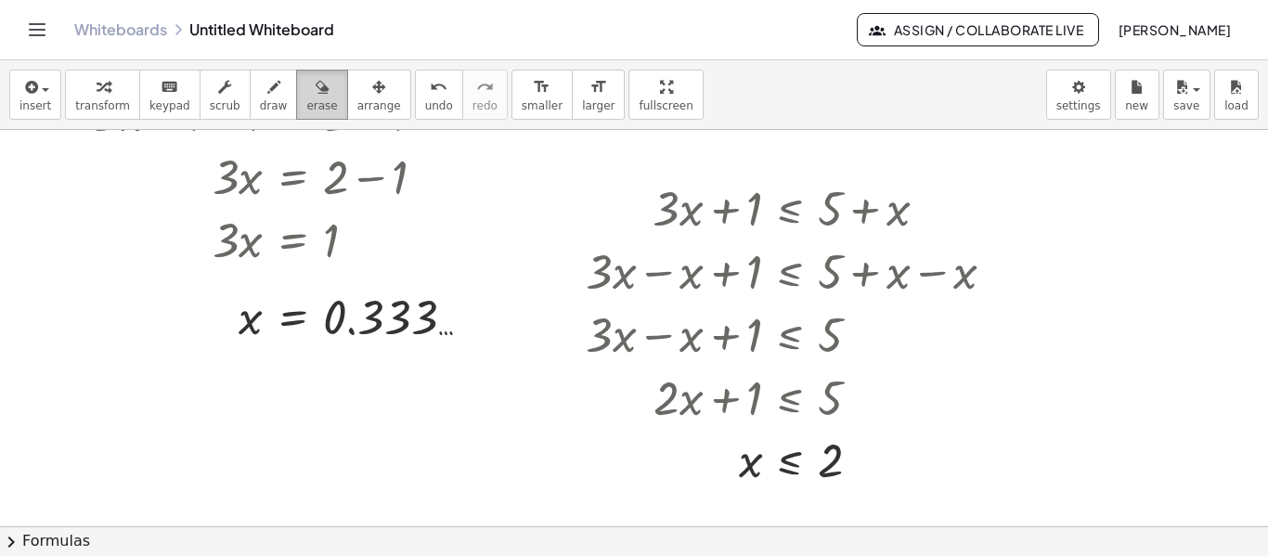
click at [306, 99] on span "erase" at bounding box center [321, 105] width 31 height 13
click at [346, 187] on div at bounding box center [728, 567] width 1456 height 1189
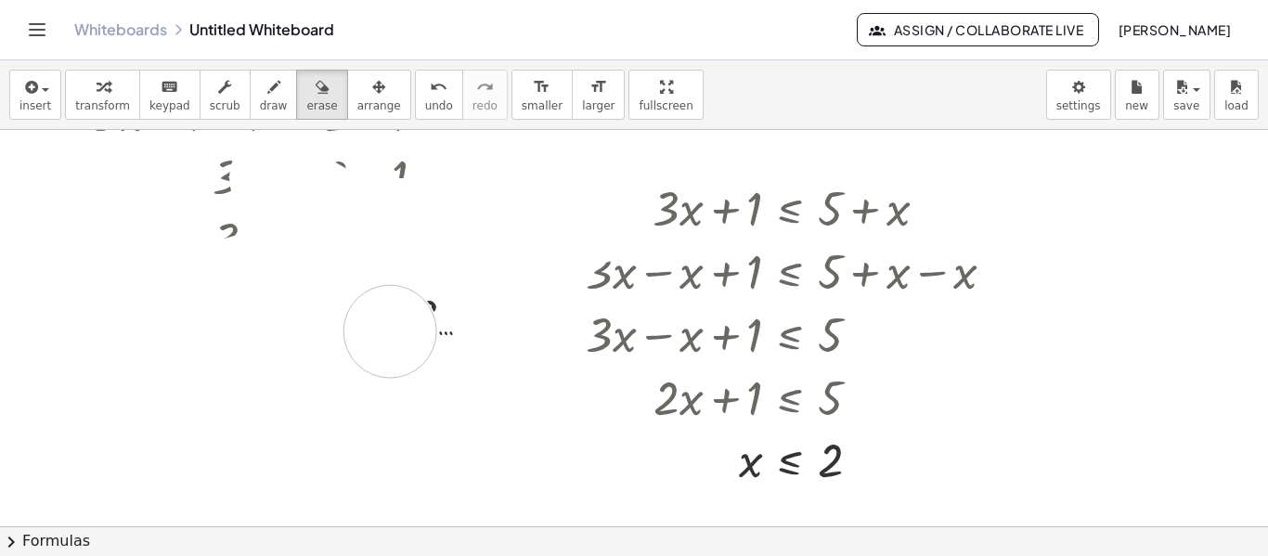
drag, startPoint x: 276, startPoint y: 177, endPoint x: 389, endPoint y: 331, distance: 191.2
click at [389, 331] on div at bounding box center [728, 567] width 1456 height 1189
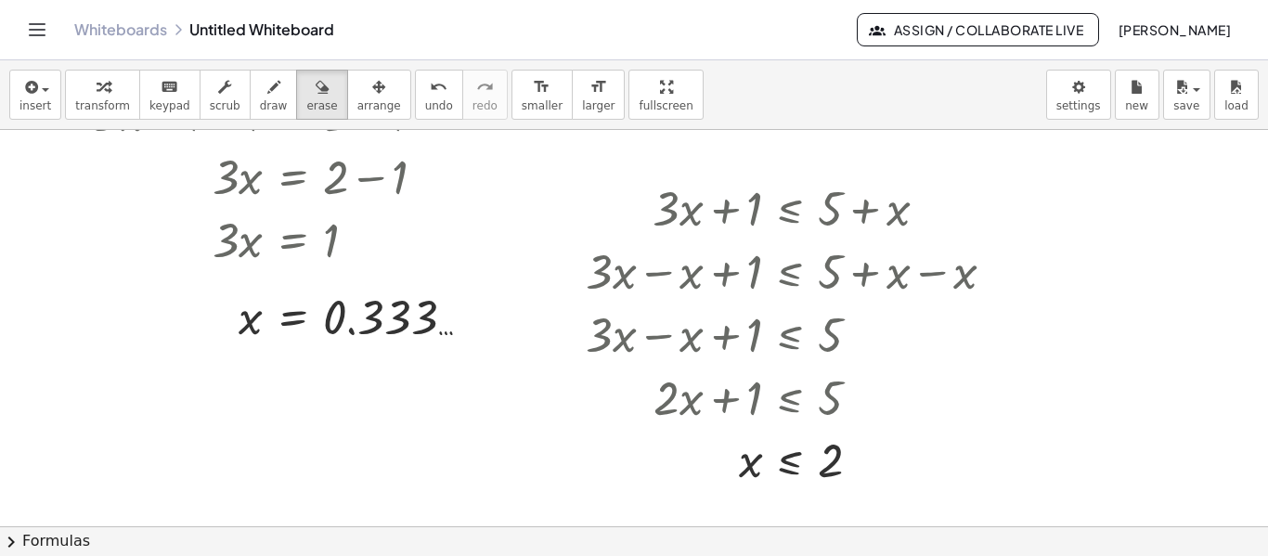
scroll to position [435, 0]
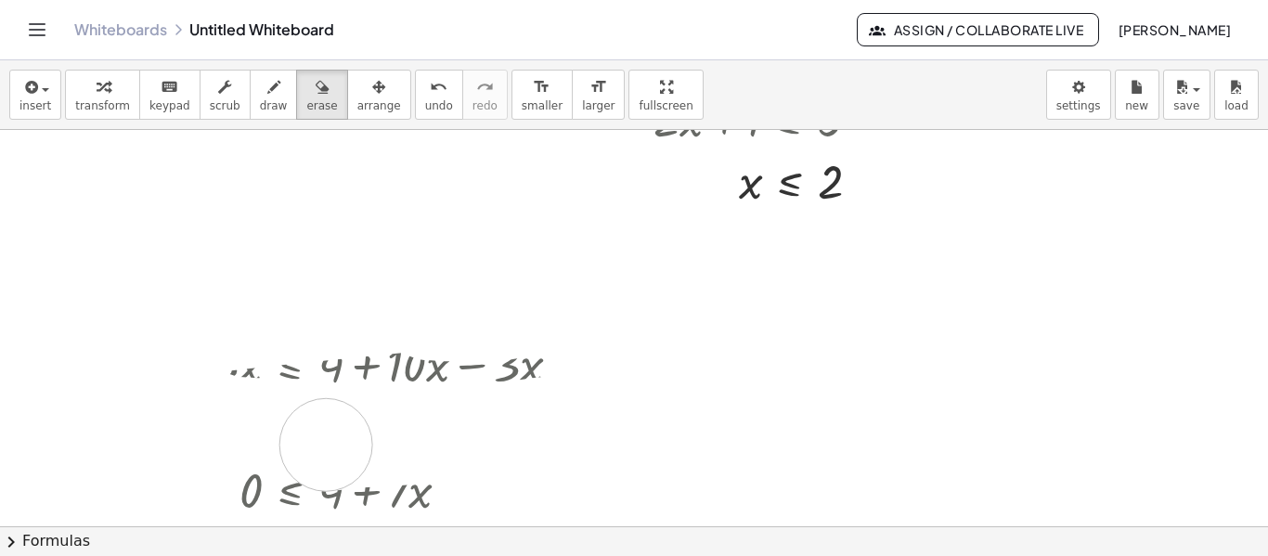
drag, startPoint x: 439, startPoint y: 308, endPoint x: 404, endPoint y: 410, distance: 108.0
click at [402, 411] on div at bounding box center [728, 289] width 1456 height 1189
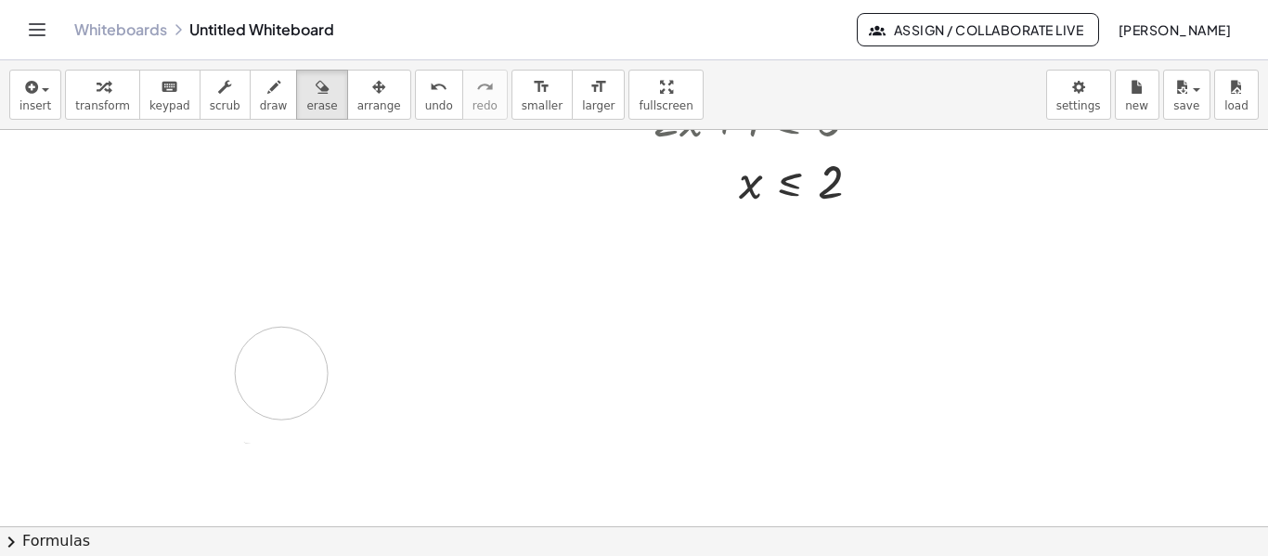
drag, startPoint x: 446, startPoint y: 375, endPoint x: 272, endPoint y: 373, distance: 174.5
click at [272, 373] on div at bounding box center [728, 289] width 1456 height 1189
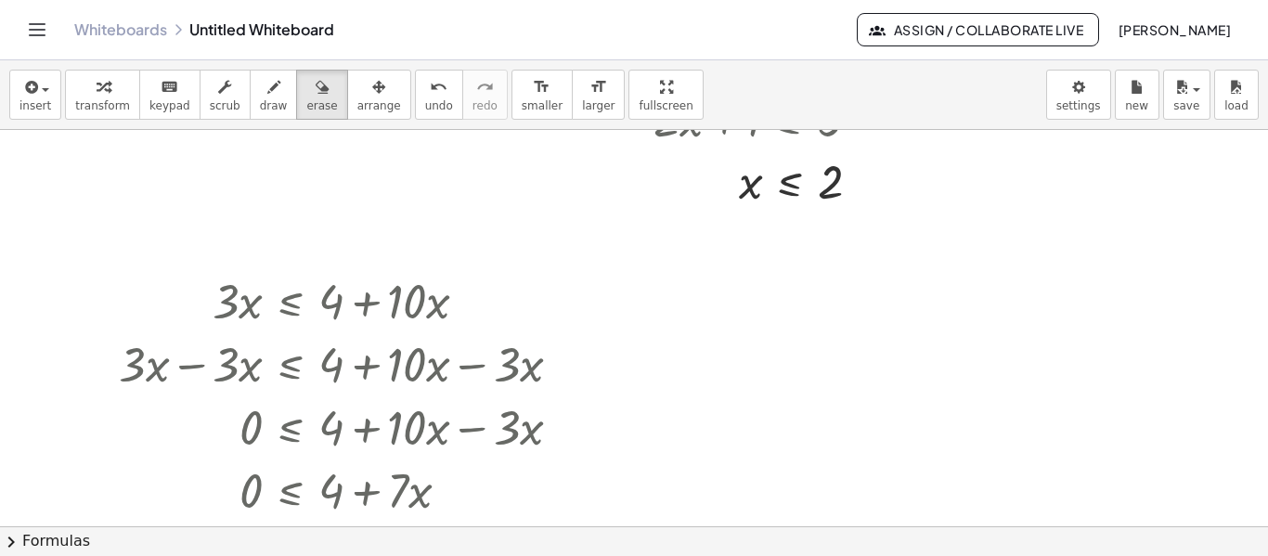
scroll to position [806, 0]
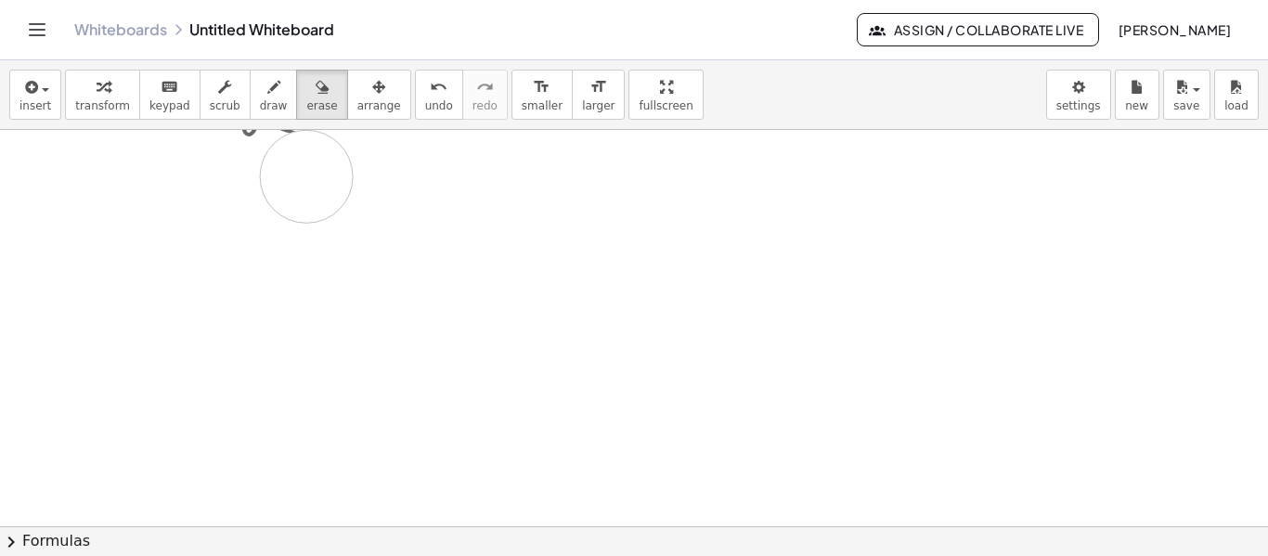
drag, startPoint x: 246, startPoint y: 264, endPoint x: 427, endPoint y: 148, distance: 215.4
click at [425, 147] on div at bounding box center [728, 115] width 1456 height 1585
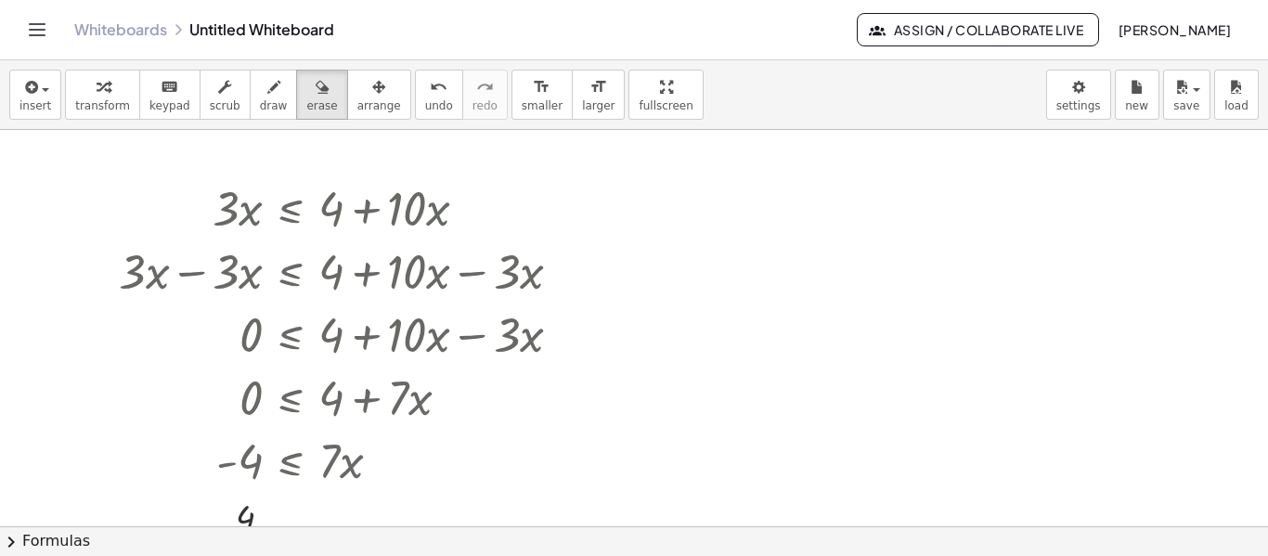
click at [24, 41] on div "Whiteboards Untitled Whiteboard Assign / Collaborate Live Luis Laya" at bounding box center [633, 29] width 1223 height 59
click at [43, 20] on icon "Toggle navigation" at bounding box center [37, 30] width 22 height 22
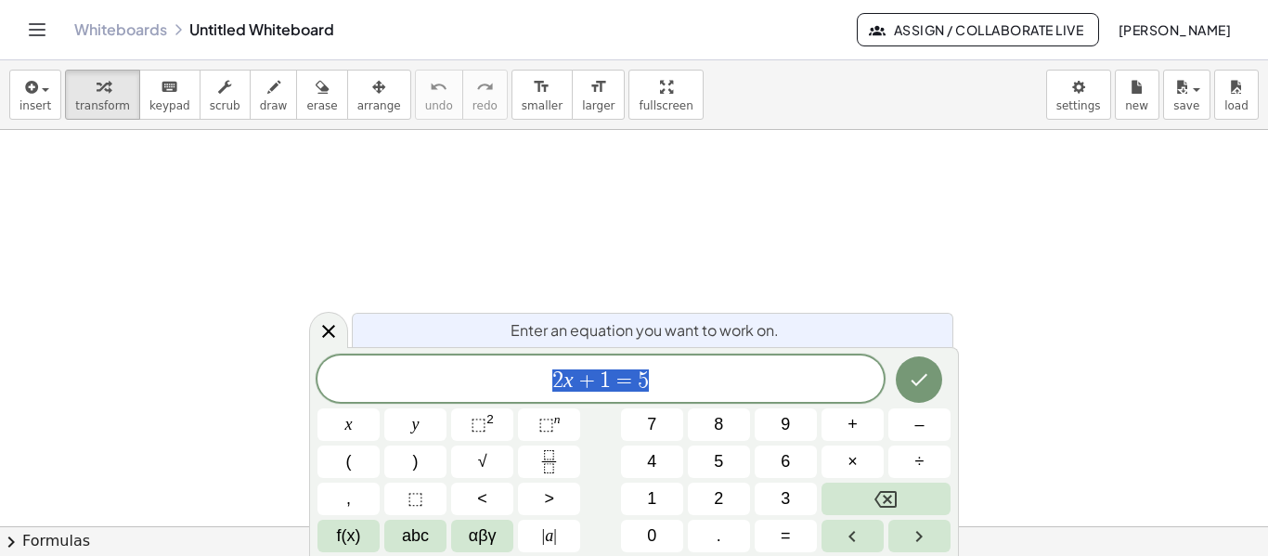
drag, startPoint x: 338, startPoint y: 340, endPoint x: 351, endPoint y: 344, distance: 13.8
click at [339, 341] on icon at bounding box center [328, 331] width 22 height 22
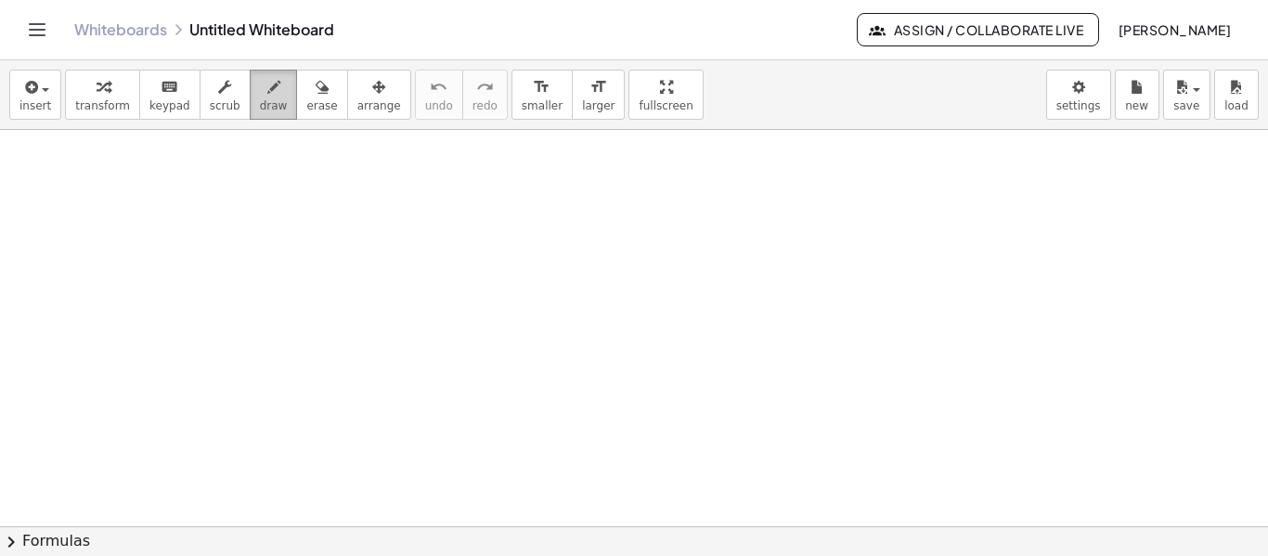
click at [267, 87] on icon "button" at bounding box center [273, 87] width 13 height 22
drag, startPoint x: 259, startPoint y: 186, endPoint x: 272, endPoint y: 232, distance: 48.2
drag, startPoint x: 342, startPoint y: 168, endPoint x: 322, endPoint y: 206, distance: 43.2
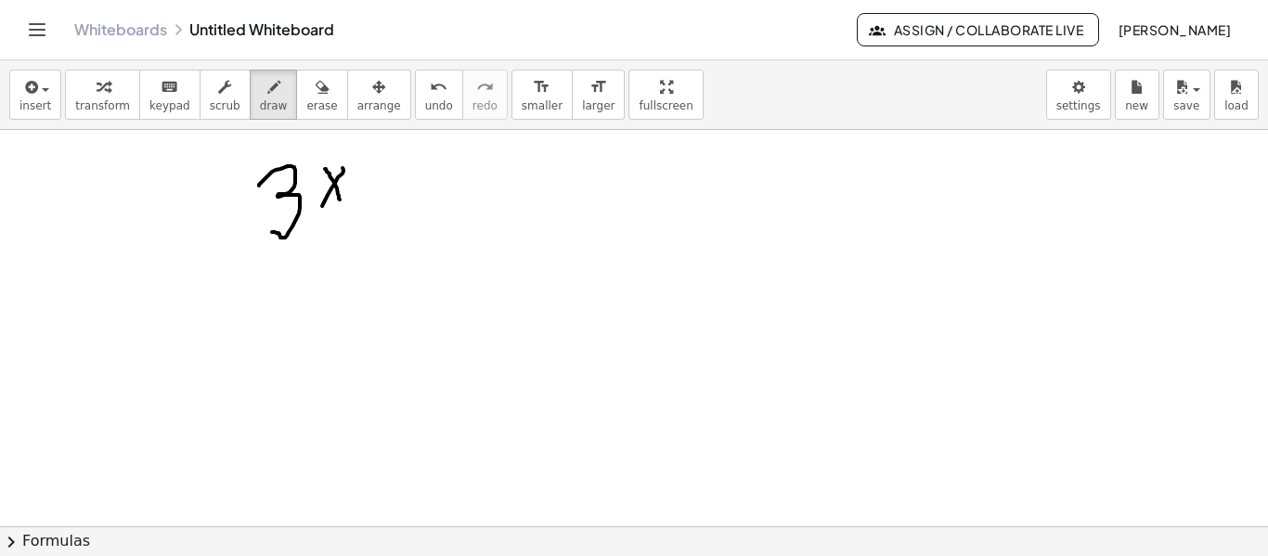
drag, startPoint x: 325, startPoint y: 169, endPoint x: 340, endPoint y: 200, distance: 34.0
drag, startPoint x: 345, startPoint y: 183, endPoint x: 381, endPoint y: 184, distance: 36.2
drag, startPoint x: 393, startPoint y: 163, endPoint x: 416, endPoint y: 200, distance: 42.5
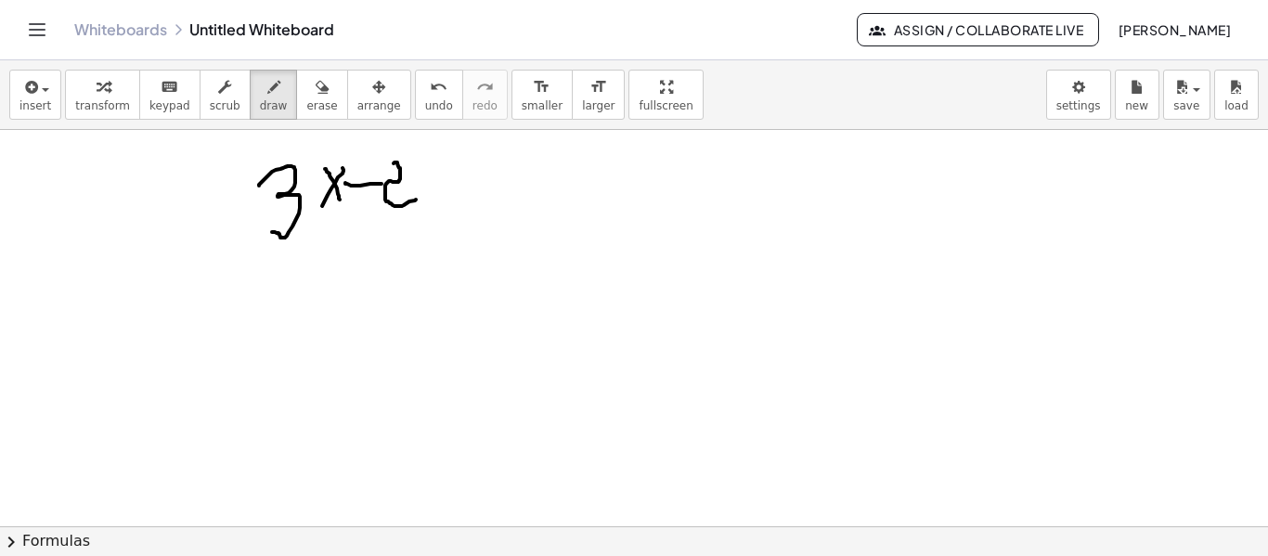
click at [425, 107] on span "undo" at bounding box center [439, 105] width 28 height 13
drag, startPoint x: 397, startPoint y: 164, endPoint x: 454, endPoint y: 176, distance: 57.9
drag, startPoint x: 474, startPoint y: 173, endPoint x: 502, endPoint y: 204, distance: 42.1
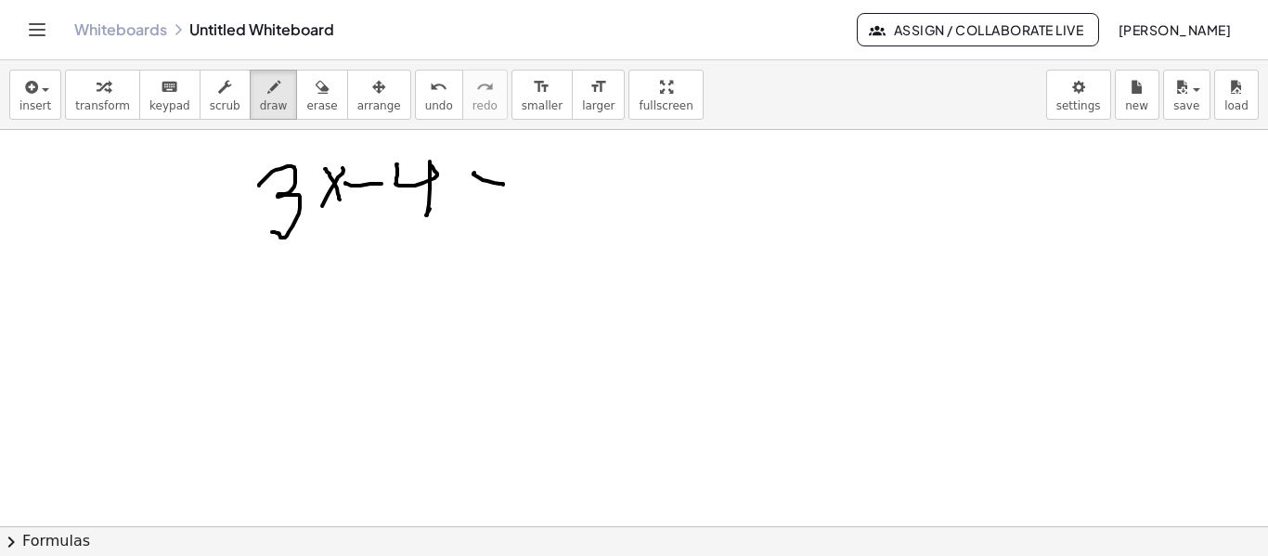
drag, startPoint x: 481, startPoint y: 204, endPoint x: 505, endPoint y: 204, distance: 24.1
drag, startPoint x: 539, startPoint y: 172, endPoint x: 571, endPoint y: 214, distance: 53.1
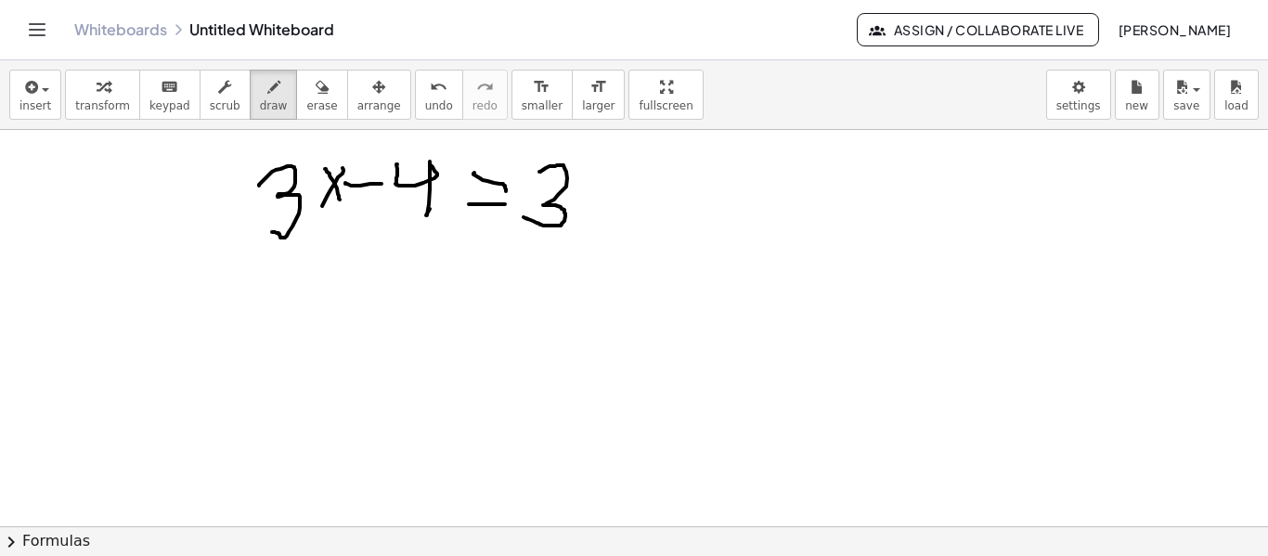
click at [161, 92] on icon "keyboard" at bounding box center [170, 87] width 18 height 22
click at [180, 117] on button "keyboard keypad" at bounding box center [169, 95] width 61 height 50
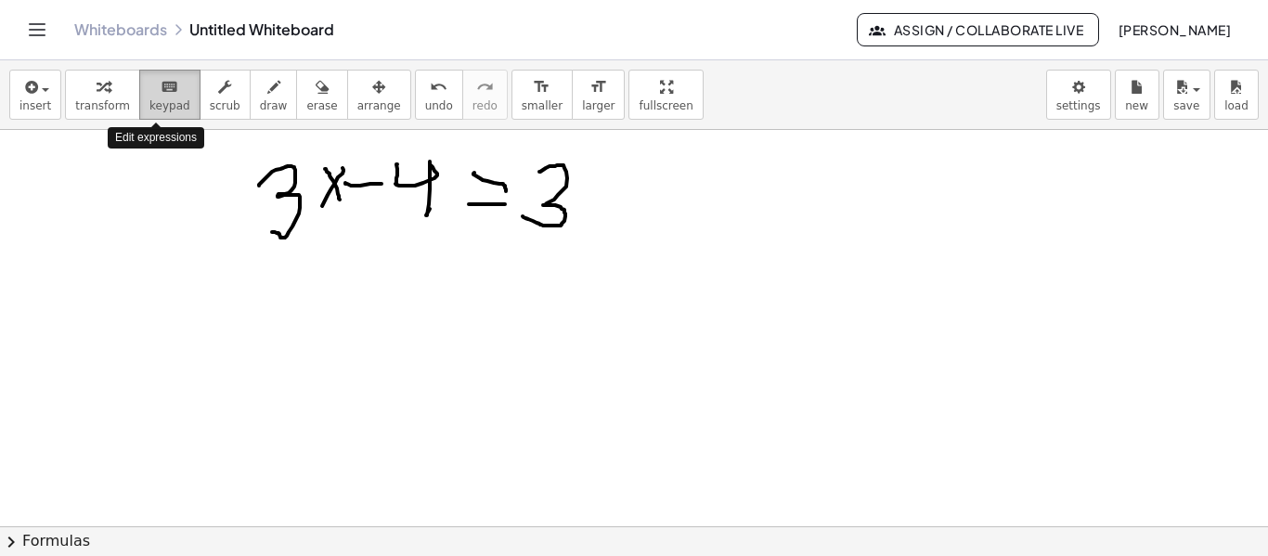
click at [161, 84] on icon "keyboard" at bounding box center [170, 87] width 18 height 22
click at [162, 78] on icon "keyboard" at bounding box center [170, 87] width 18 height 22
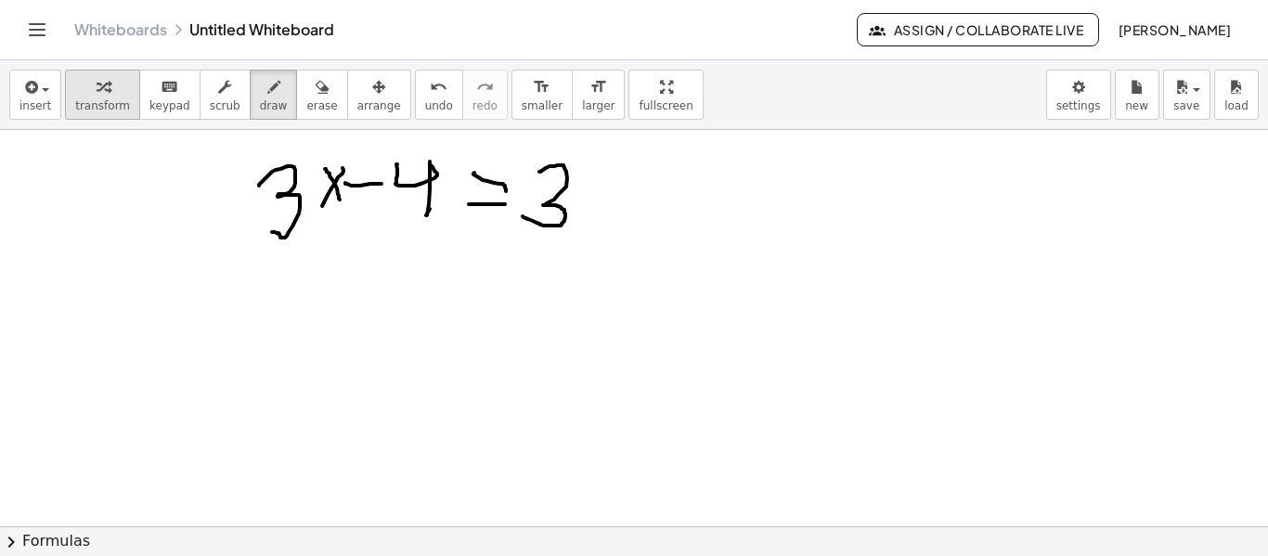
click at [102, 97] on div "button" at bounding box center [102, 86] width 55 height 22
click at [211, 105] on span "scrub" at bounding box center [225, 105] width 31 height 13
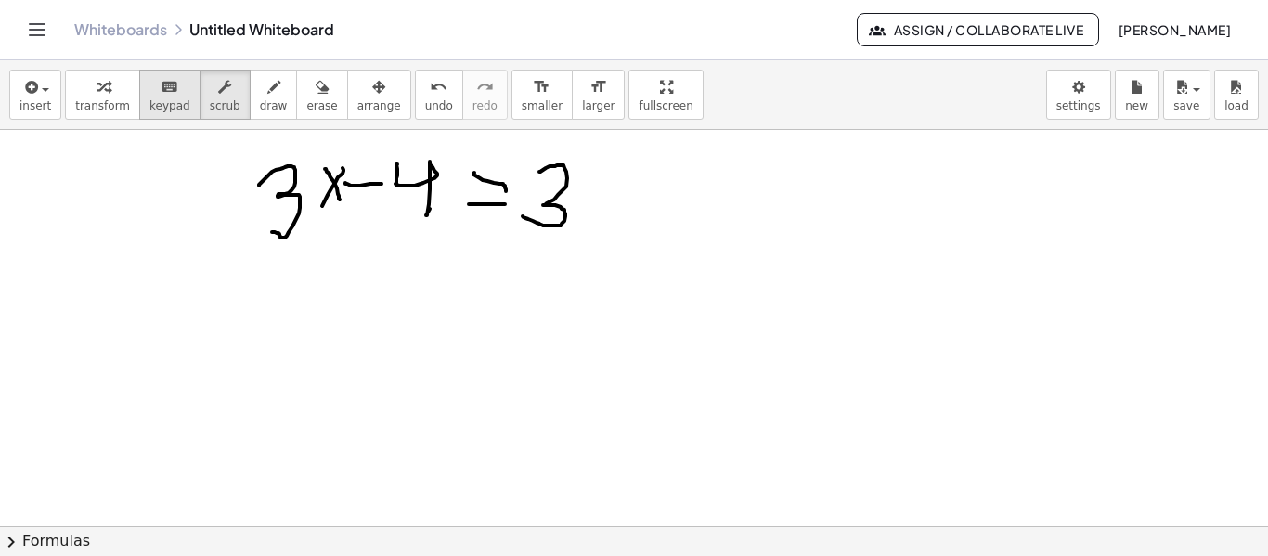
click at [161, 84] on icon "keyboard" at bounding box center [170, 87] width 18 height 22
click at [20, 105] on span "insert" at bounding box center [35, 105] width 32 height 13
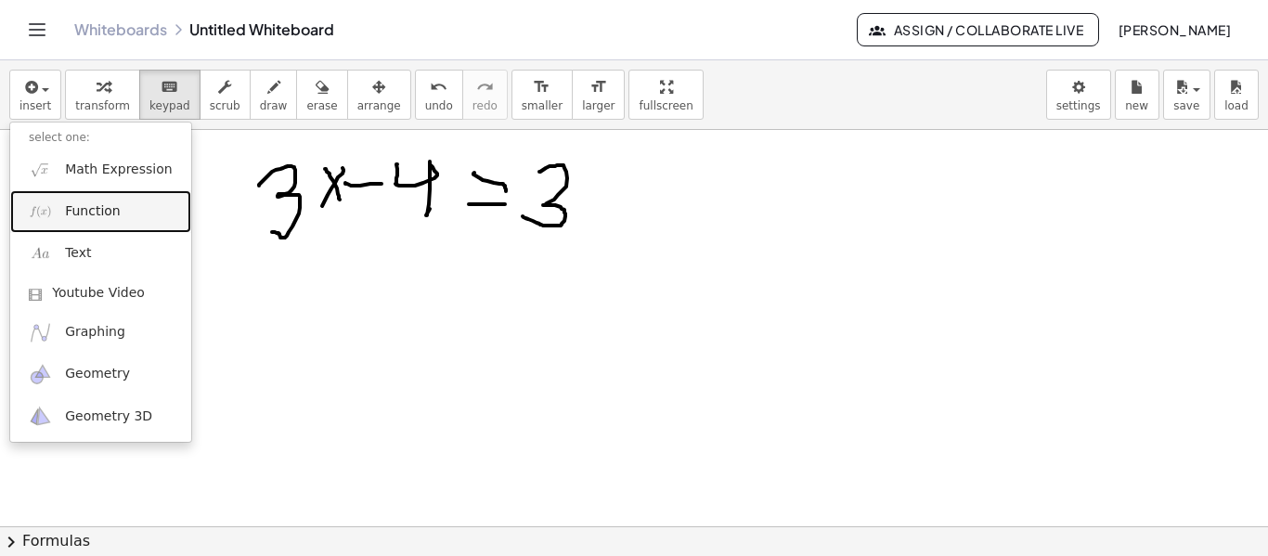
click at [116, 206] on link "Function" at bounding box center [100, 211] width 181 height 42
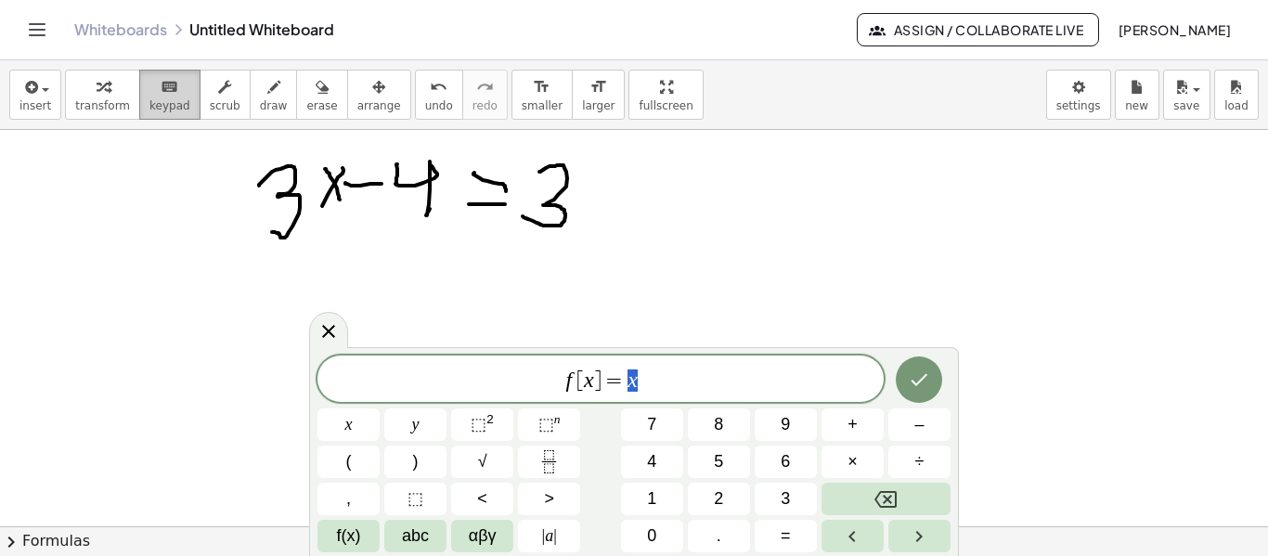
click at [161, 85] on icon "keyboard" at bounding box center [170, 87] width 18 height 22
click at [150, 126] on div "insert select one: Math Expression Function Text Youtube Video Graphing Geometr…" at bounding box center [634, 95] width 1268 height 70
click at [164, 111] on span "keypad" at bounding box center [169, 105] width 41 height 13
click at [334, 324] on icon at bounding box center [328, 330] width 22 height 22
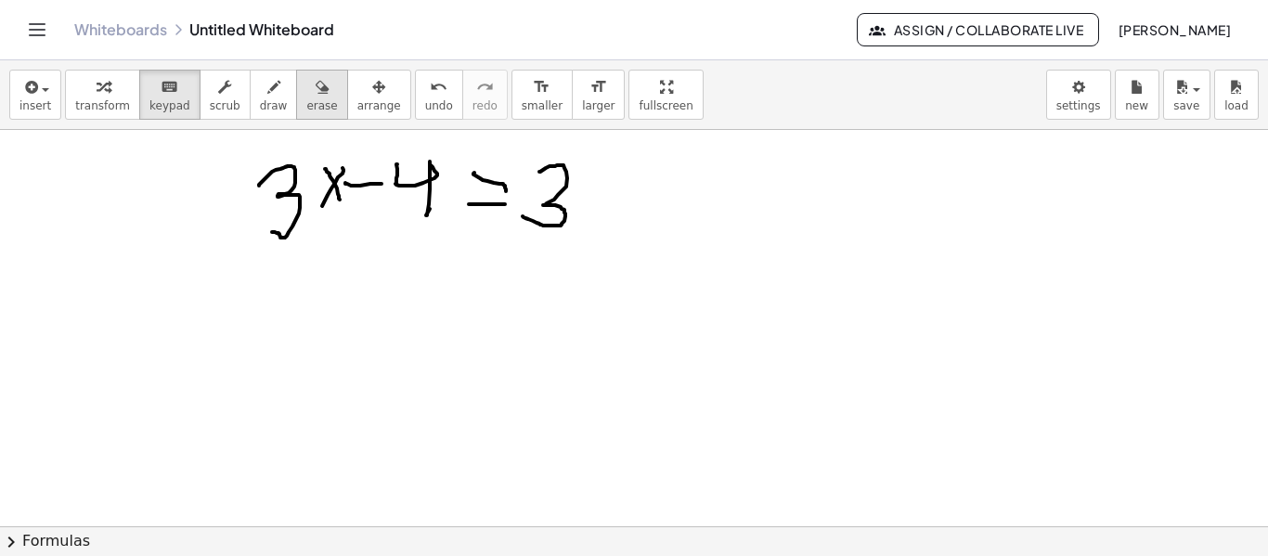
click at [306, 103] on span "erase" at bounding box center [321, 105] width 31 height 13
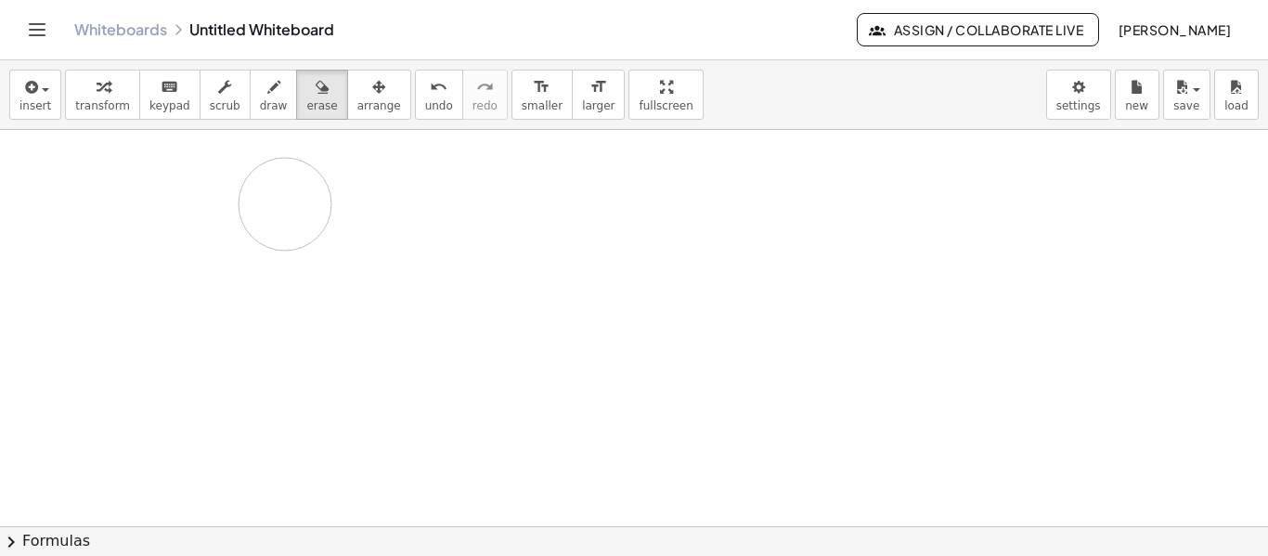
drag, startPoint x: 575, startPoint y: 158, endPoint x: 285, endPoint y: 204, distance: 294.1
click at [357, 99] on span "arrange" at bounding box center [379, 105] width 44 height 13
drag, startPoint x: 384, startPoint y: 176, endPoint x: 478, endPoint y: 158, distance: 95.5
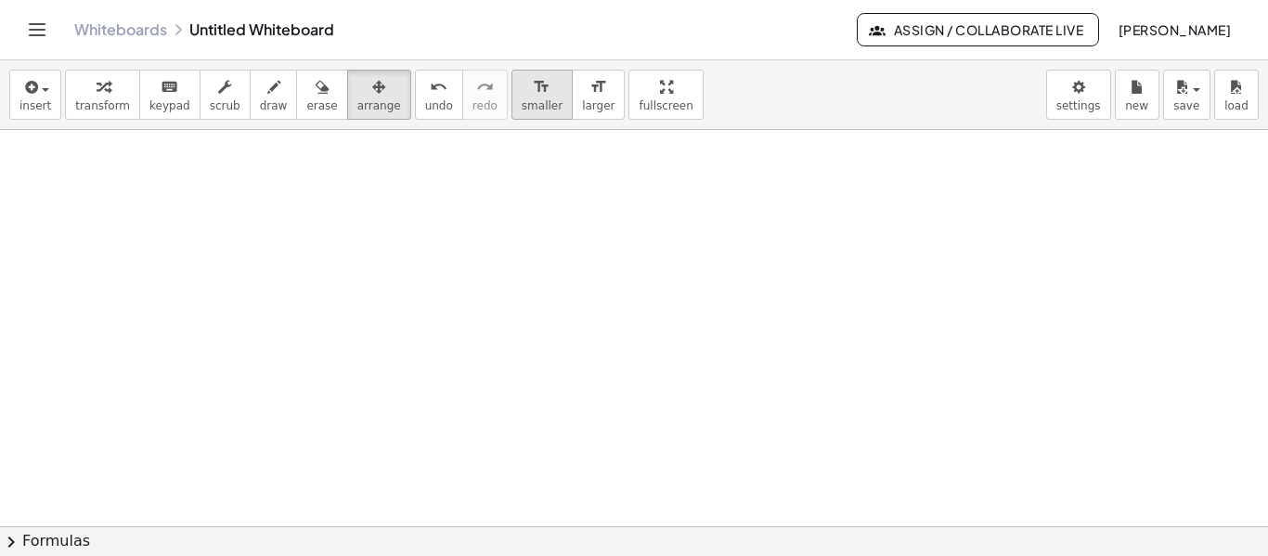
click at [522, 103] on span "smaller" at bounding box center [542, 105] width 41 height 13
drag, startPoint x: 339, startPoint y: 215, endPoint x: 469, endPoint y: 241, distance: 132.5
click at [582, 99] on span "larger" at bounding box center [598, 105] width 32 height 13
drag, startPoint x: 387, startPoint y: 159, endPoint x: 463, endPoint y: 200, distance: 86.4
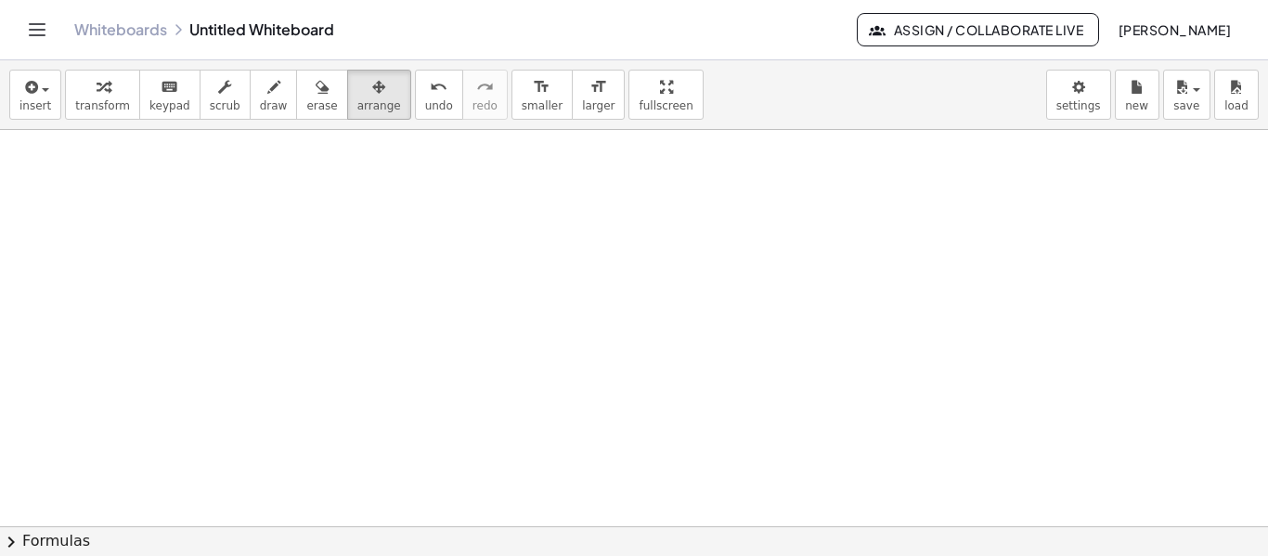
click at [613, 65] on div "insert select one: Math Expression Function Text Youtube Video Graphing Geometr…" at bounding box center [634, 95] width 1268 height 70
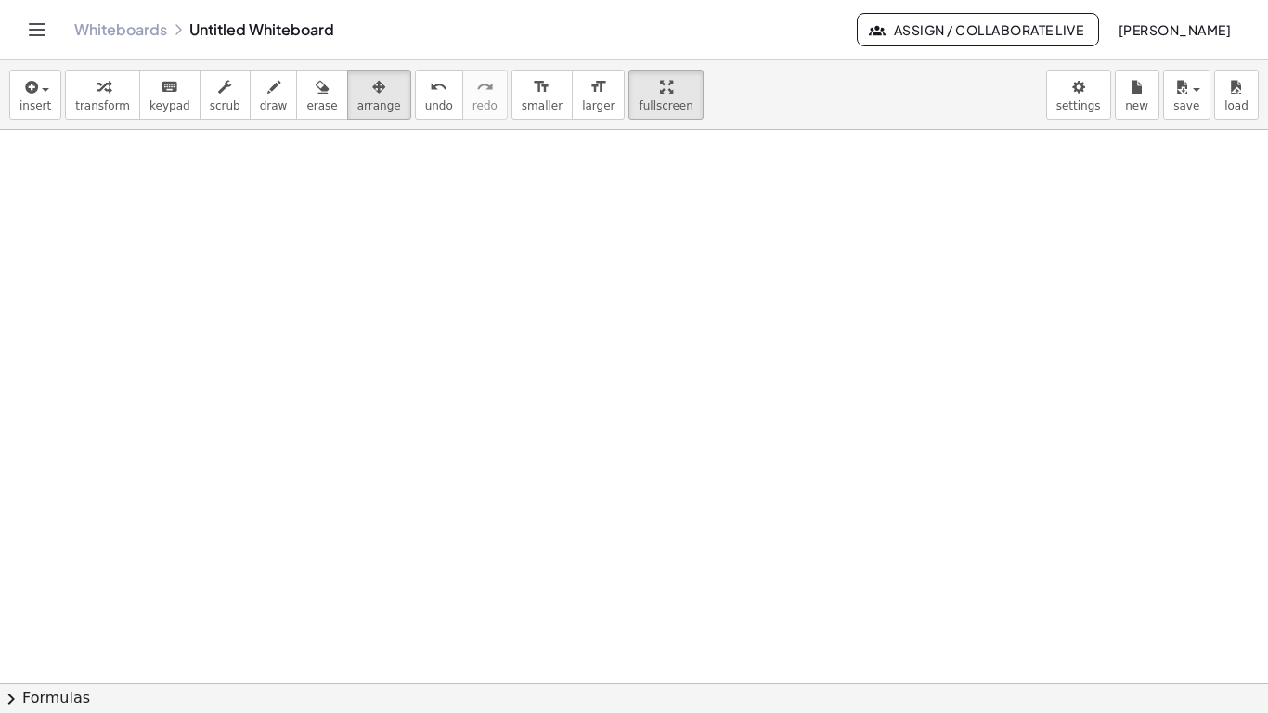
drag, startPoint x: 626, startPoint y: 96, endPoint x: 626, endPoint y: 210, distance: 114.1
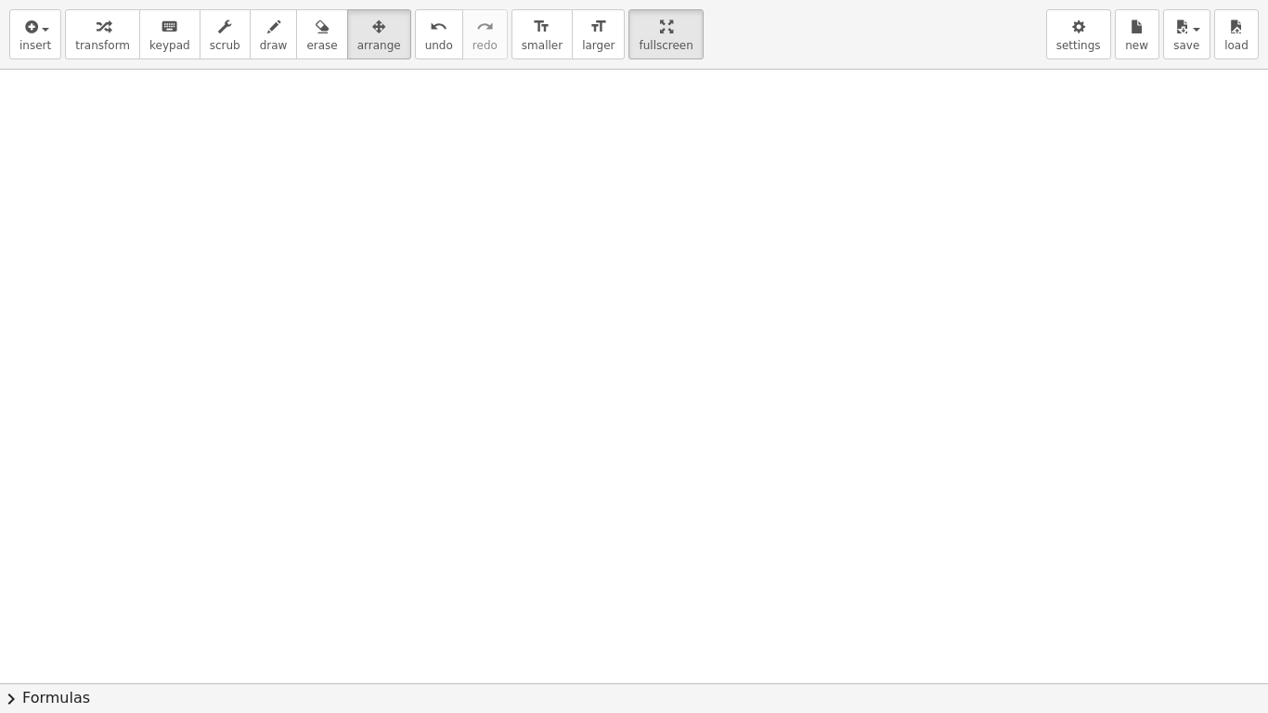
click at [626, 208] on div "insert select one: Math Expression Function Text Youtube Video Graphing Geometr…" at bounding box center [634, 356] width 1268 height 713
click at [163, 53] on button "keyboard keypad" at bounding box center [169, 34] width 61 height 50
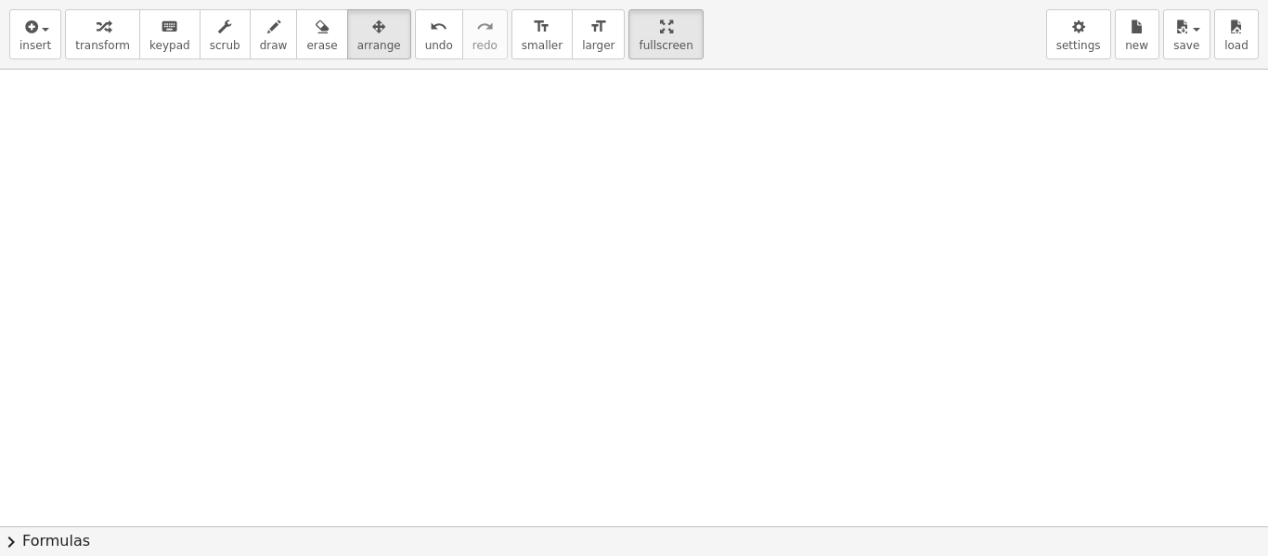
click at [649, 70] on div "insert select one: Math Expression Function Text Youtube Video Graphing Geometr…" at bounding box center [634, 35] width 1268 height 70
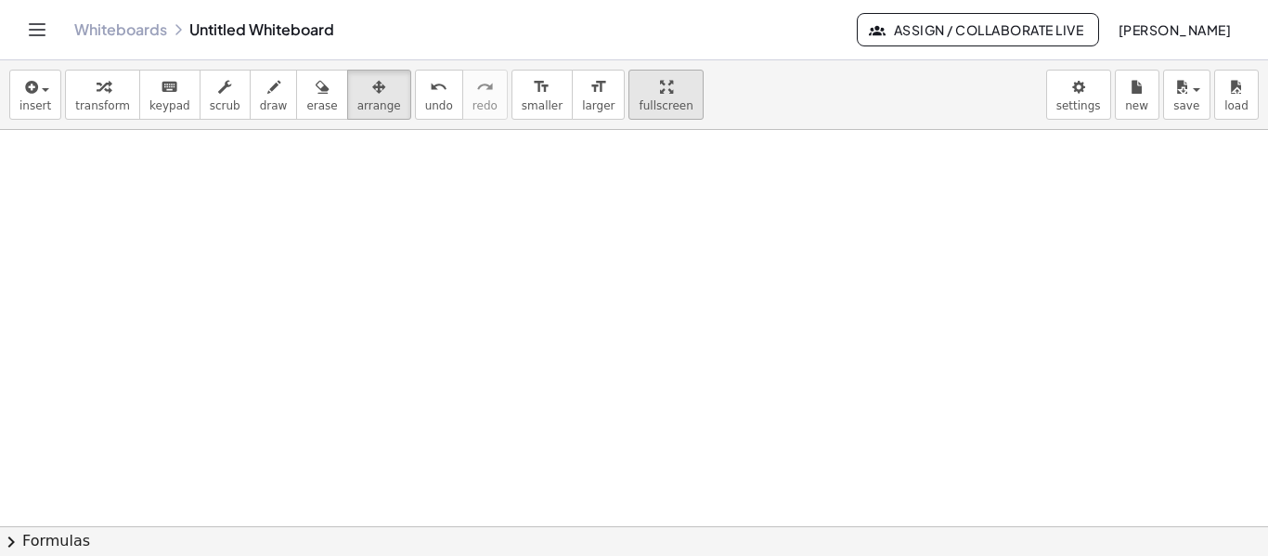
click at [639, 97] on button "fullscreen" at bounding box center [665, 95] width 74 height 50
drag, startPoint x: 609, startPoint y: 84, endPoint x: 607, endPoint y: 198, distance: 113.2
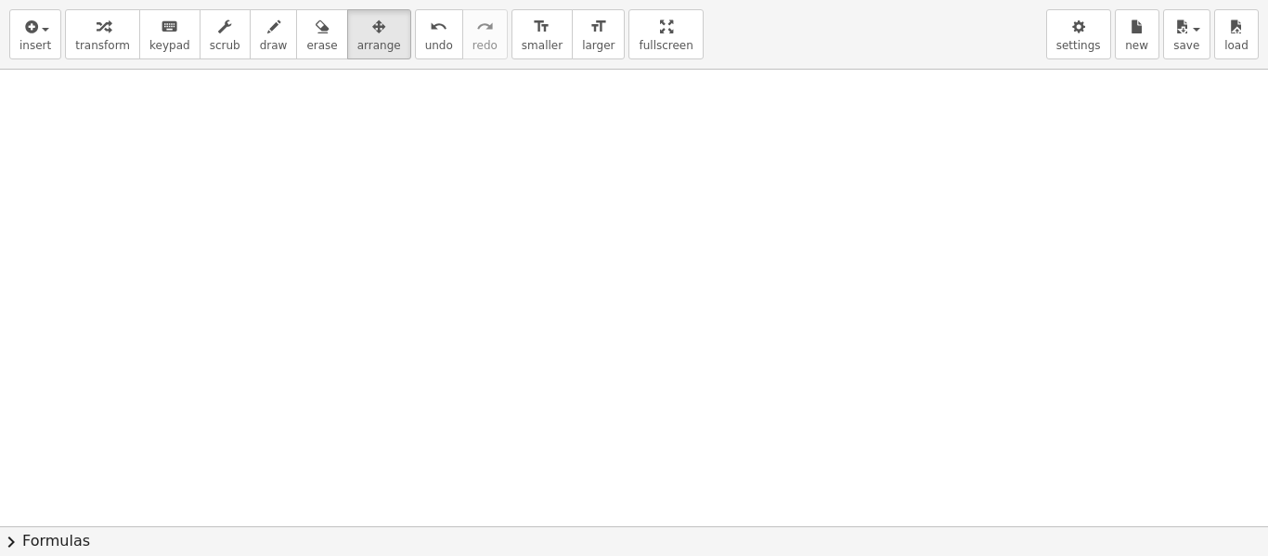
click at [609, 197] on div "insert select one: Math Expression Function Text Youtube Video Graphing Geometr…" at bounding box center [634, 278] width 1268 height 556
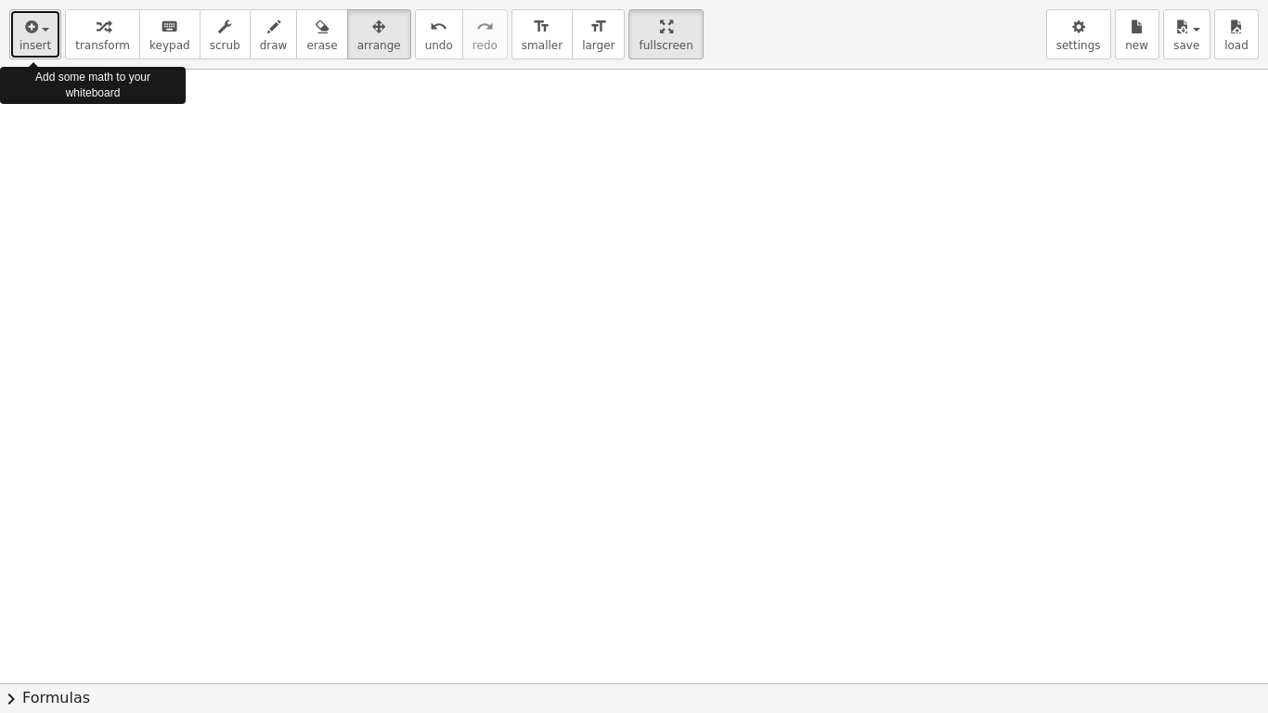
click at [37, 35] on div "button" at bounding box center [35, 26] width 32 height 22
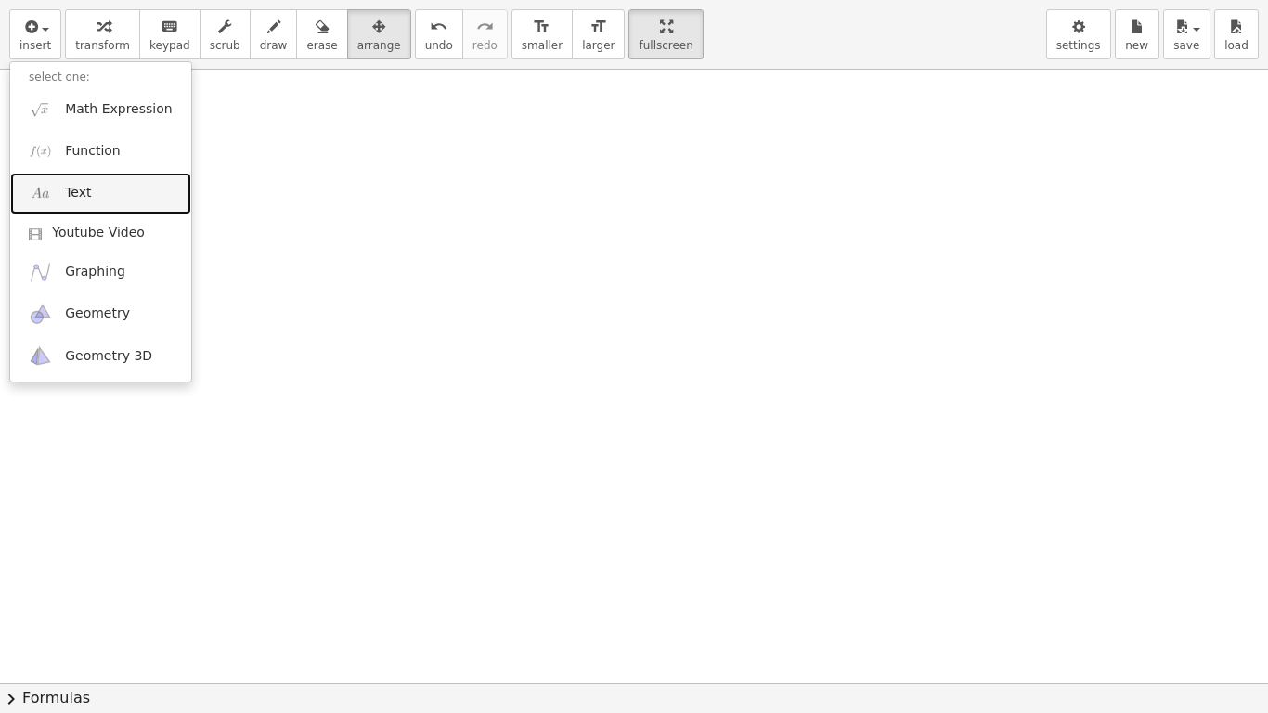
click at [71, 197] on span "Text" at bounding box center [78, 193] width 26 height 19
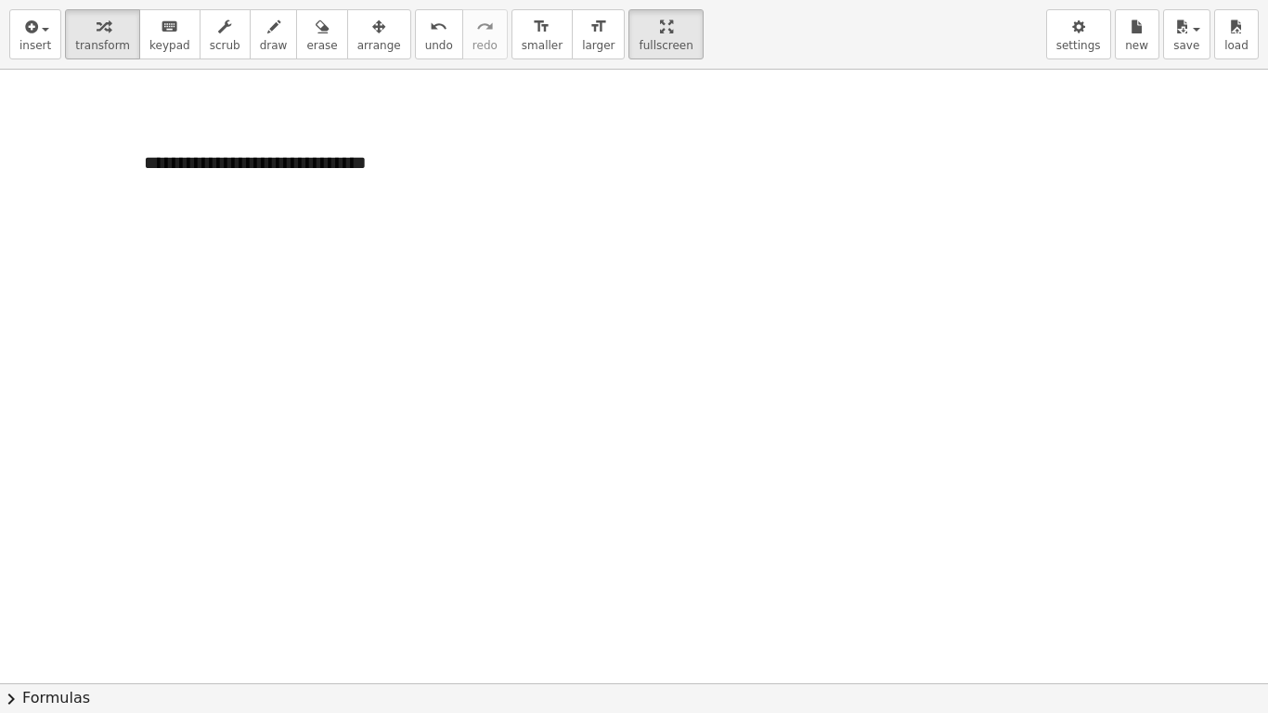
click at [419, 237] on div at bounding box center [634, 683] width 1268 height 1227
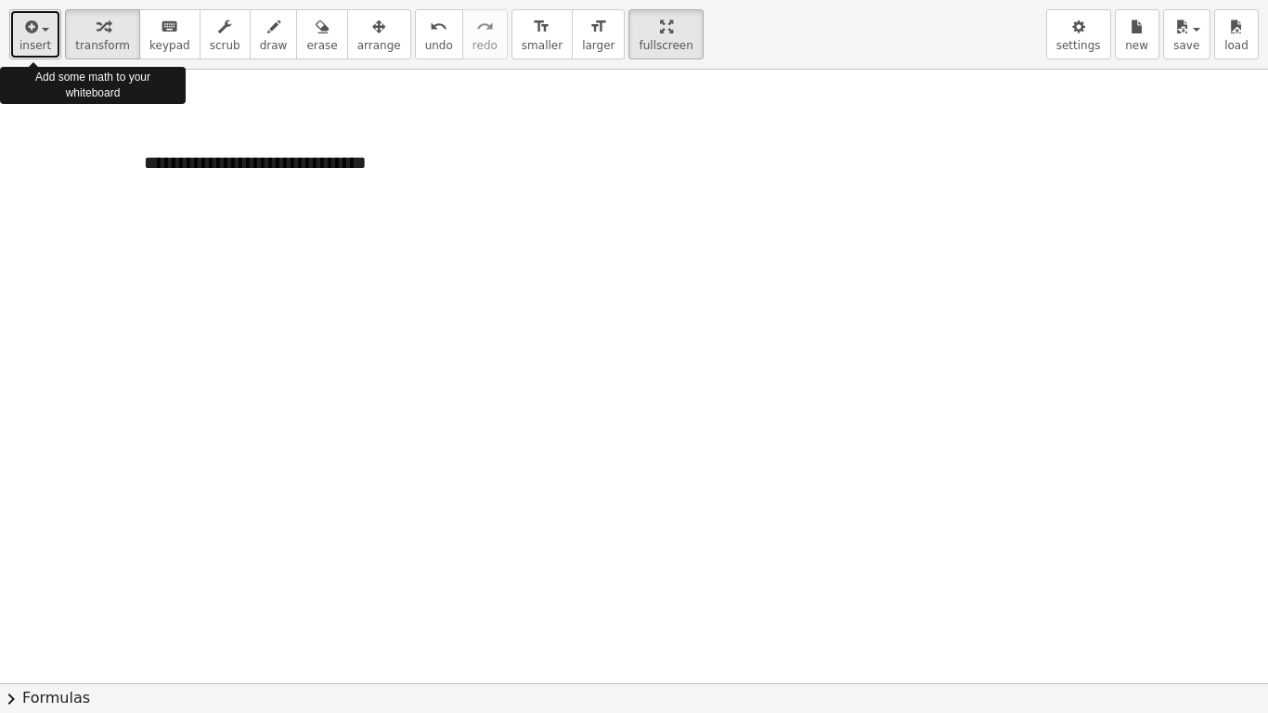
click at [35, 25] on icon "button" at bounding box center [29, 27] width 17 height 22
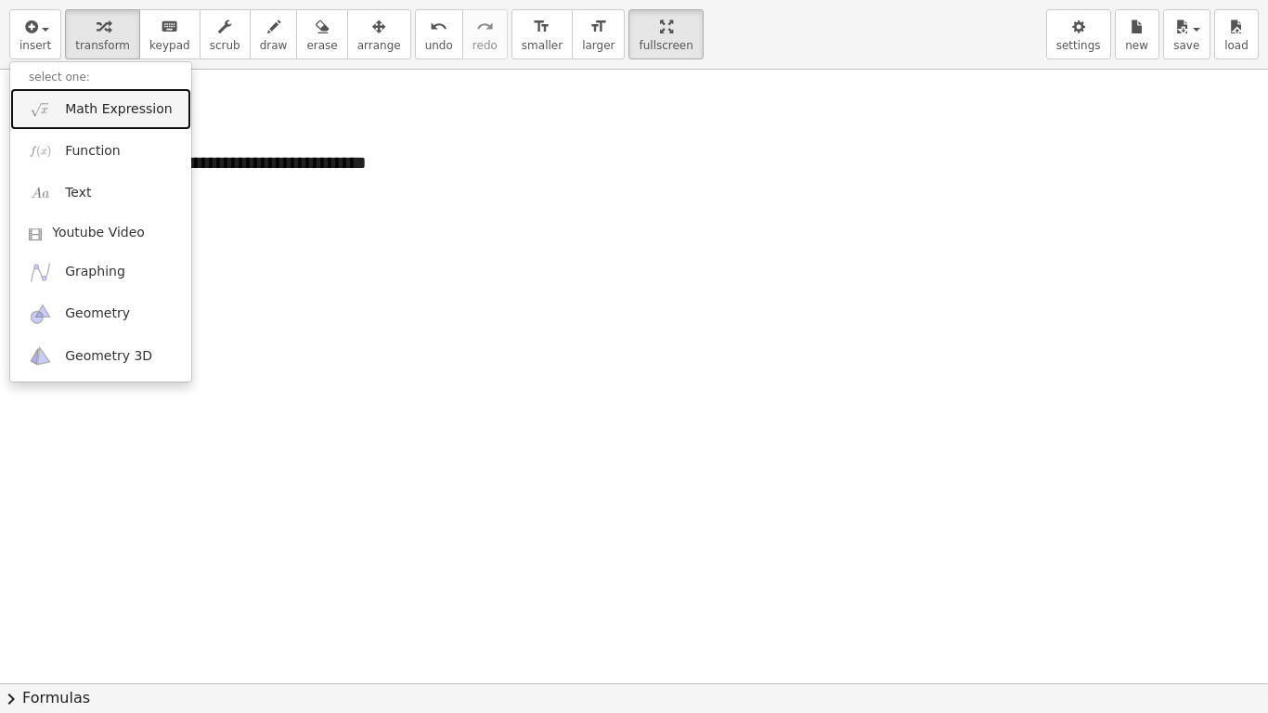
click at [94, 116] on span "Math Expression" at bounding box center [118, 109] width 107 height 19
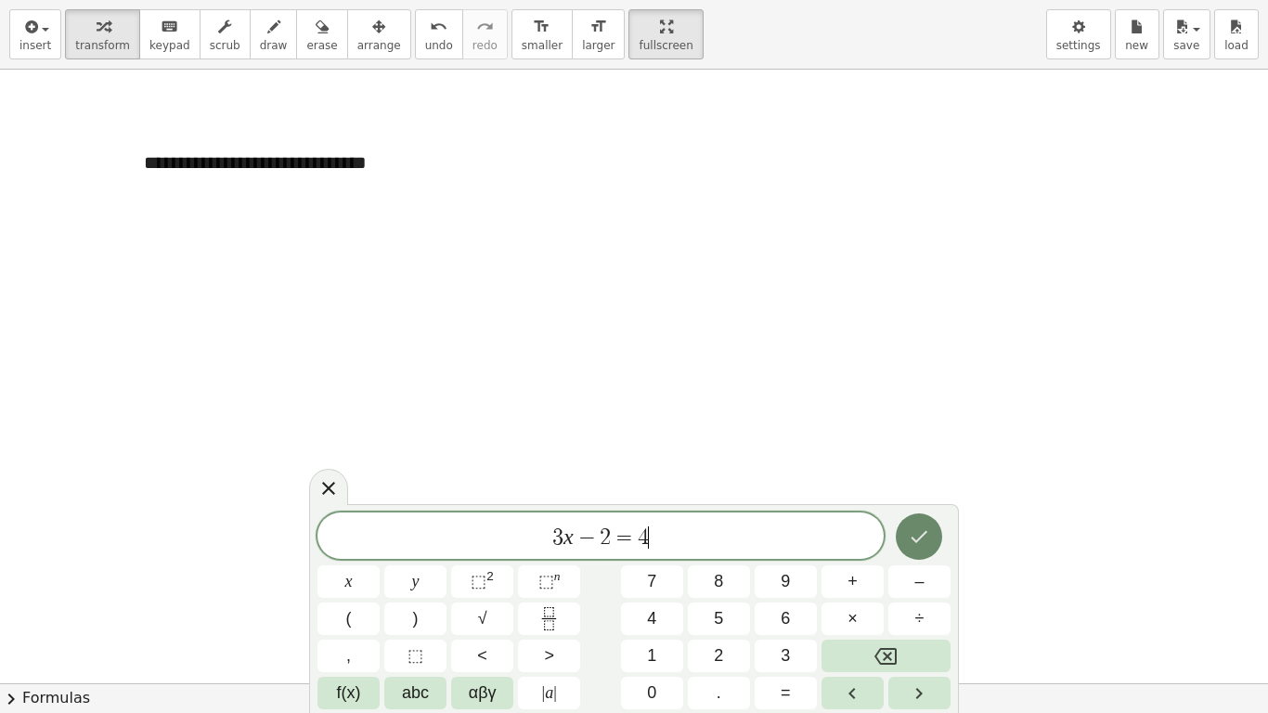
click at [923, 535] on icon "Done" at bounding box center [919, 537] width 17 height 12
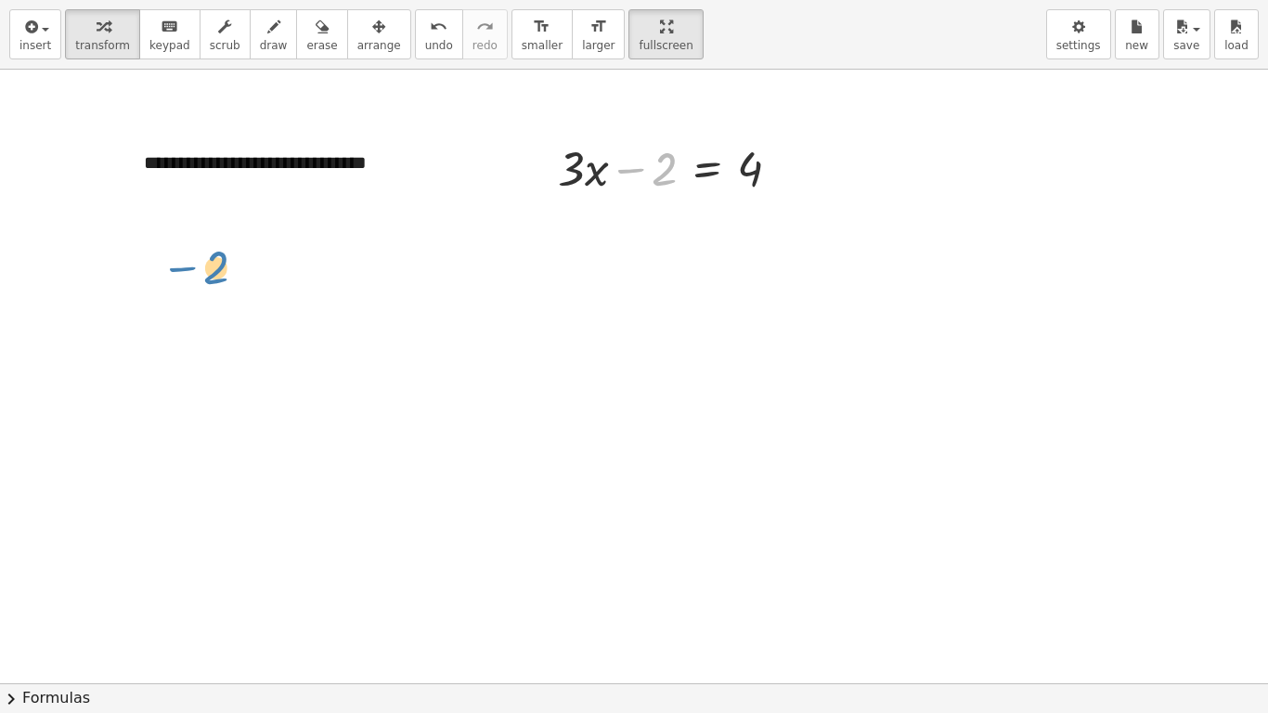
drag, startPoint x: 637, startPoint y: 172, endPoint x: 193, endPoint y: 268, distance: 454.0
click at [193, 268] on div "**********" at bounding box center [634, 683] width 1268 height 1227
drag, startPoint x: 540, startPoint y: 117, endPoint x: 885, endPoint y: 195, distance: 353.9
click at [885, 195] on div at bounding box center [634, 683] width 1268 height 1227
drag, startPoint x: 788, startPoint y: 167, endPoint x: 387, endPoint y: 281, distance: 416.8
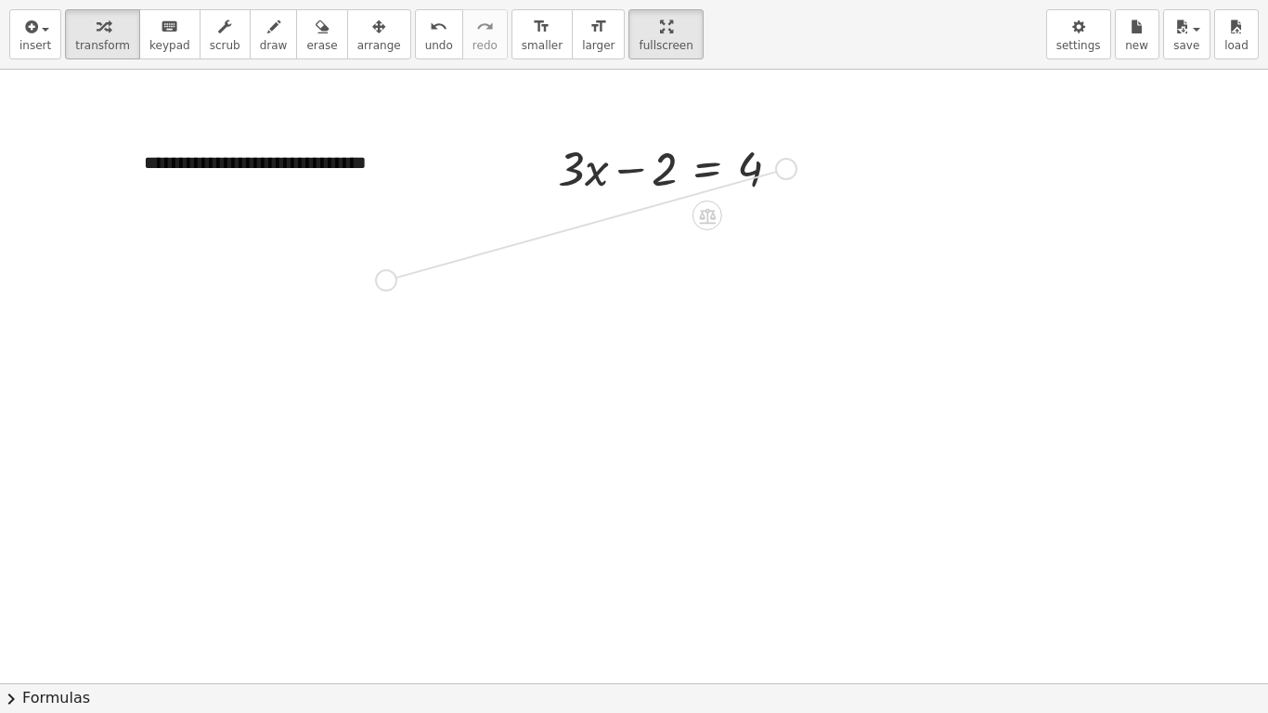
click at [387, 281] on div "**********" at bounding box center [634, 683] width 1268 height 1227
click at [709, 179] on div at bounding box center [676, 166] width 256 height 63
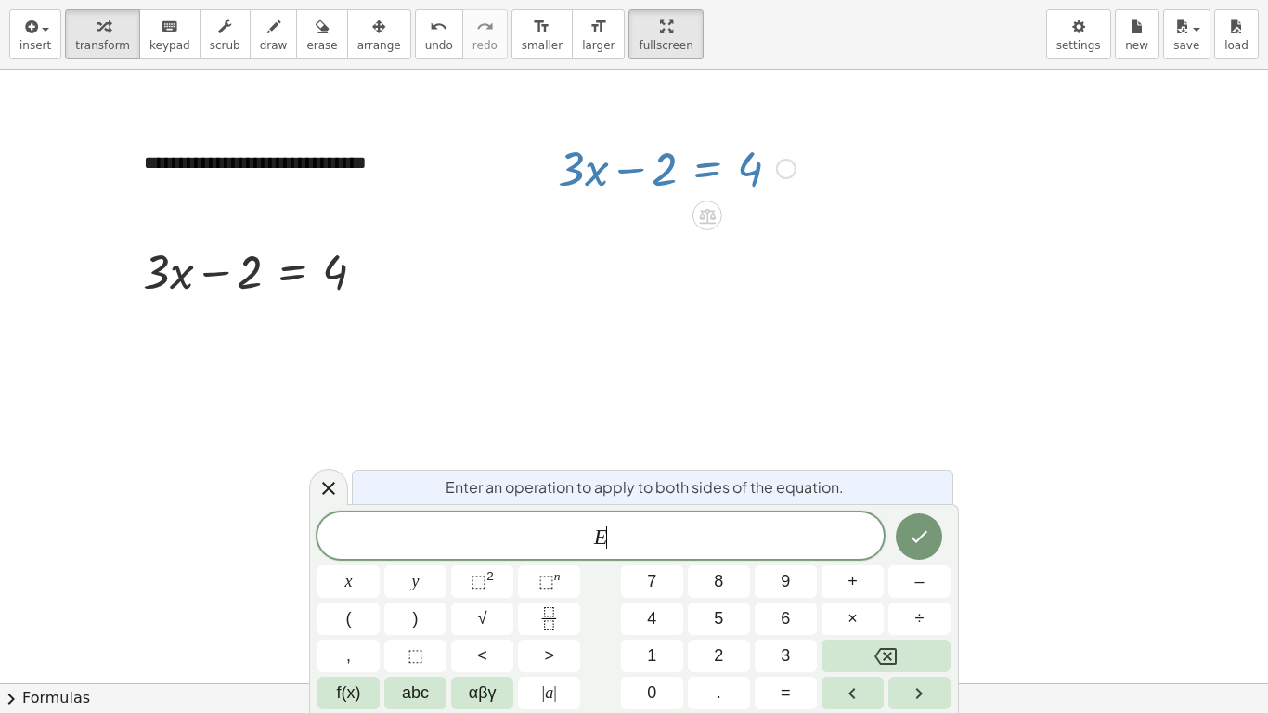
click at [799, 252] on div at bounding box center [634, 683] width 1268 height 1227
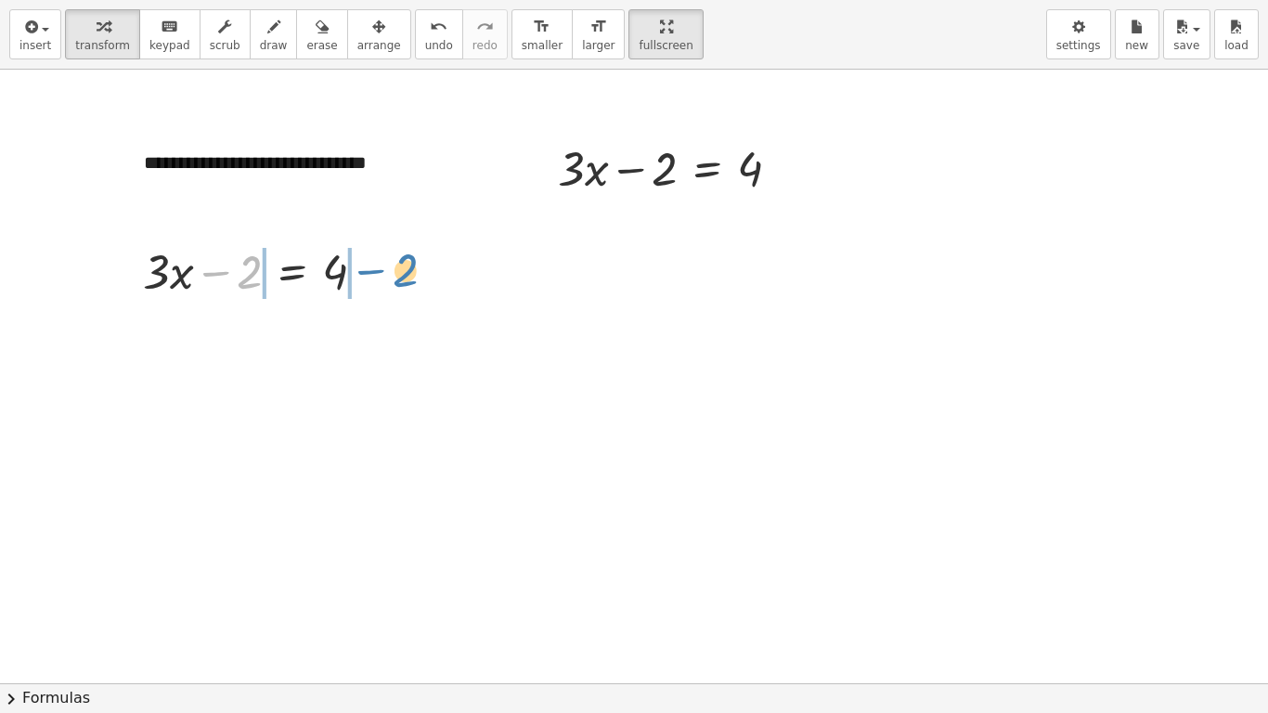
drag, startPoint x: 248, startPoint y: 275, endPoint x: 404, endPoint y: 273, distance: 155.9
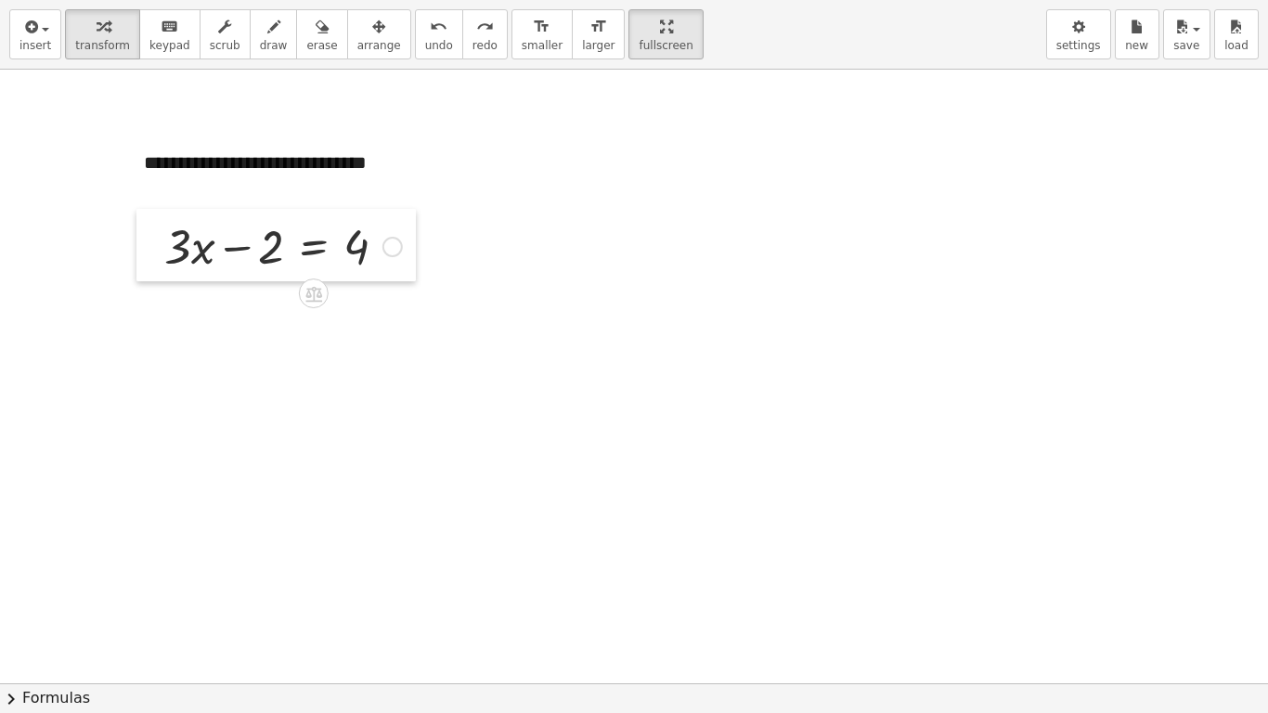
drag, startPoint x: 552, startPoint y: 135, endPoint x: 159, endPoint y: 213, distance: 401.1
click at [159, 213] on div at bounding box center [150, 245] width 28 height 72
drag, startPoint x: 266, startPoint y: 239, endPoint x: 429, endPoint y: 272, distance: 165.6
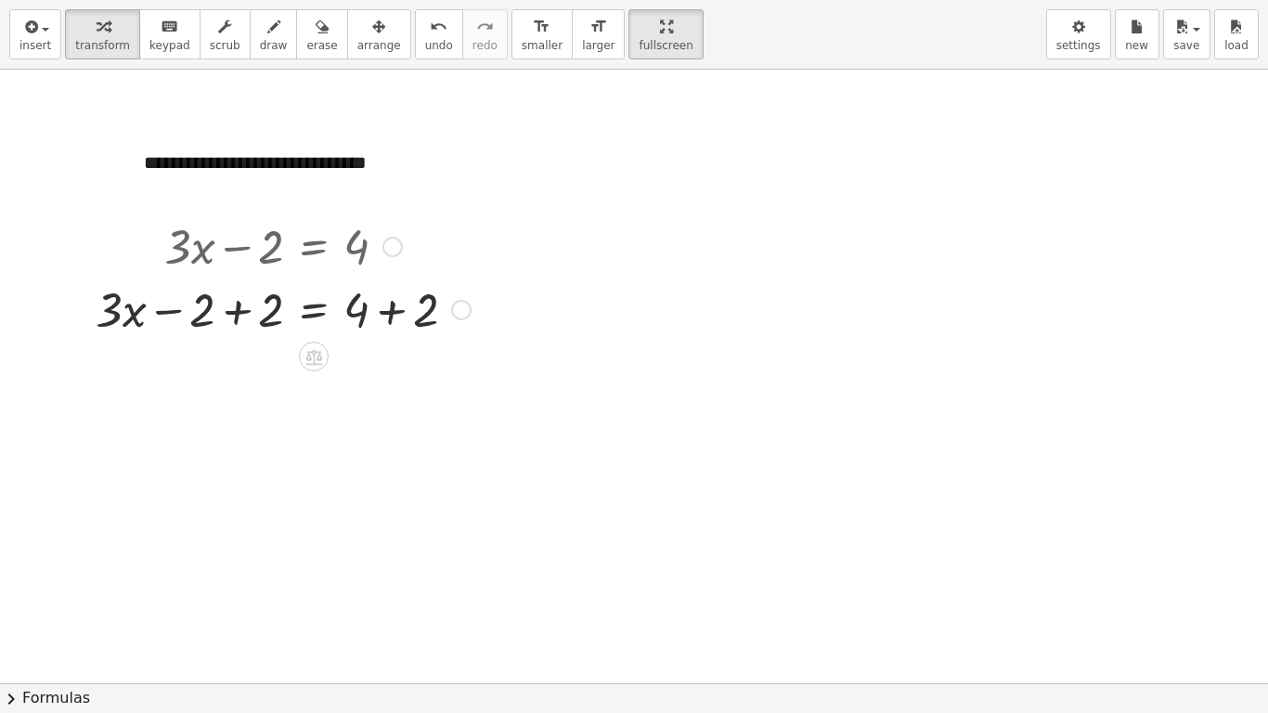
click at [251, 324] on div at bounding box center [282, 308] width 393 height 63
click at [405, 303] on div at bounding box center [282, 308] width 393 height 63
click at [400, 316] on div at bounding box center [282, 308] width 393 height 63
click at [405, 380] on div at bounding box center [282, 371] width 393 height 63
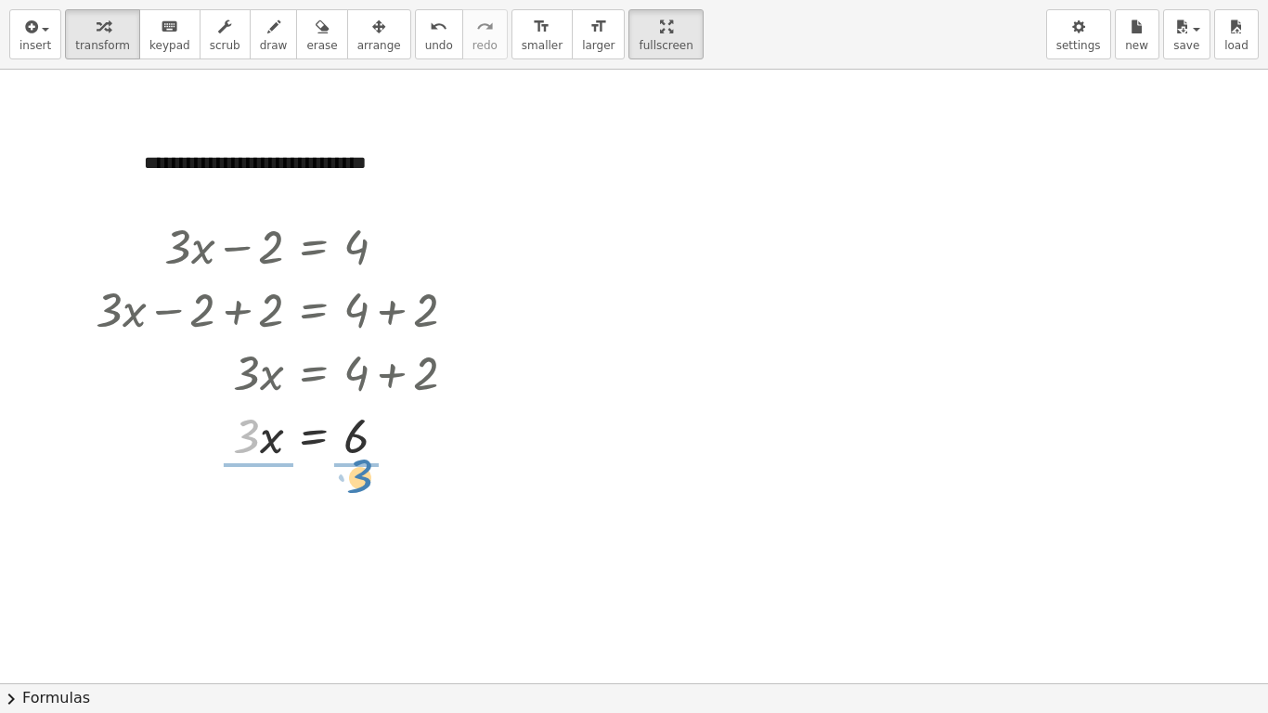
drag, startPoint x: 250, startPoint y: 447, endPoint x: 363, endPoint y: 488, distance: 120.4
click at [251, 515] on div at bounding box center [282, 512] width 393 height 93
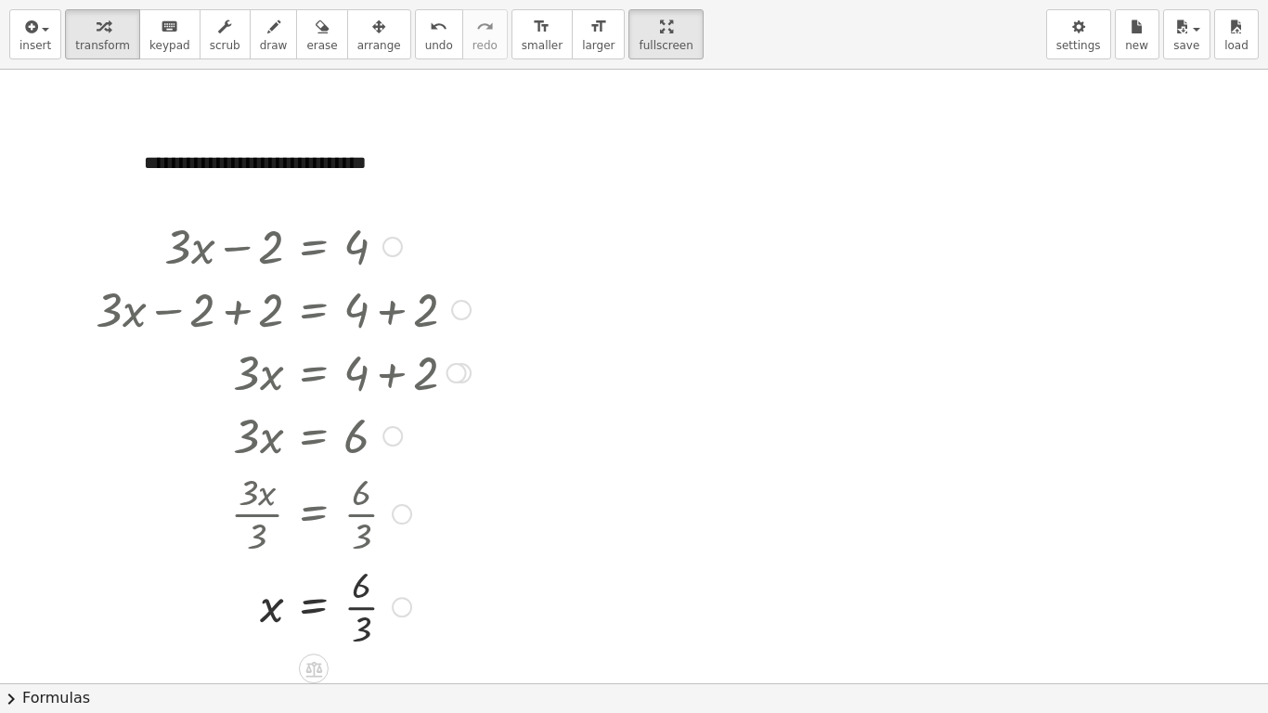
click at [373, 555] on div at bounding box center [282, 605] width 393 height 93
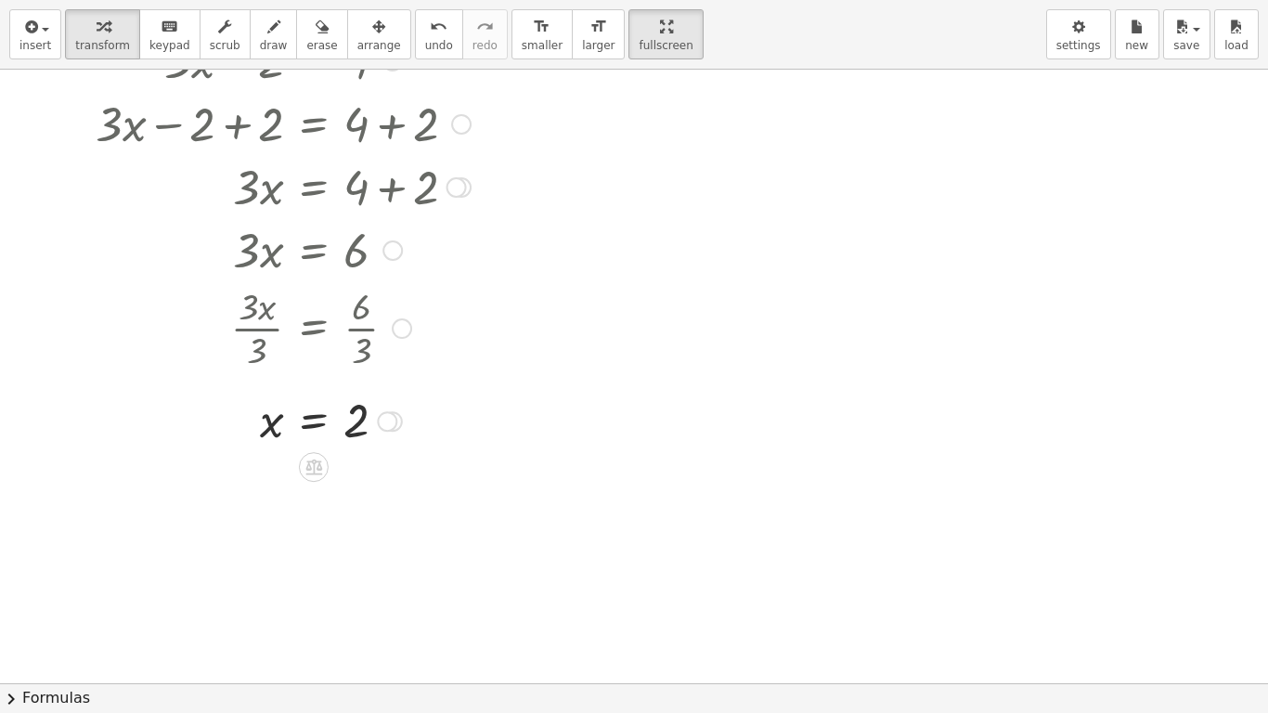
scroll to position [93, 0]
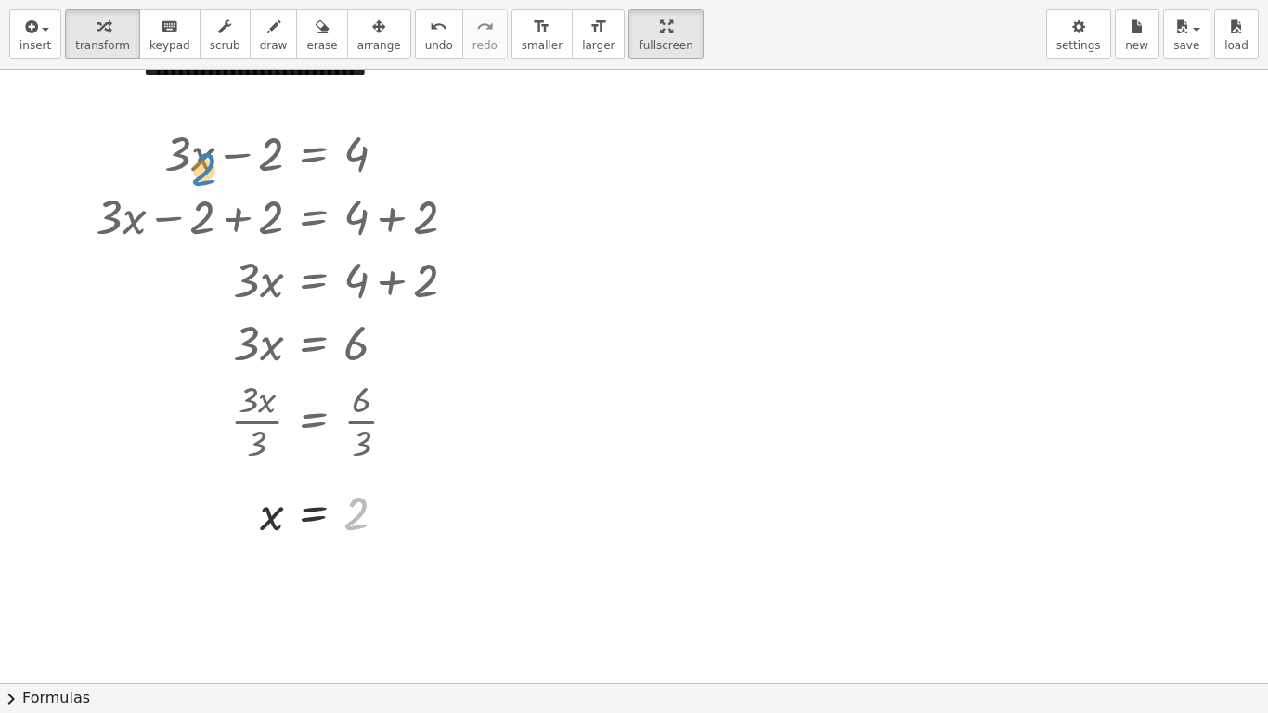
drag, startPoint x: 358, startPoint y: 517, endPoint x: 206, endPoint y: 172, distance: 377.3
drag, startPoint x: 361, startPoint y: 496, endPoint x: 207, endPoint y: 135, distance: 392.5
click at [314, 154] on div "+ · 3 · x − 2 = 4 + · 3 · x − 2 + 2 = + 4 + 2 + · 3 · x + 0 = + 4 + 2 · 3 · x =…" at bounding box center [314, 154] width 0 height 0
click at [394, 515] on div at bounding box center [387, 514] width 20 height 20
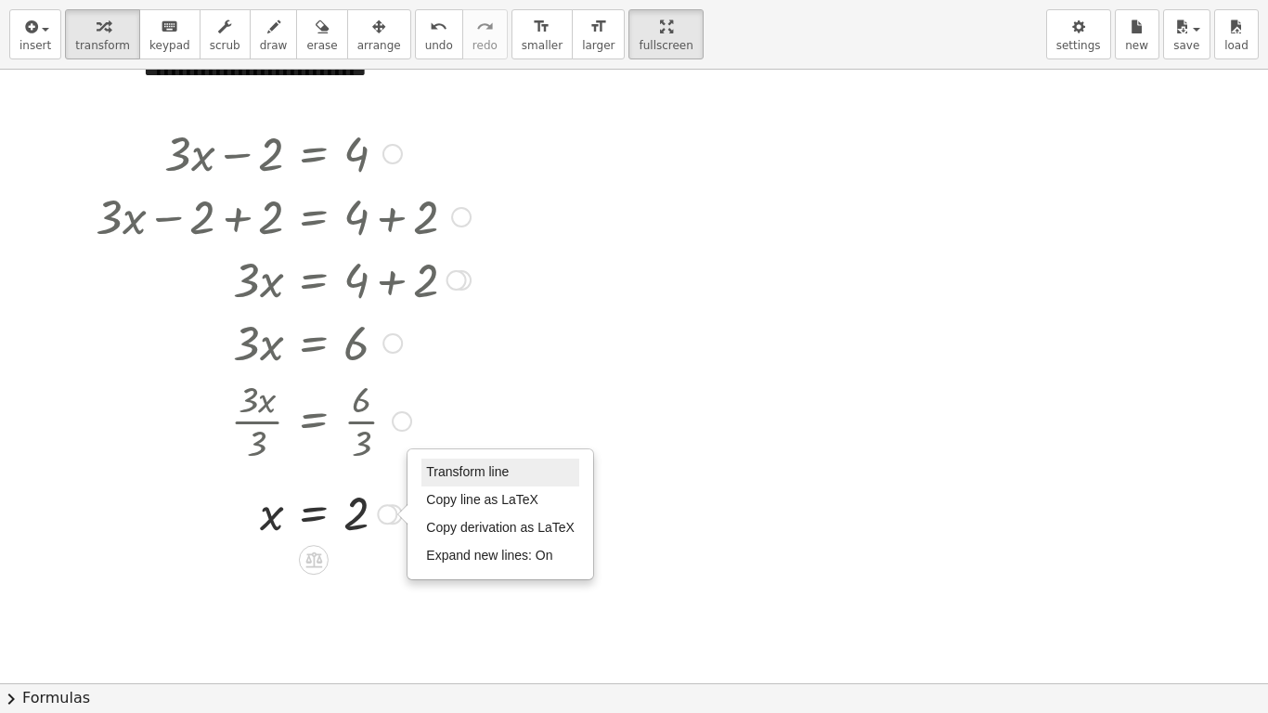
click at [522, 469] on li "Transform line" at bounding box center [500, 472] width 158 height 28
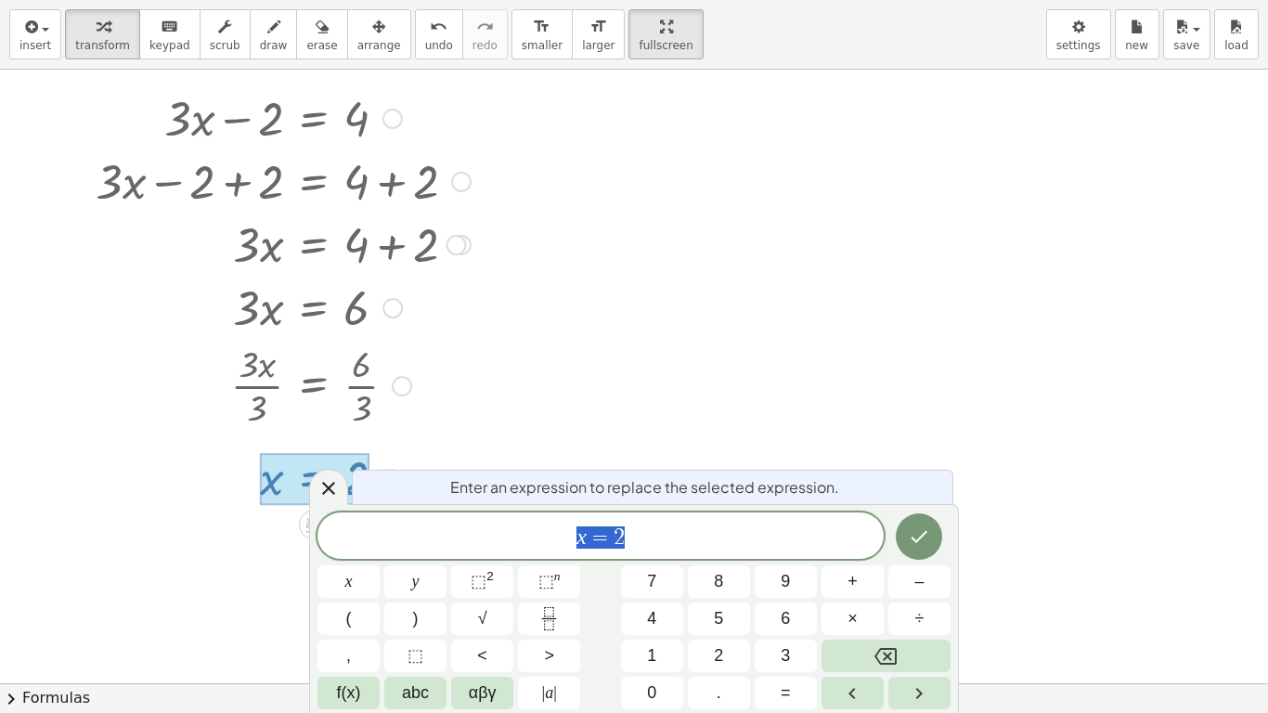
scroll to position [130, 0]
click at [260, 480] on div at bounding box center [315, 477] width 110 height 52
click at [451, 390] on div at bounding box center [282, 382] width 393 height 93
click at [919, 543] on icon "Done" at bounding box center [919, 536] width 22 height 22
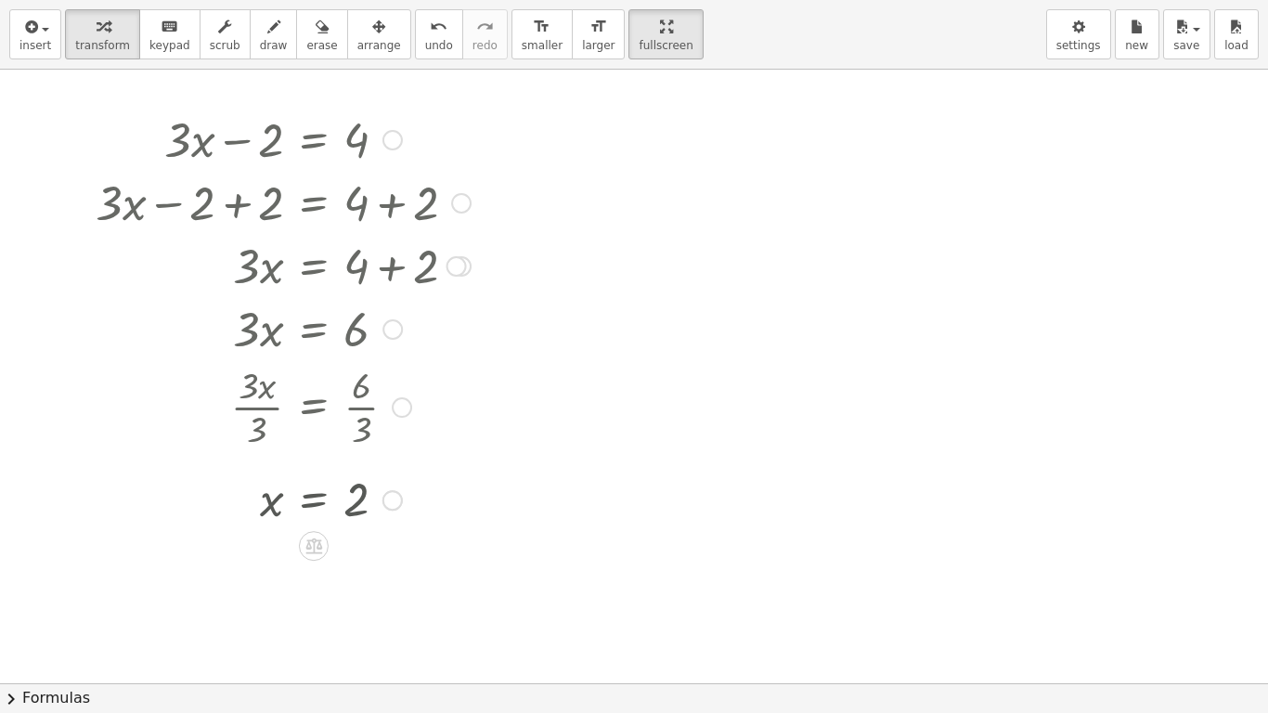
scroll to position [93, 0]
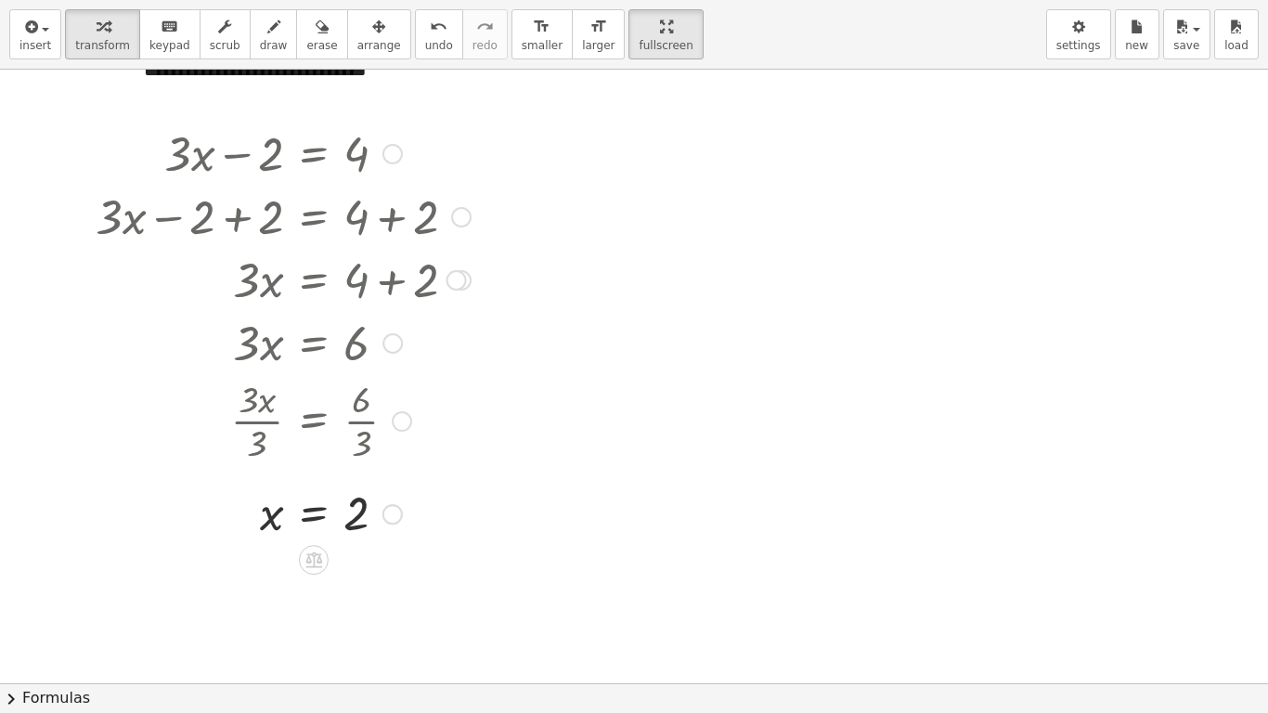
click at [396, 512] on div at bounding box center [392, 514] width 20 height 20
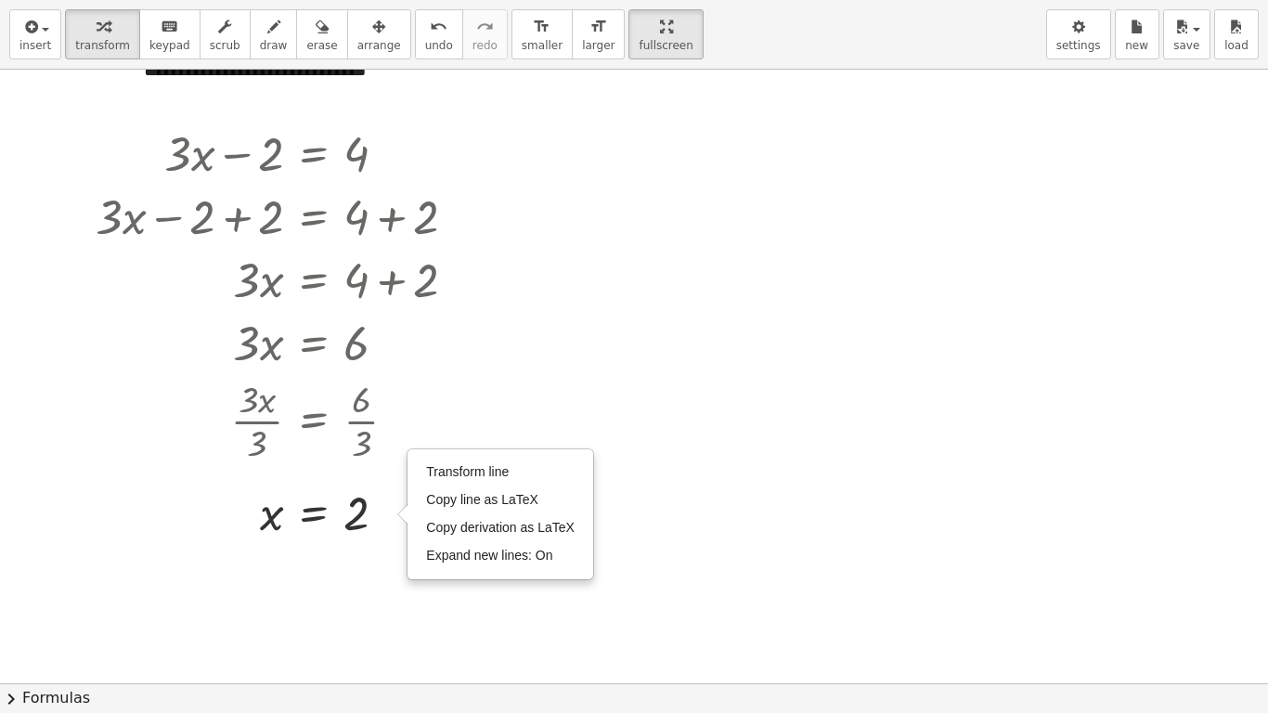
click at [499, 356] on div at bounding box center [634, 590] width 1268 height 1227
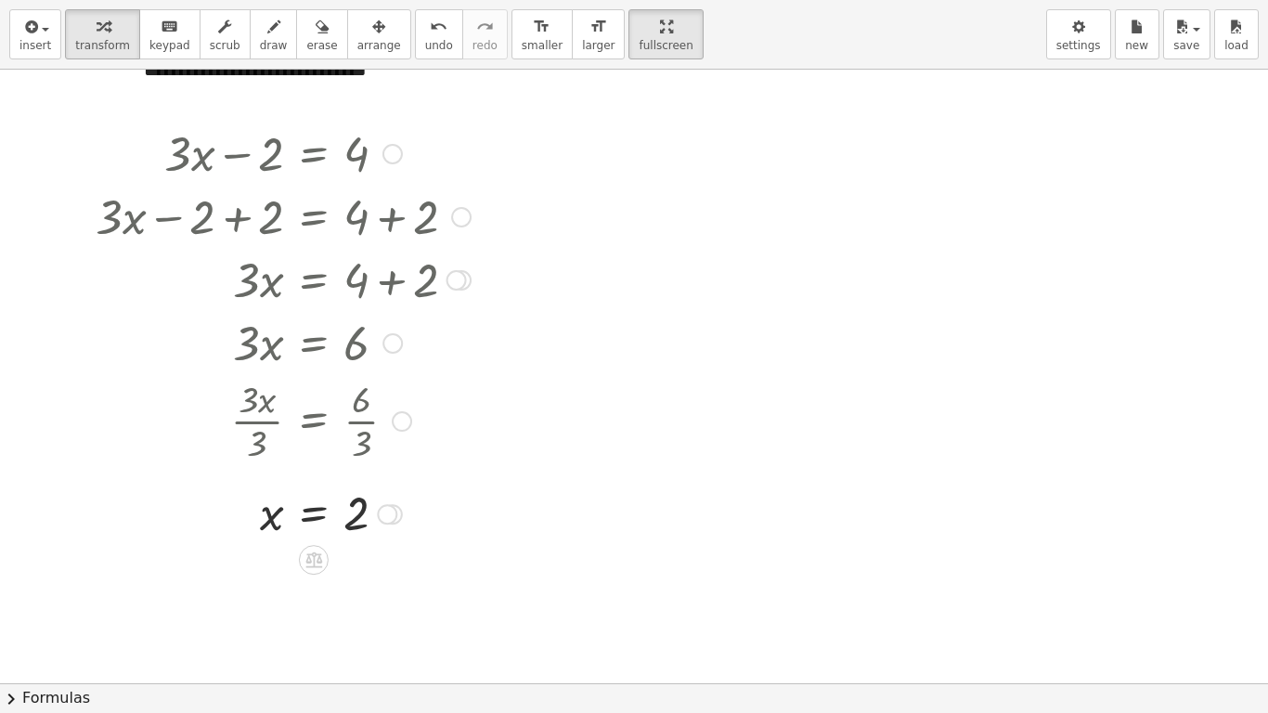
click at [272, 163] on div at bounding box center [282, 152] width 393 height 63
click at [403, 164] on div at bounding box center [282, 152] width 393 height 63
click at [194, 152] on div at bounding box center [282, 152] width 393 height 63
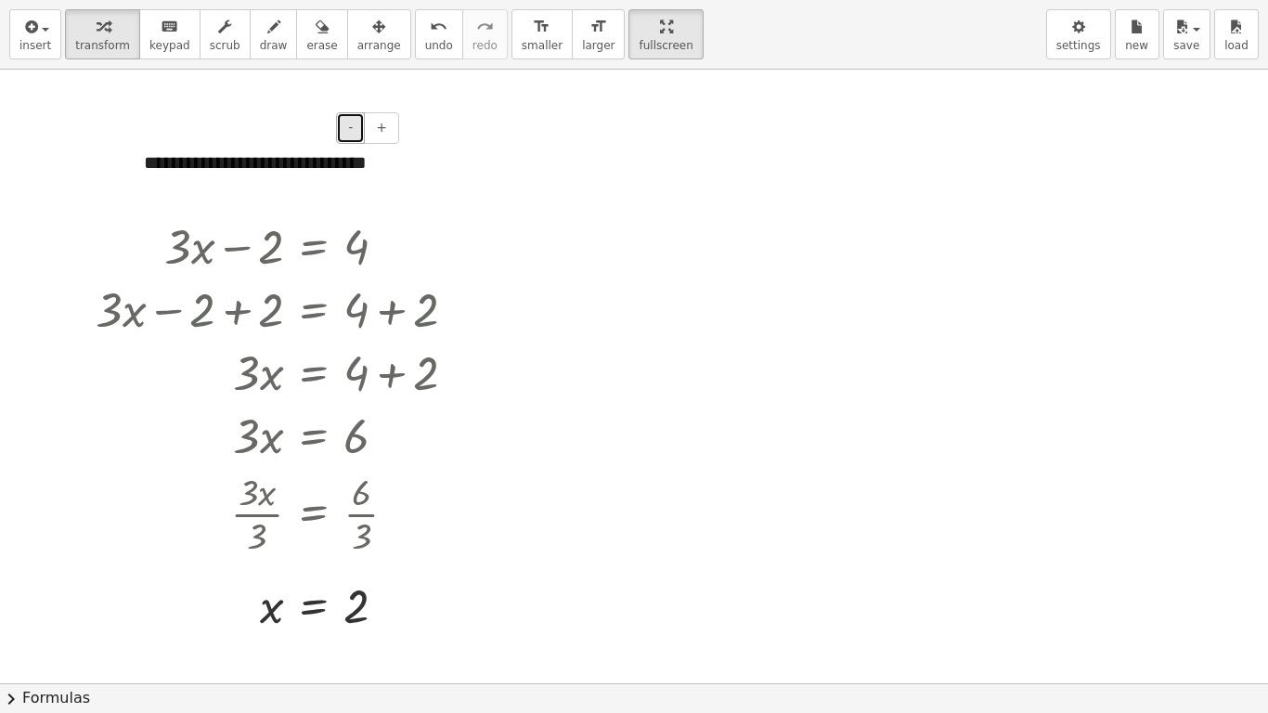
click at [353, 123] on span "-" at bounding box center [350, 127] width 5 height 15
click at [386, 133] on span "+" at bounding box center [381, 127] width 11 height 15
click at [352, 125] on span "-" at bounding box center [350, 127] width 5 height 15
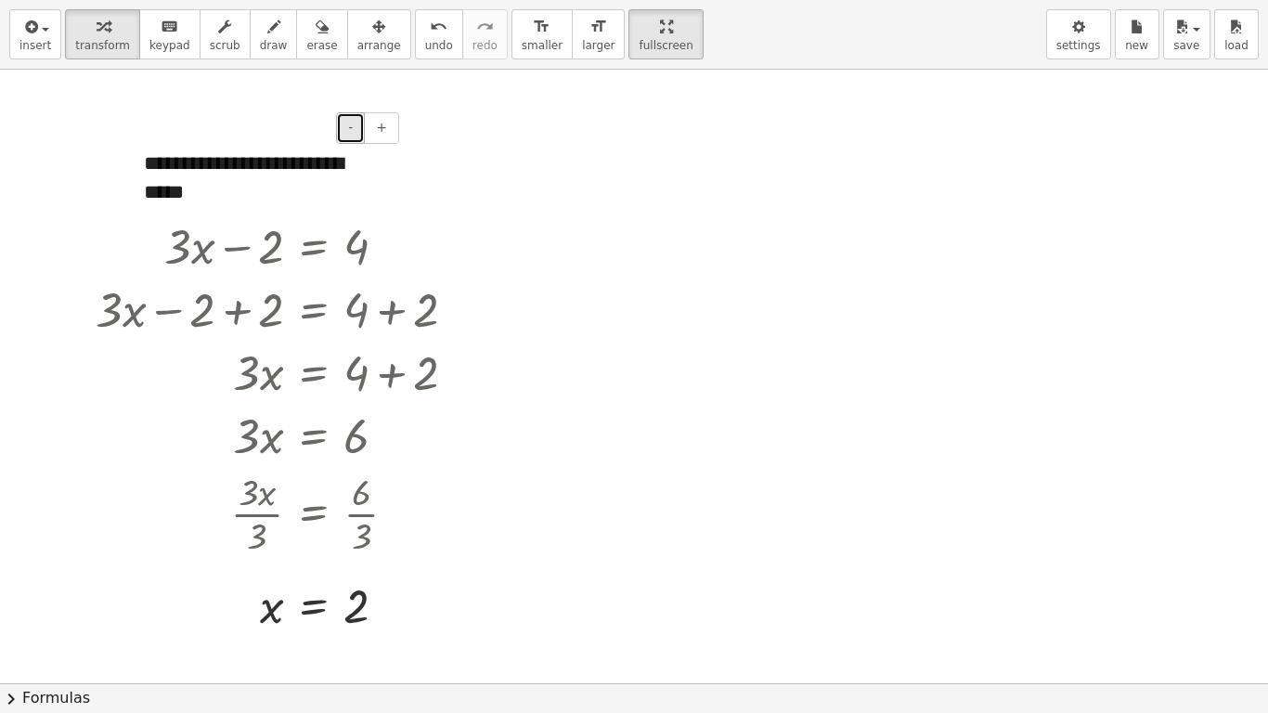
click at [352, 125] on span "-" at bounding box center [350, 127] width 5 height 15
click at [344, 161] on div "**********" at bounding box center [264, 163] width 278 height 64
drag, startPoint x: 139, startPoint y: 136, endPoint x: 94, endPoint y: 141, distance: 45.7
click at [94, 141] on div "**********" at bounding box center [634, 683] width 1268 height 1227
click at [236, 157] on div "**********" at bounding box center [264, 163] width 278 height 64
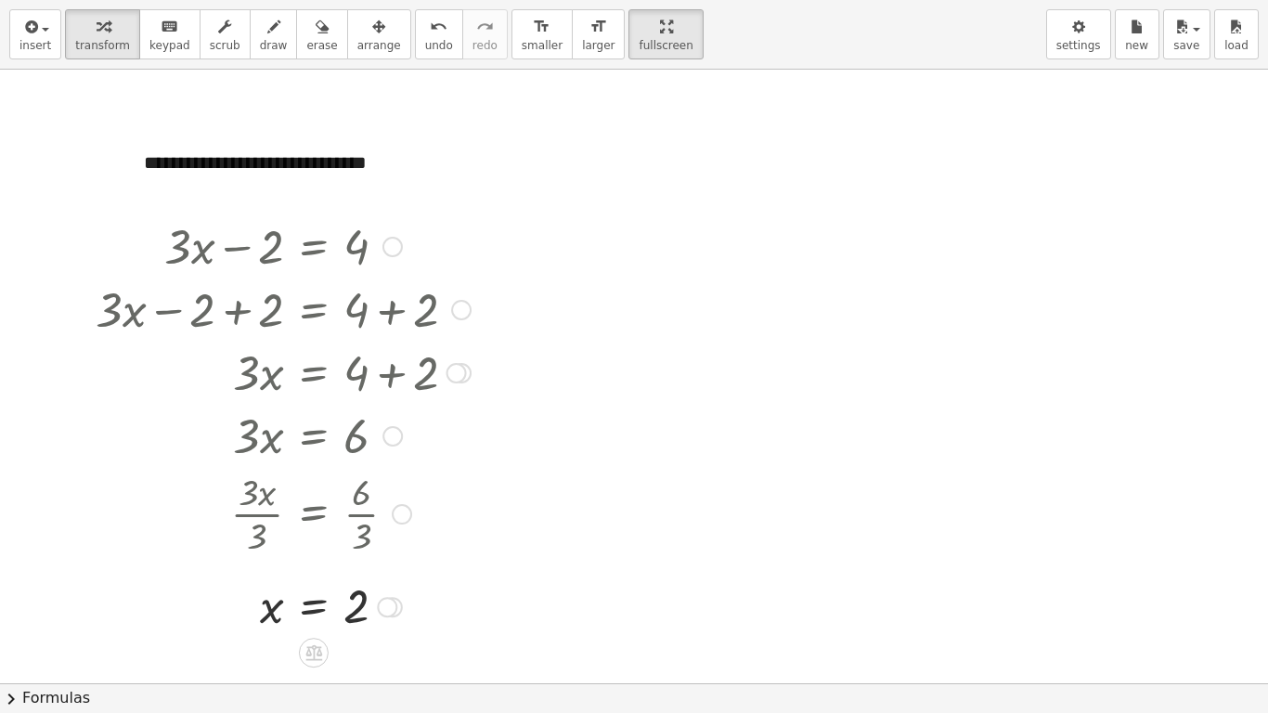
drag, startPoint x: 198, startPoint y: 243, endPoint x: 428, endPoint y: 223, distance: 231.0
click at [428, 223] on div at bounding box center [282, 244] width 393 height 63
drag, startPoint x: 202, startPoint y: 264, endPoint x: 263, endPoint y: 285, distance: 64.0
click at [314, 247] on div "+ · 3 · x − 2 = 4 + · 3 · x − 2 + 2 = + 4 + 2 + · 3 · x + 0 = + 4 + 2 · 3 · x =…" at bounding box center [314, 247] width 0 height 0
drag, startPoint x: 270, startPoint y: 605, endPoint x: 213, endPoint y: 253, distance: 356.2
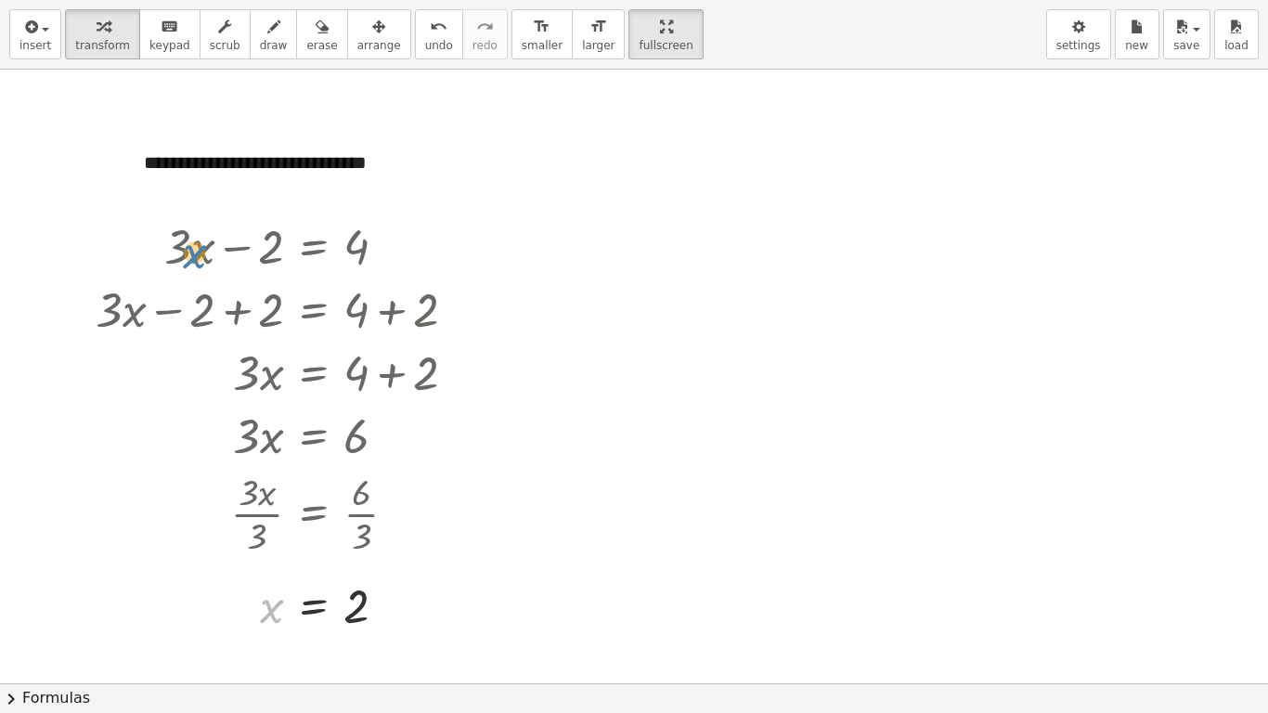
drag, startPoint x: 250, startPoint y: 586, endPoint x: 174, endPoint y: 230, distance: 363.3
click at [314, 247] on div "+ · 3 · x − 2 = 4 + · 3 · x − 2 + 2 = + 4 + 2 + · 3 · x + 0 = + 4 + 2 · 3 · x =…" at bounding box center [314, 247] width 0 height 0
click at [421, 555] on div "+ · 3 · x − 2 = 4 + · 3 · x − 2 + 2 = + 4 + 2 + · 3 · x + 0 = + 4 + 2 · 3 · x =…" at bounding box center [276, 425] width 417 height 432
drag, startPoint x: 260, startPoint y: 582, endPoint x: 185, endPoint y: 495, distance: 115.2
click at [314, 247] on div "+ · 3 · x − 2 = 4 + · 3 · x − 2 + 2 = + 4 + 2 + · 3 · x + 0 = + 4 + 2 · 3 · x =…" at bounding box center [314, 247] width 0 height 0
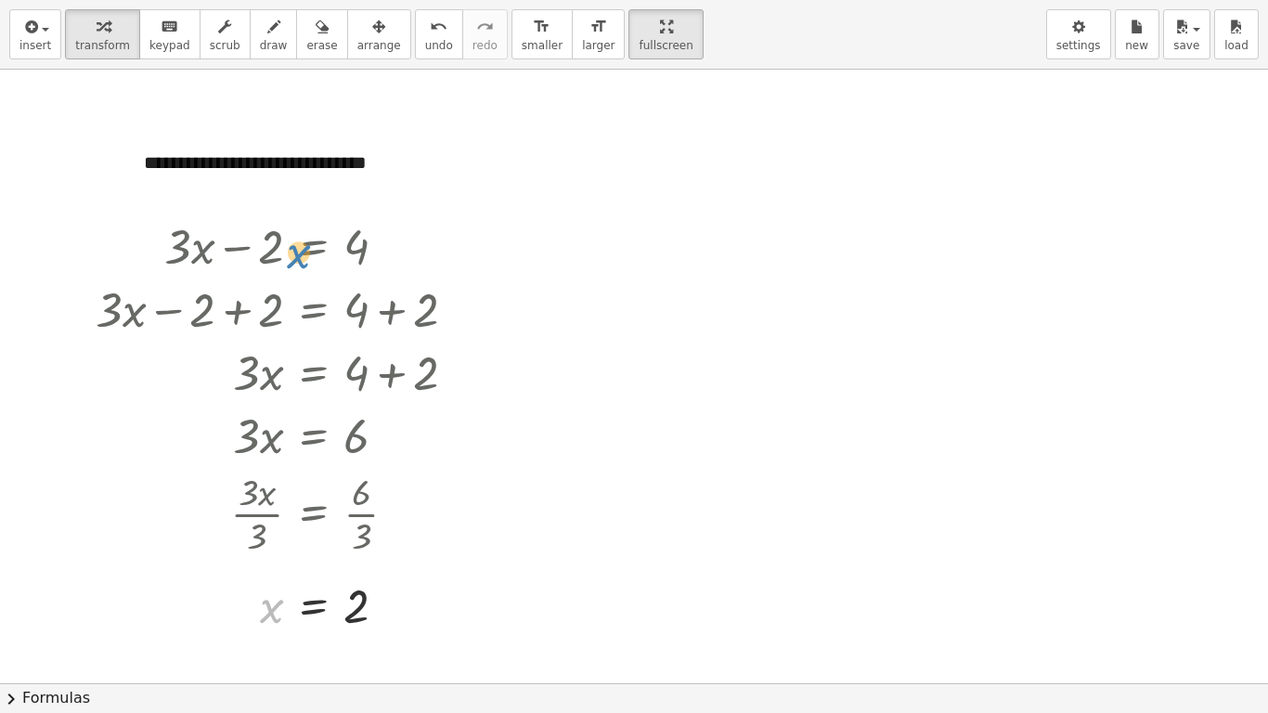
drag, startPoint x: 228, startPoint y: 611, endPoint x: 271, endPoint y: 267, distance: 346.0
click at [314, 247] on div "+ · 3 · x − 2 = 4 + · 3 · x − 2 + 2 = + 4 + 2 + · 3 · x + 0 = + 4 + 2 · 3 · x =…" at bounding box center [314, 247] width 0 height 0
drag, startPoint x: 391, startPoint y: 584, endPoint x: 243, endPoint y: 234, distance: 379.7
click at [314, 247] on div "+ · 3 · x − 2 = 4 + · 3 · x − 2 + 2 = + 4 + 2 + · 3 · x + 0 = + 4 + 2 · 3 · x =…" at bounding box center [314, 247] width 0 height 0
click at [310, 555] on icon at bounding box center [312, 651] width 19 height 19
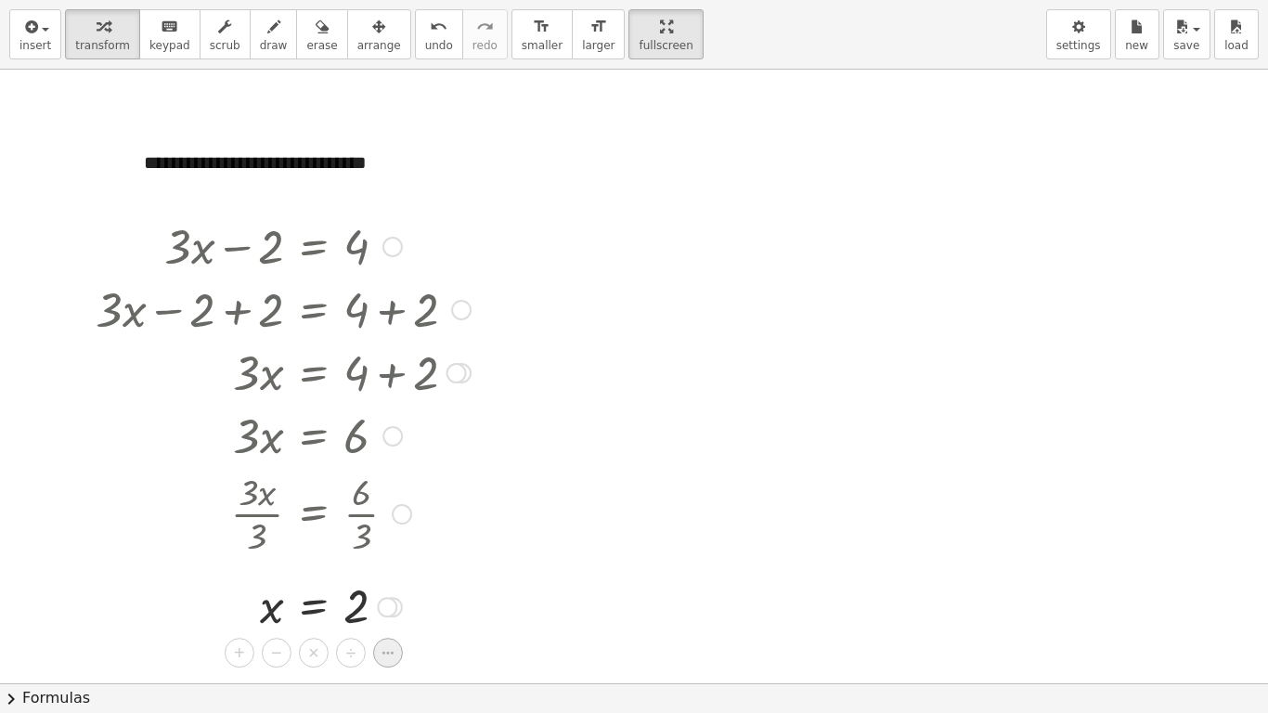
click at [388, 555] on icon at bounding box center [387, 652] width 11 height 3
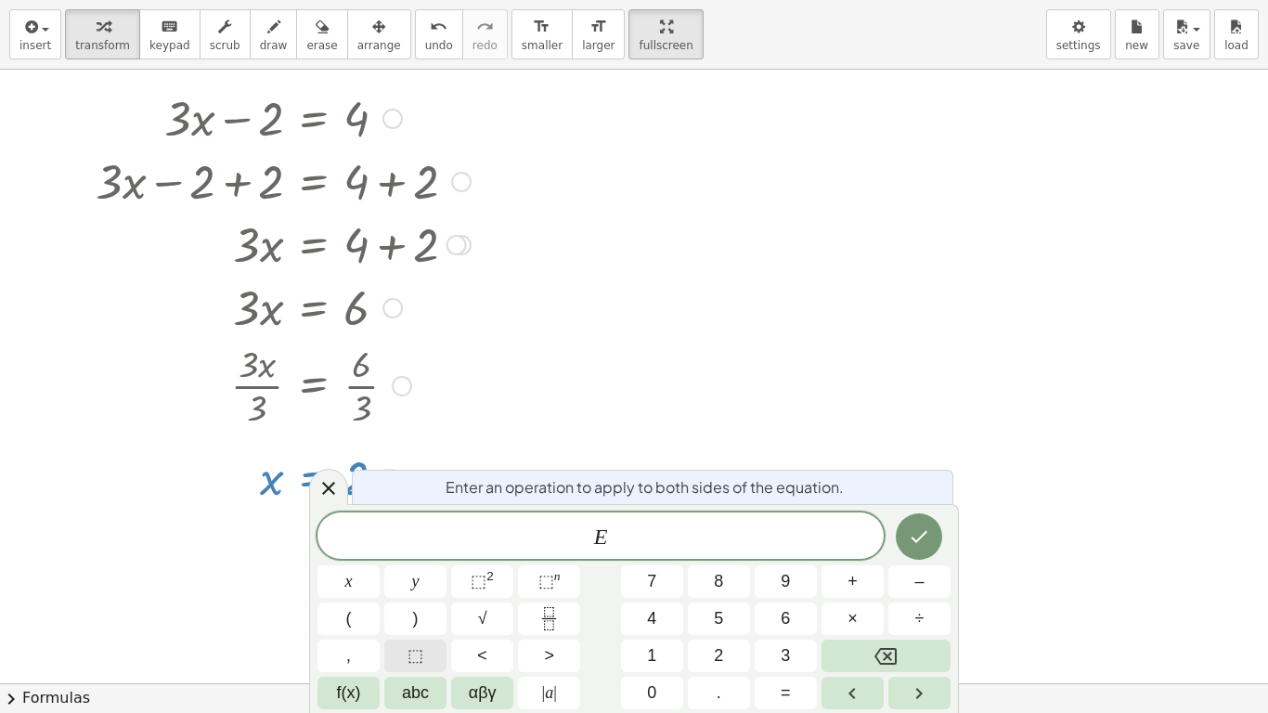
scroll to position [130, 0]
click at [380, 555] on div at bounding box center [348, 581] width 62 height 32
click at [321, 492] on icon at bounding box center [328, 488] width 22 height 22
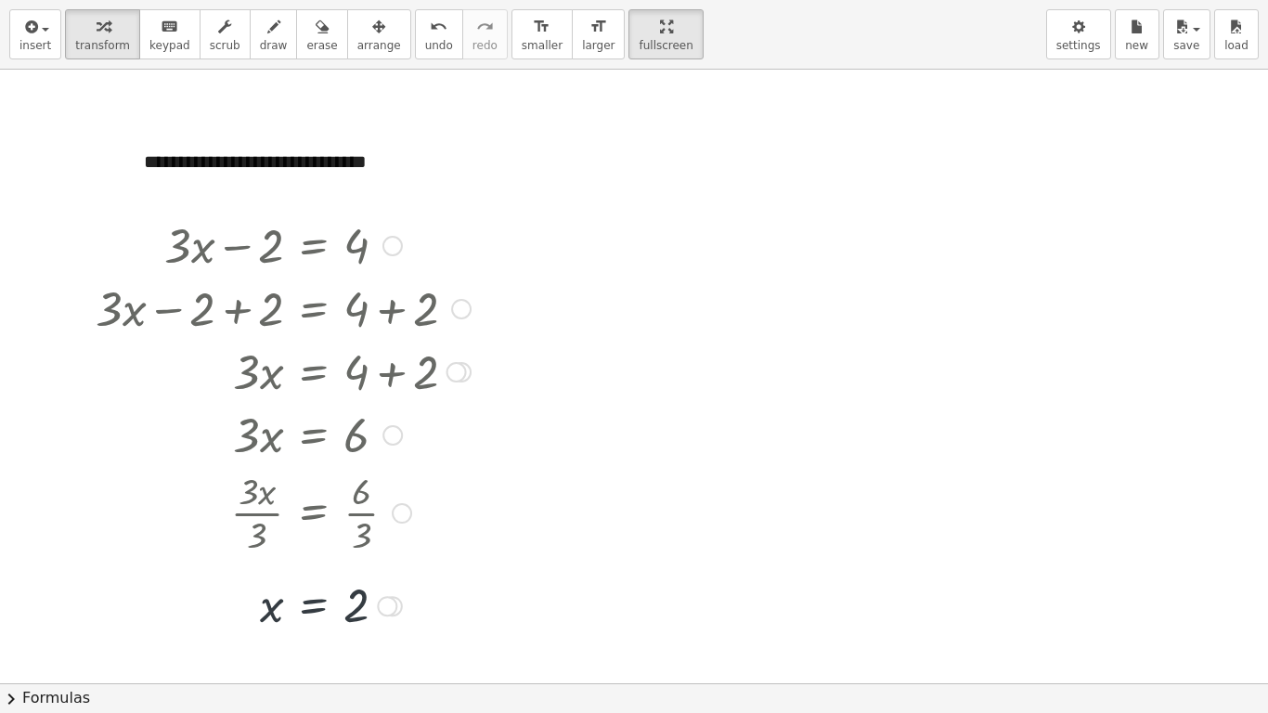
scroll to position [0, 0]
click at [312, 555] on div at bounding box center [282, 604] width 393 height 61
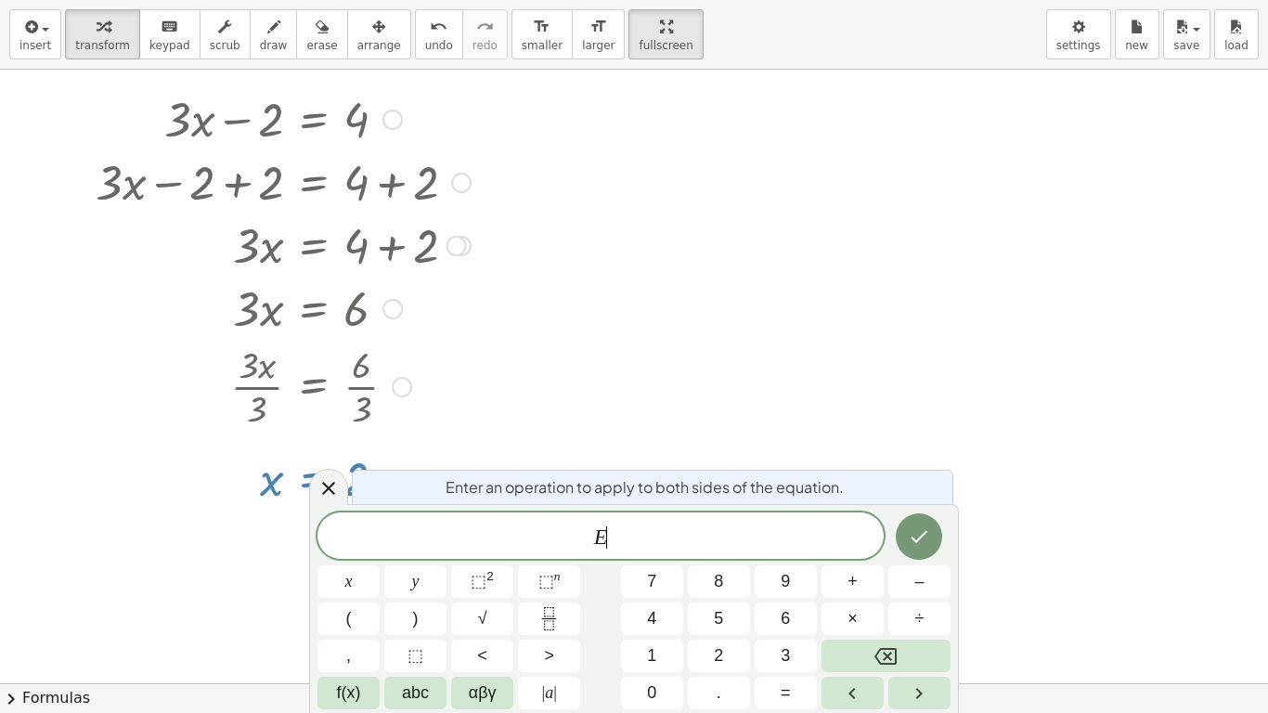
scroll to position [130, 0]
click at [342, 488] on div at bounding box center [328, 487] width 39 height 36
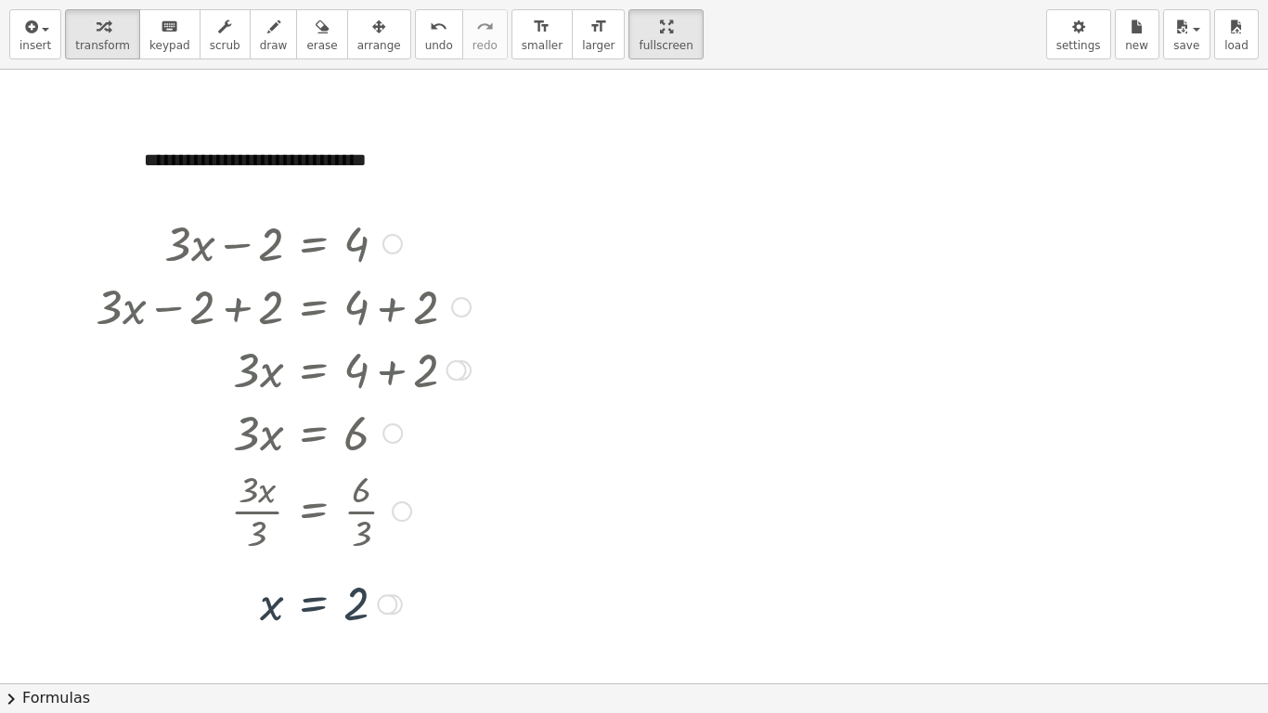
scroll to position [0, 0]
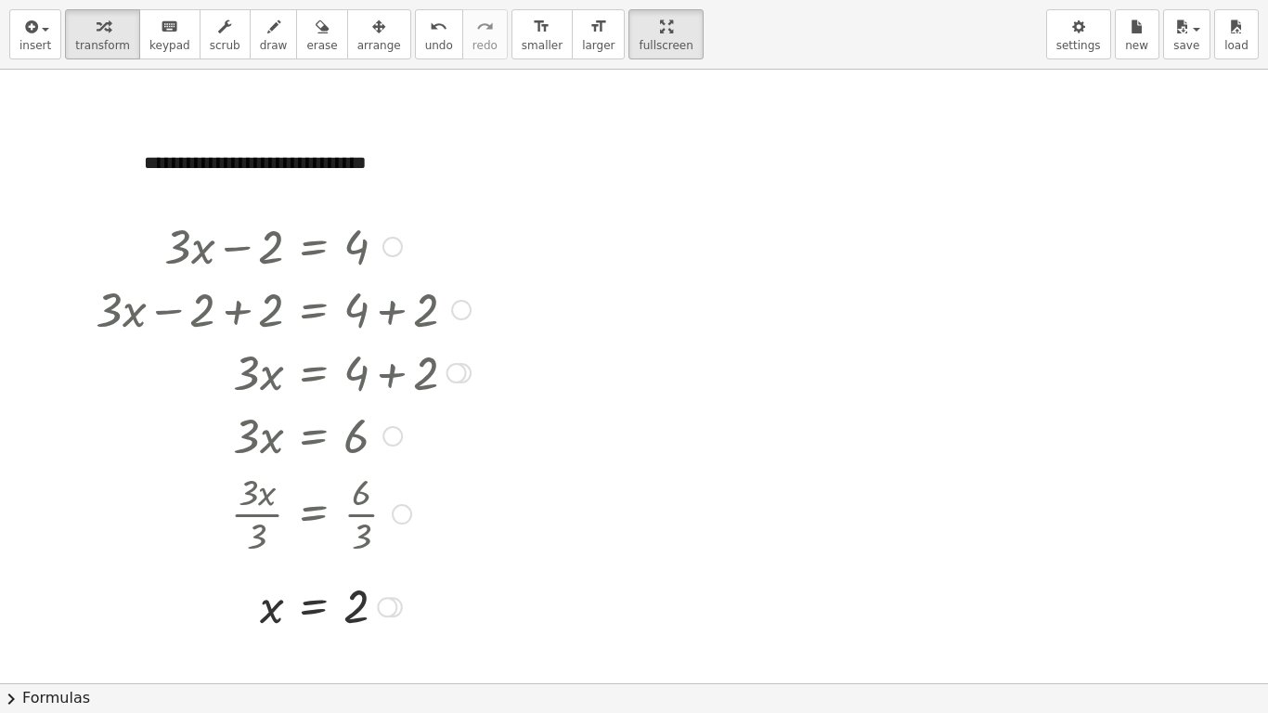
click at [309, 555] on div at bounding box center [282, 604] width 393 height 61
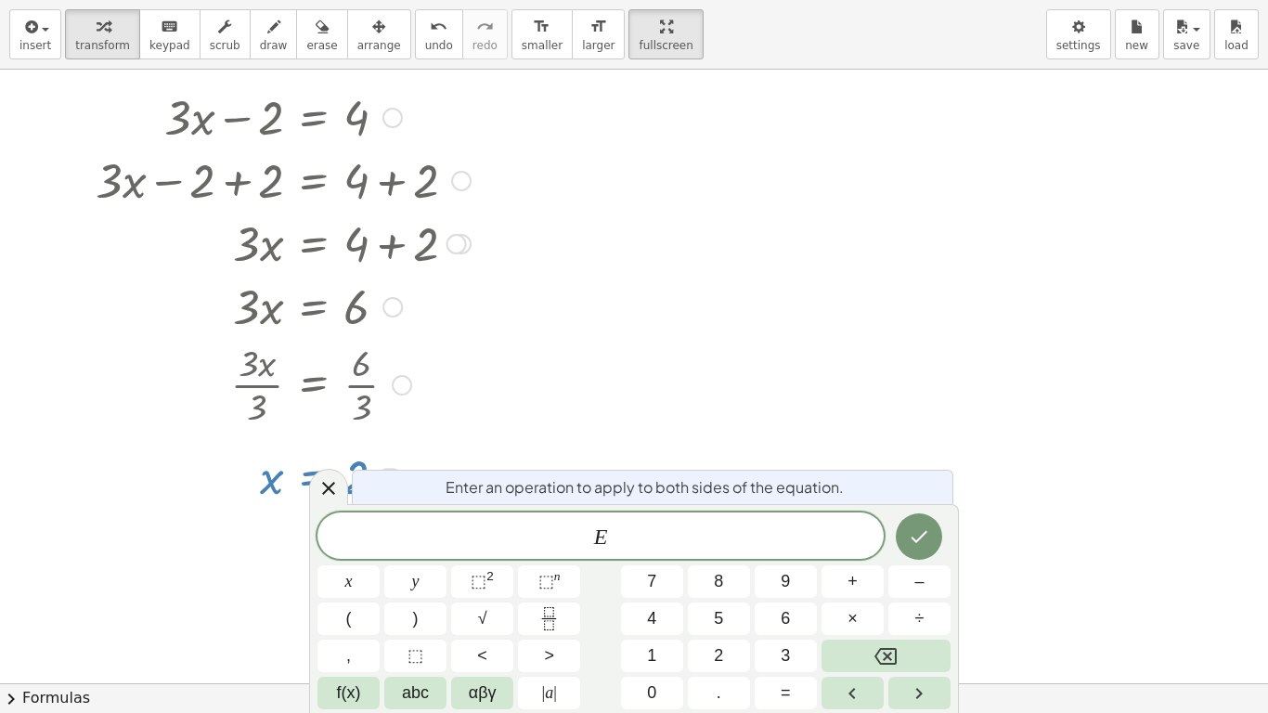
scroll to position [130, 0]
click at [922, 526] on icon "Done" at bounding box center [919, 536] width 22 height 22
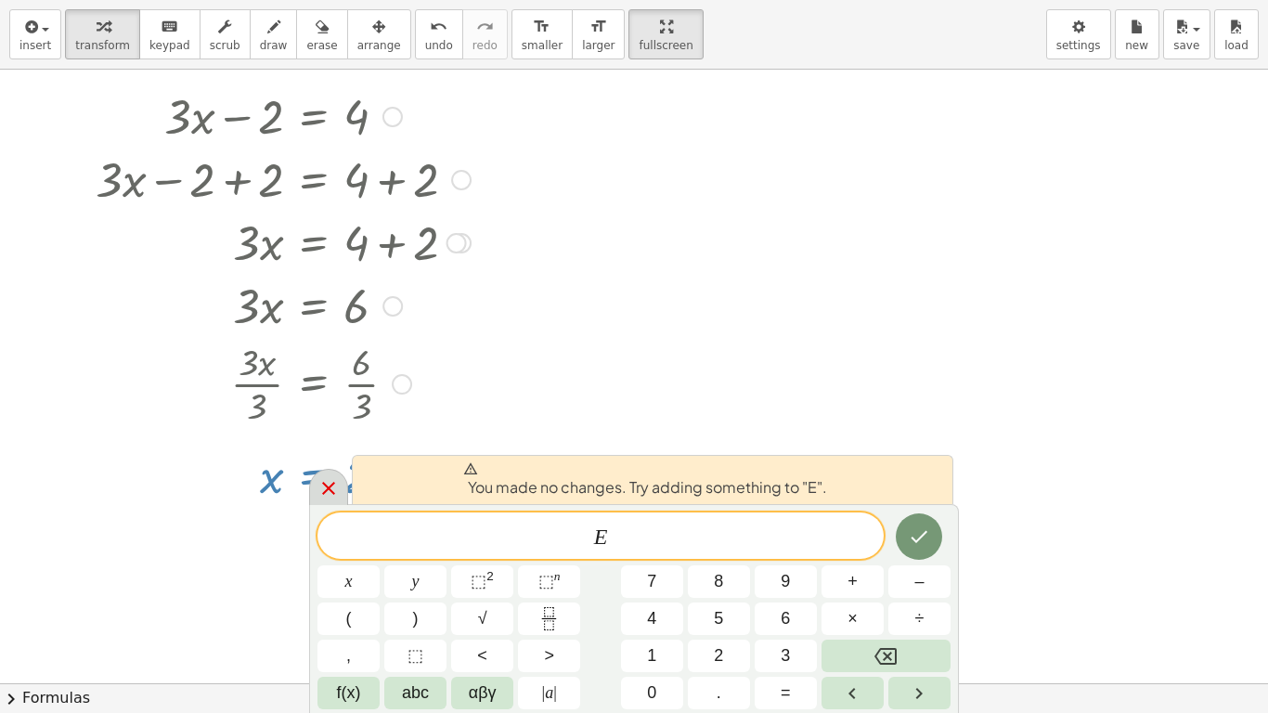
click at [324, 493] on icon at bounding box center [328, 488] width 13 height 13
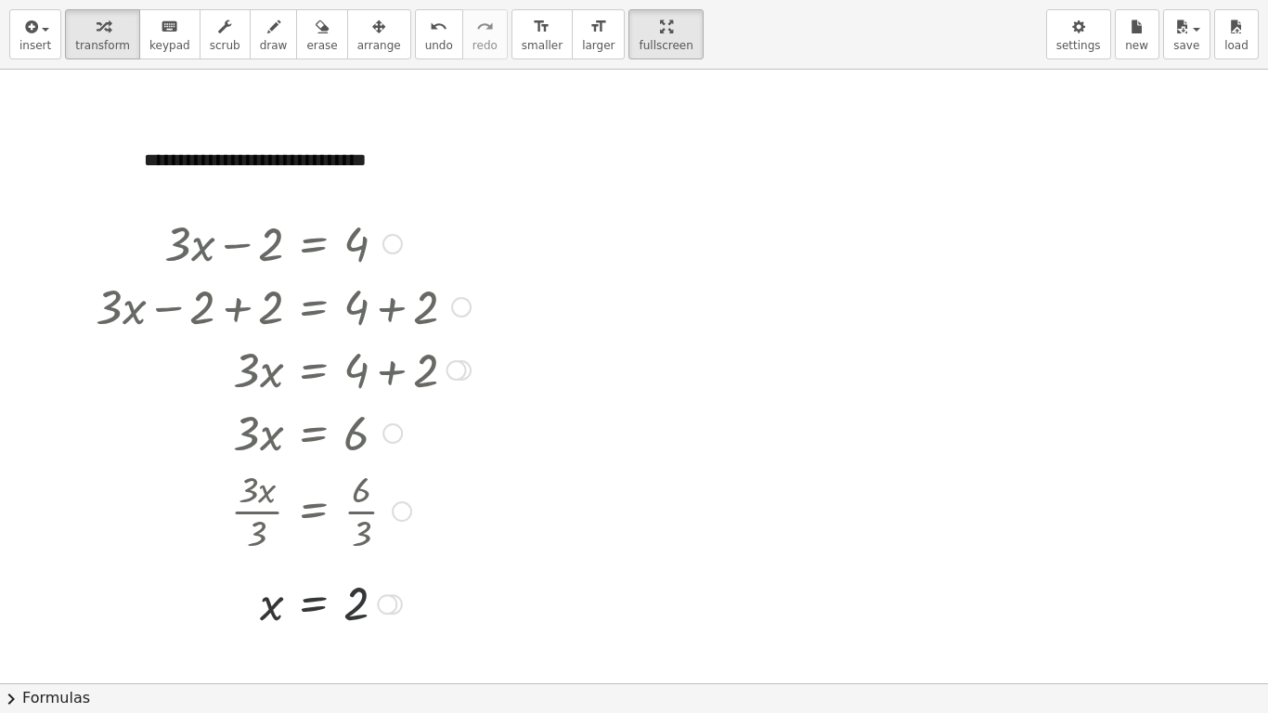
scroll to position [0, 0]
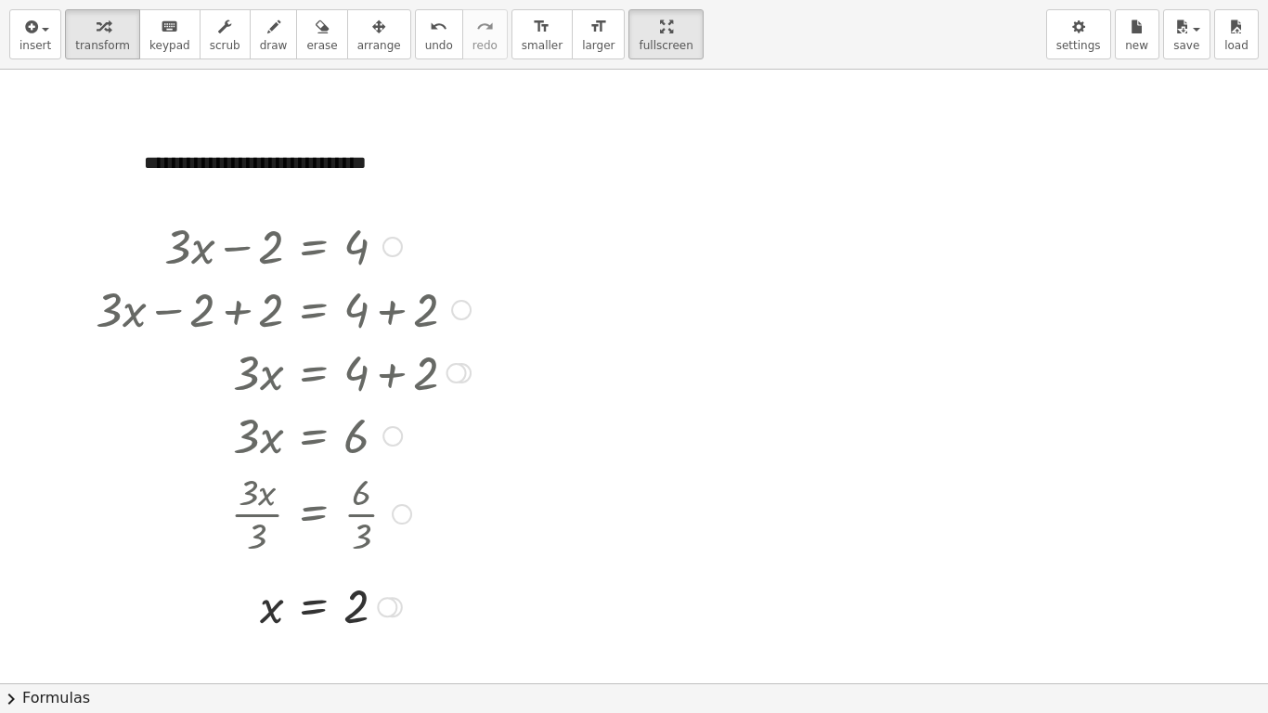
click at [278, 555] on div at bounding box center [282, 604] width 393 height 61
drag, startPoint x: 267, startPoint y: 586, endPoint x: 198, endPoint y: 548, distance: 78.9
click at [314, 247] on div "+ · 3 · x − 2 = 4 + · 3 · x − 2 + 2 = + 4 + 2 + · 3 · x + 0 = + 4 + 2 · 3 · x =…" at bounding box center [314, 247] width 0 height 0
click at [318, 555] on icon at bounding box center [313, 653] width 17 height 16
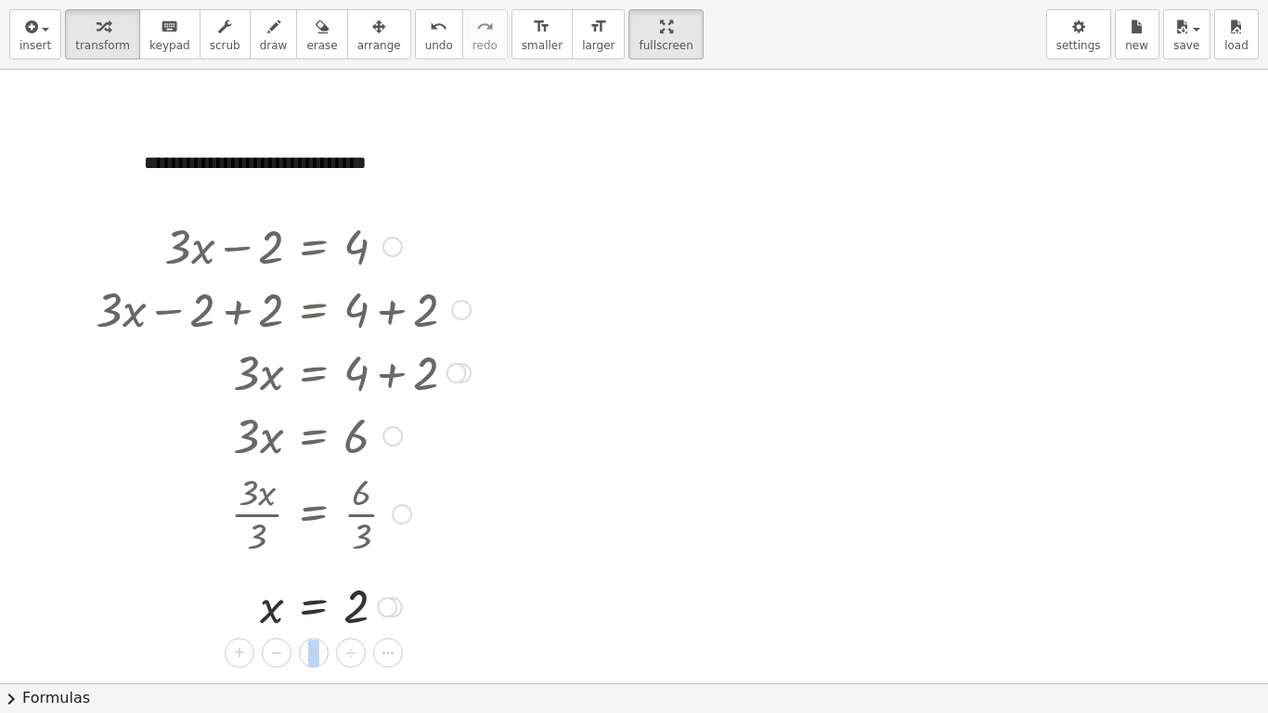
click at [314, 555] on span "×" at bounding box center [313, 652] width 11 height 27
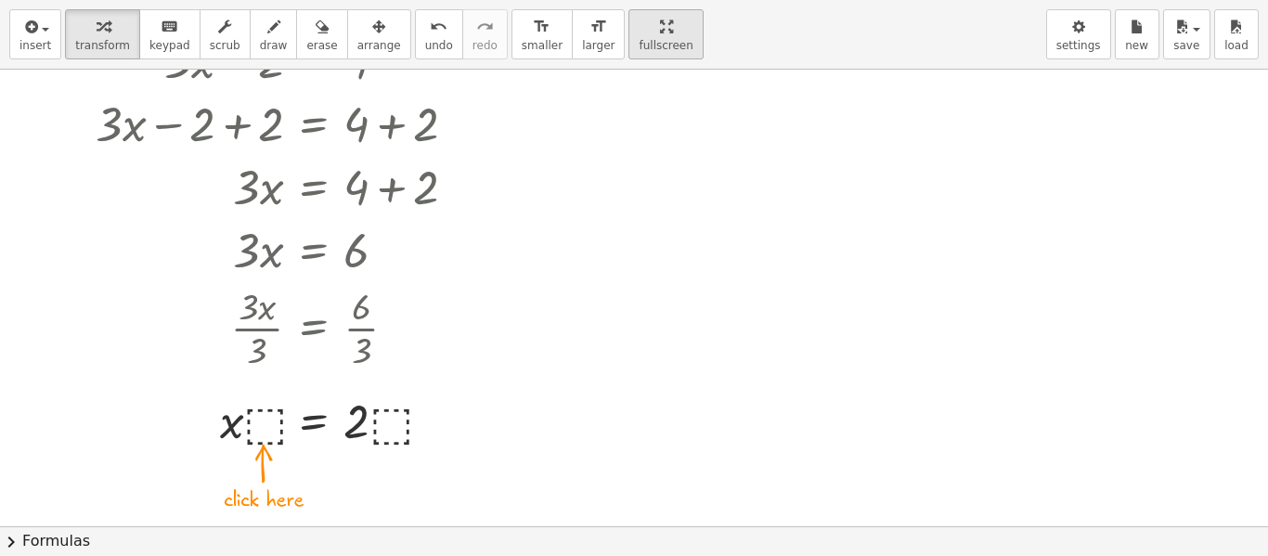
click at [638, 52] on span "fullscreen" at bounding box center [665, 45] width 54 height 13
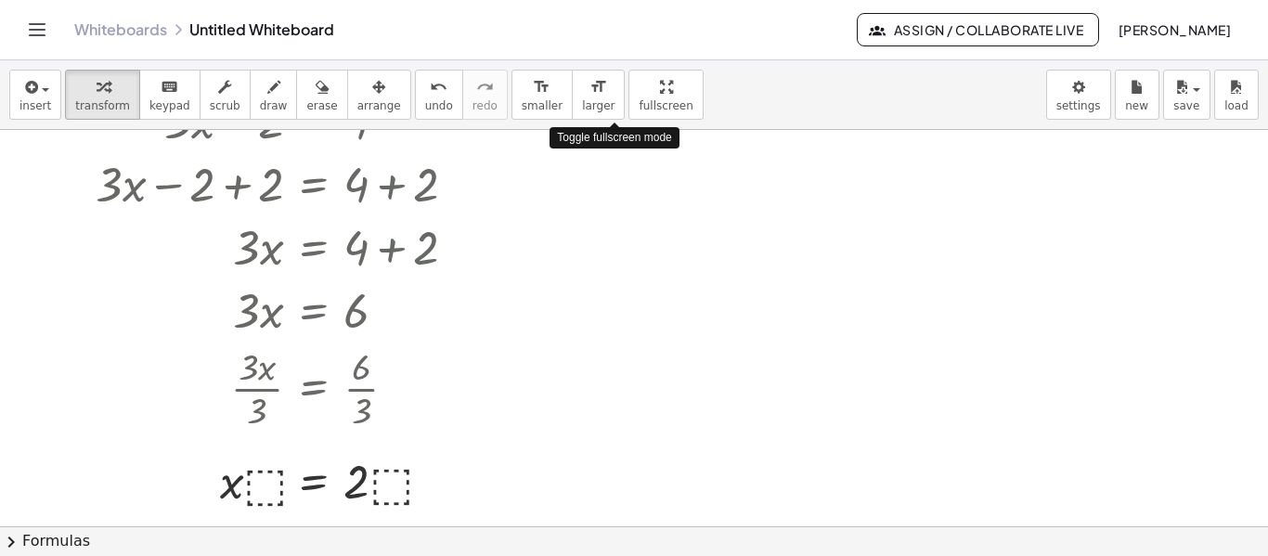
drag, startPoint x: 628, startPoint y: 100, endPoint x: 627, endPoint y: 211, distance: 110.4
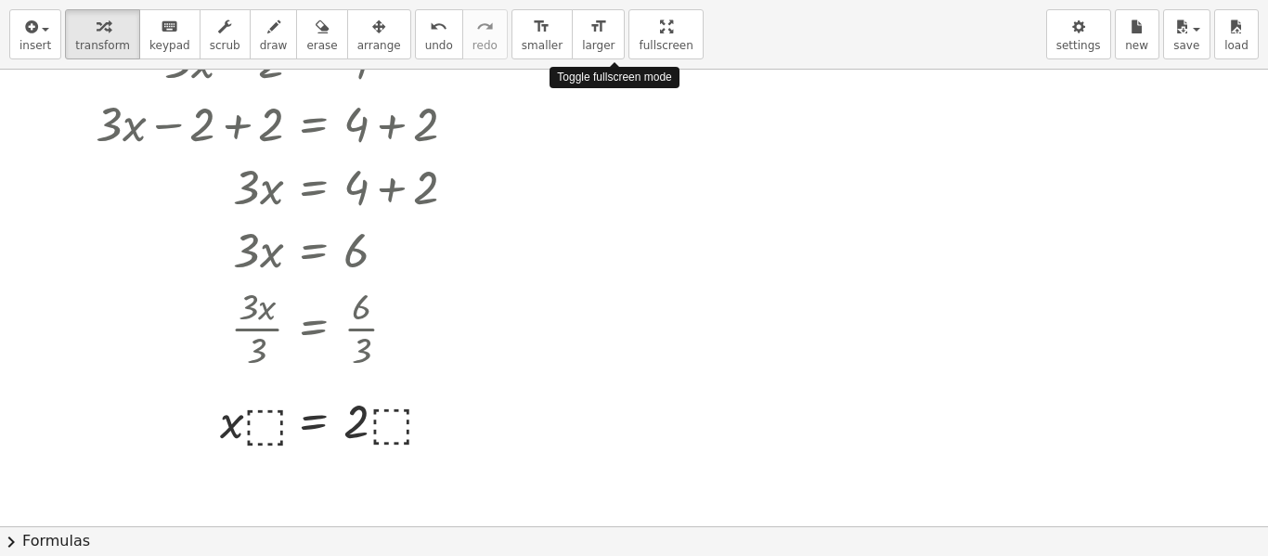
click at [627, 211] on div "**********" at bounding box center [634, 278] width 1268 height 556
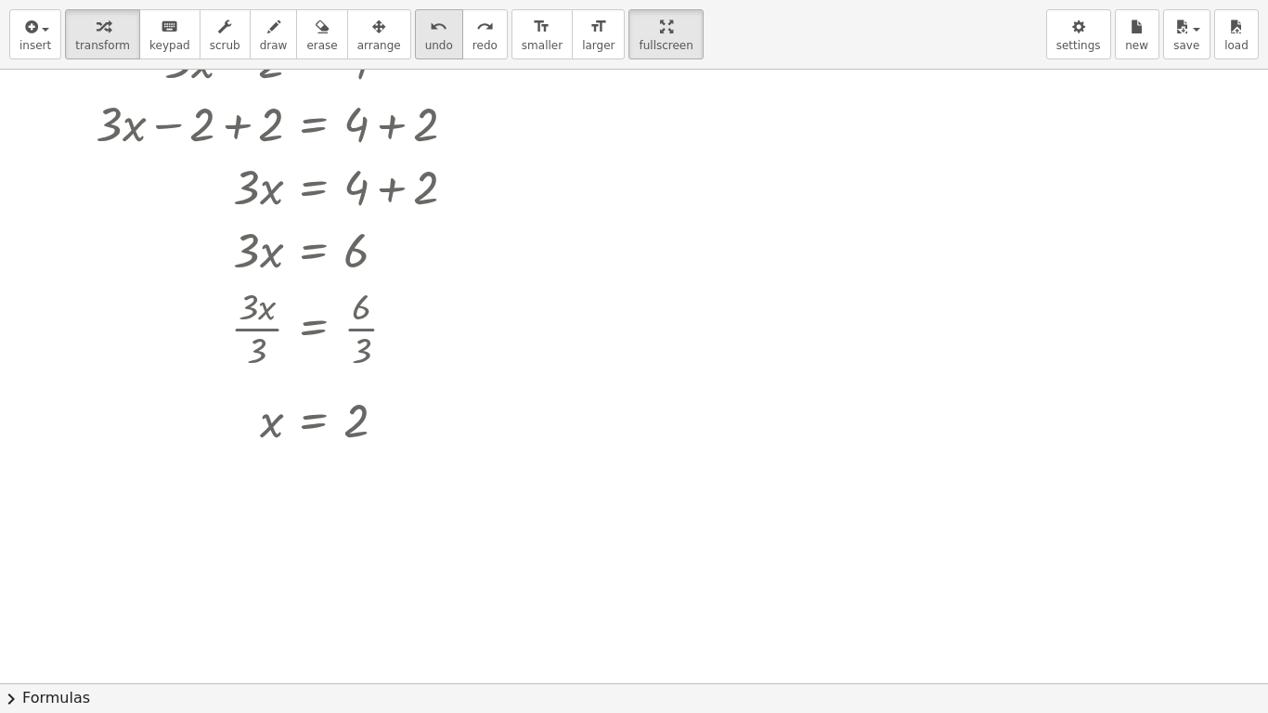
click at [418, 30] on button "undo undo" at bounding box center [439, 34] width 48 height 50
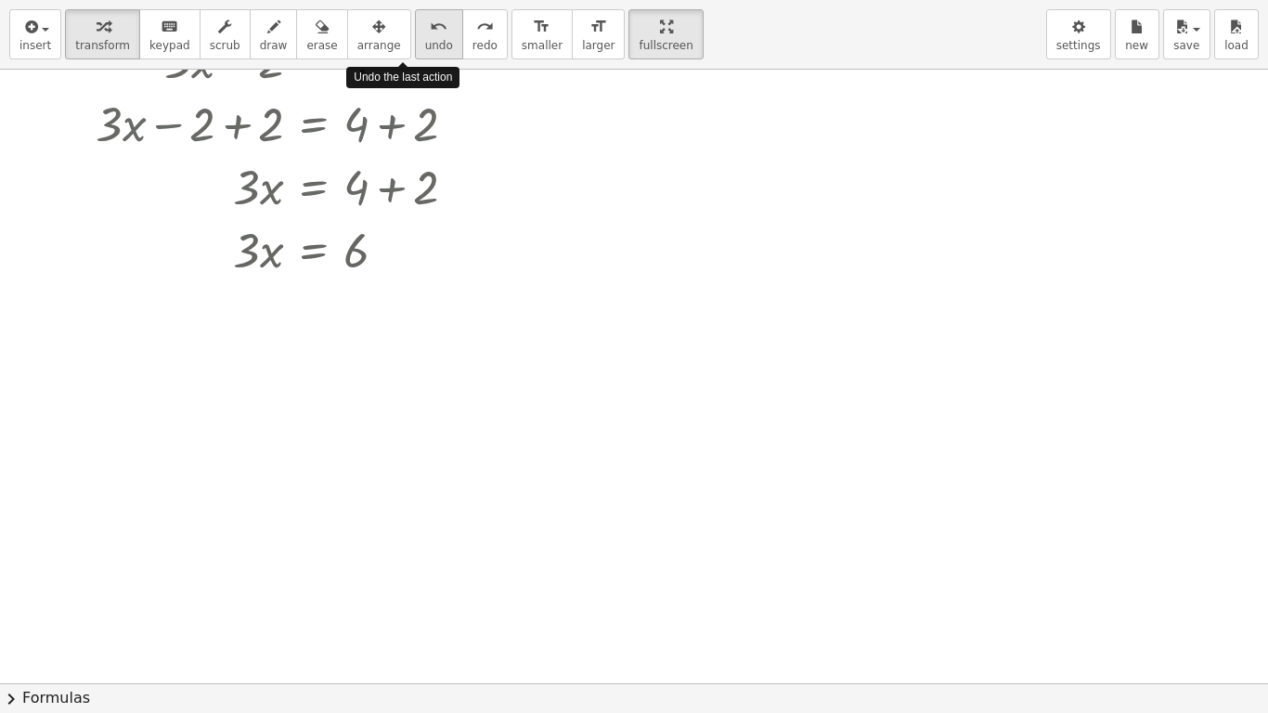
click at [418, 30] on button "undo undo" at bounding box center [439, 34] width 48 height 50
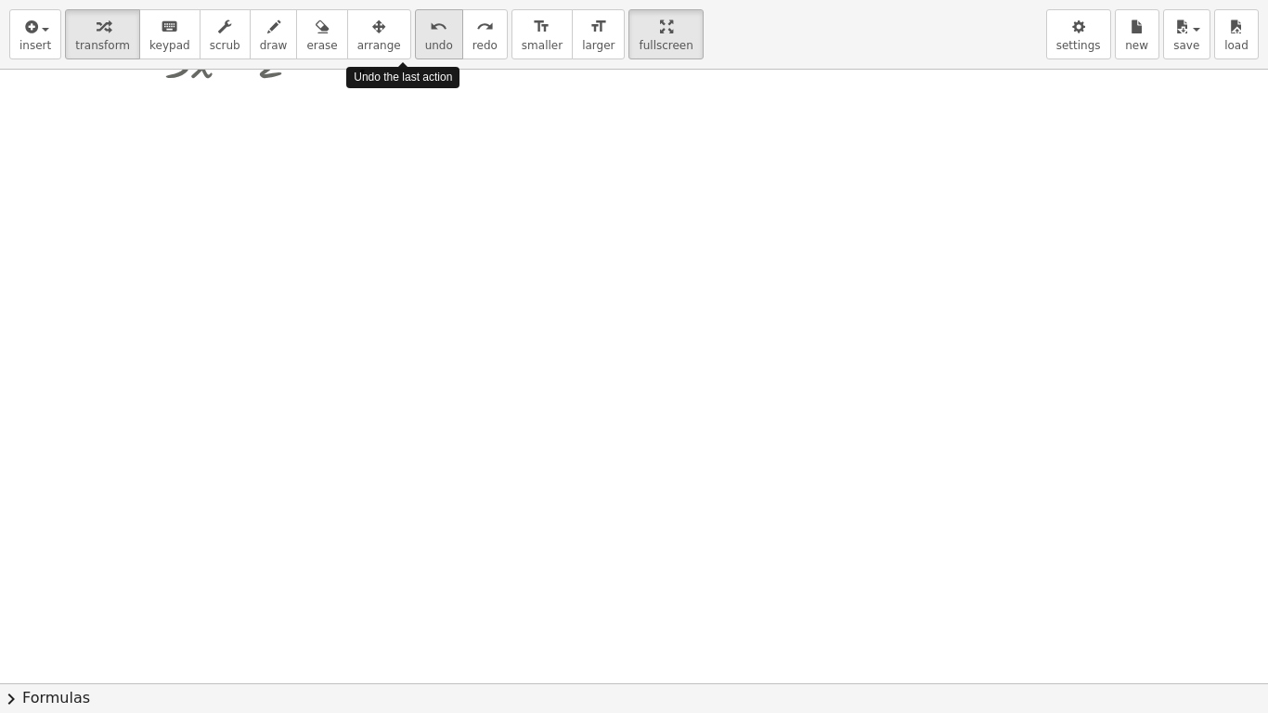
click at [418, 30] on button "undo undo" at bounding box center [439, 34] width 48 height 50
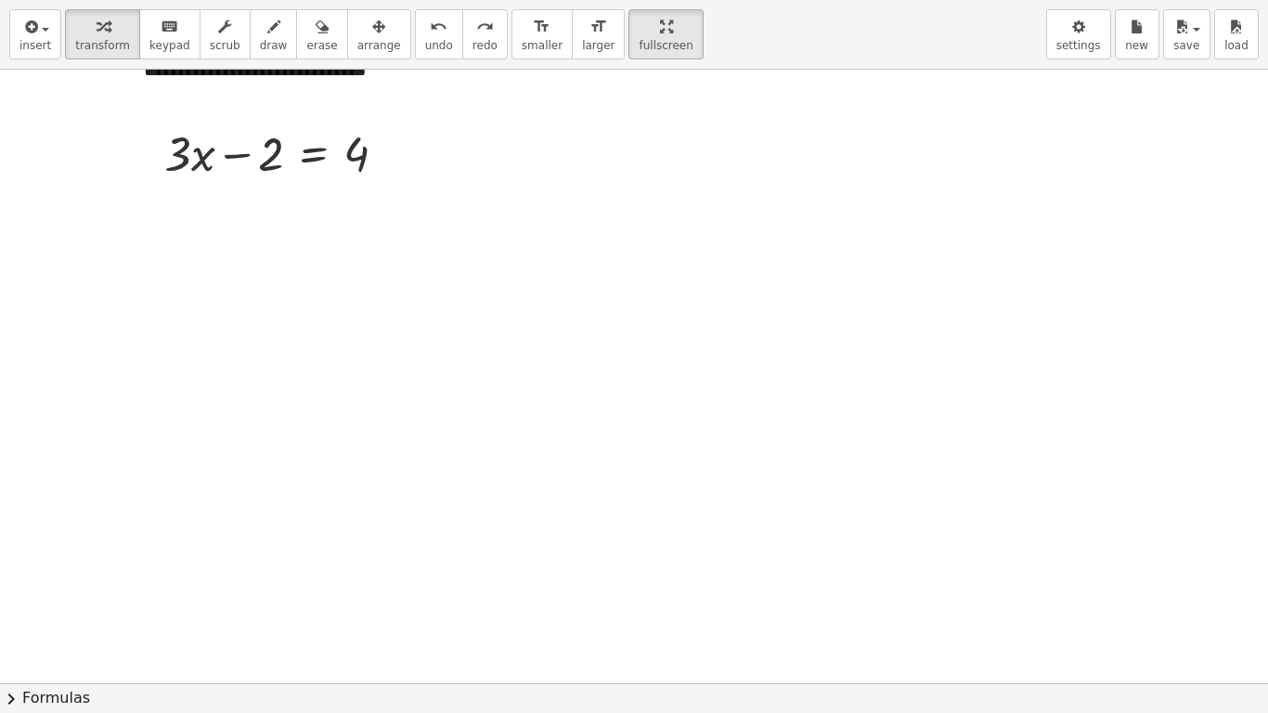
scroll to position [0, 0]
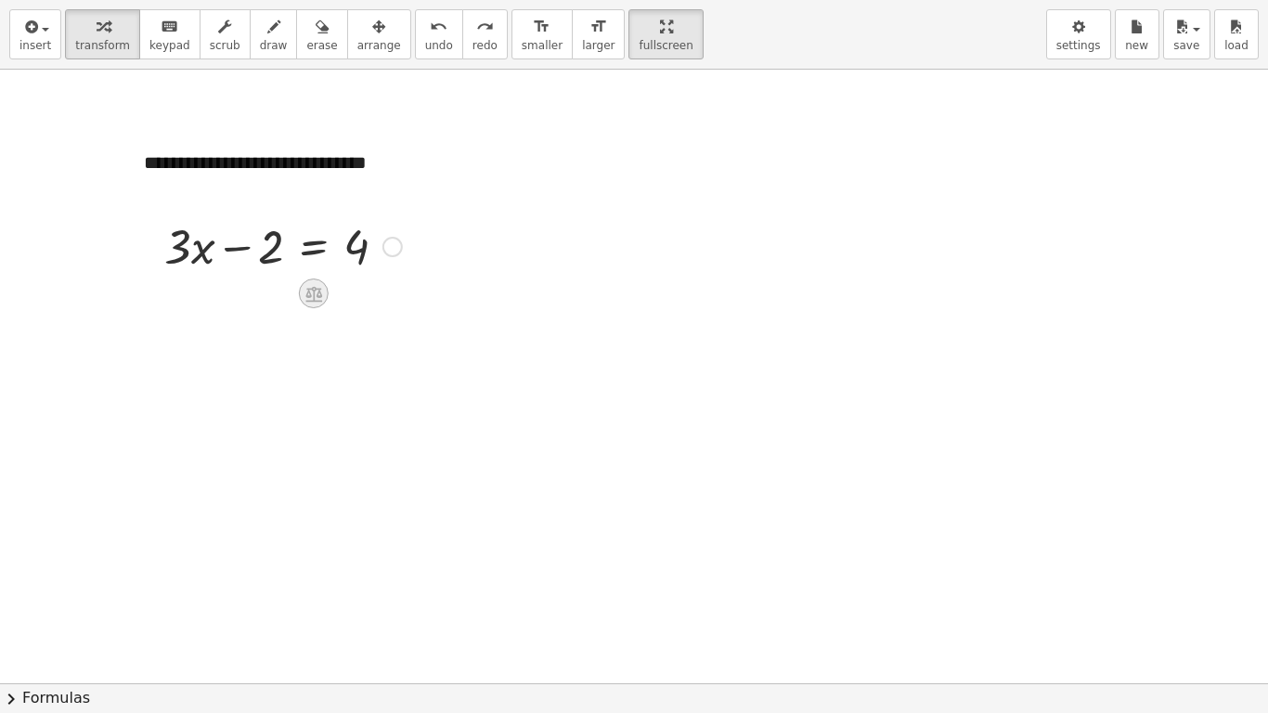
click at [316, 294] on icon at bounding box center [313, 294] width 17 height 16
click at [238, 293] on span "+" at bounding box center [239, 293] width 11 height 27
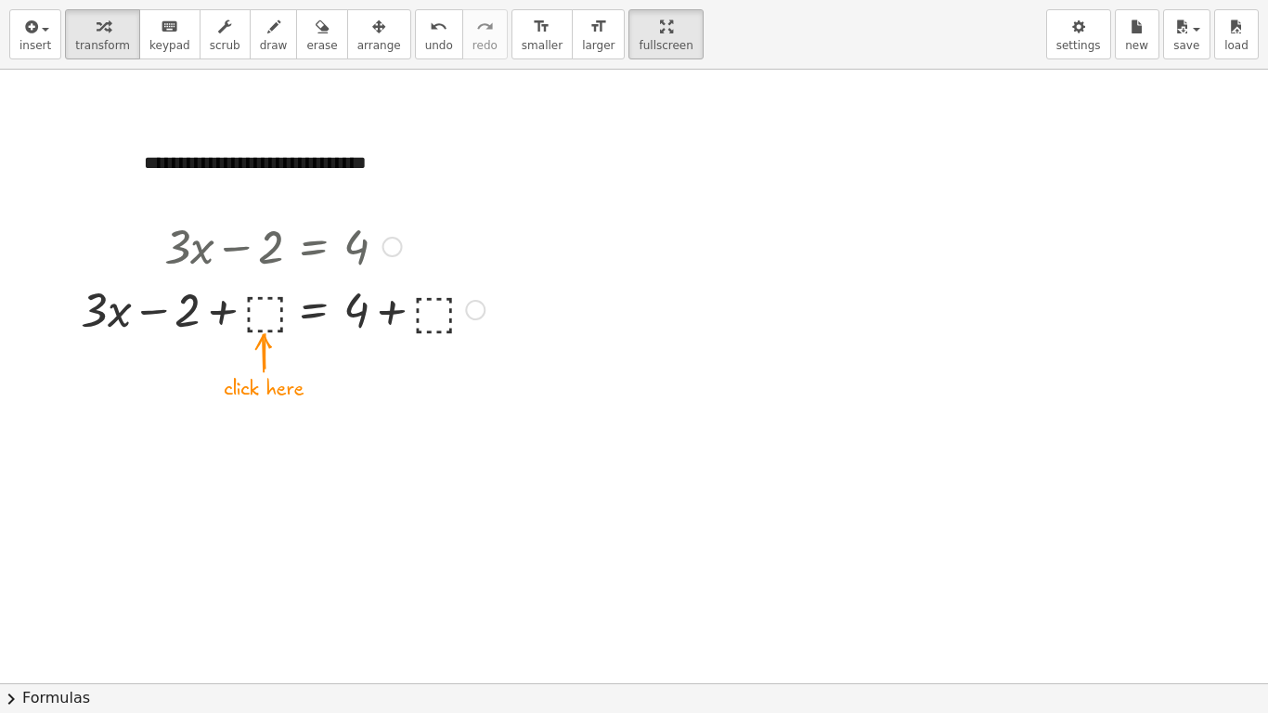
click at [270, 314] on div at bounding box center [282, 308] width 422 height 63
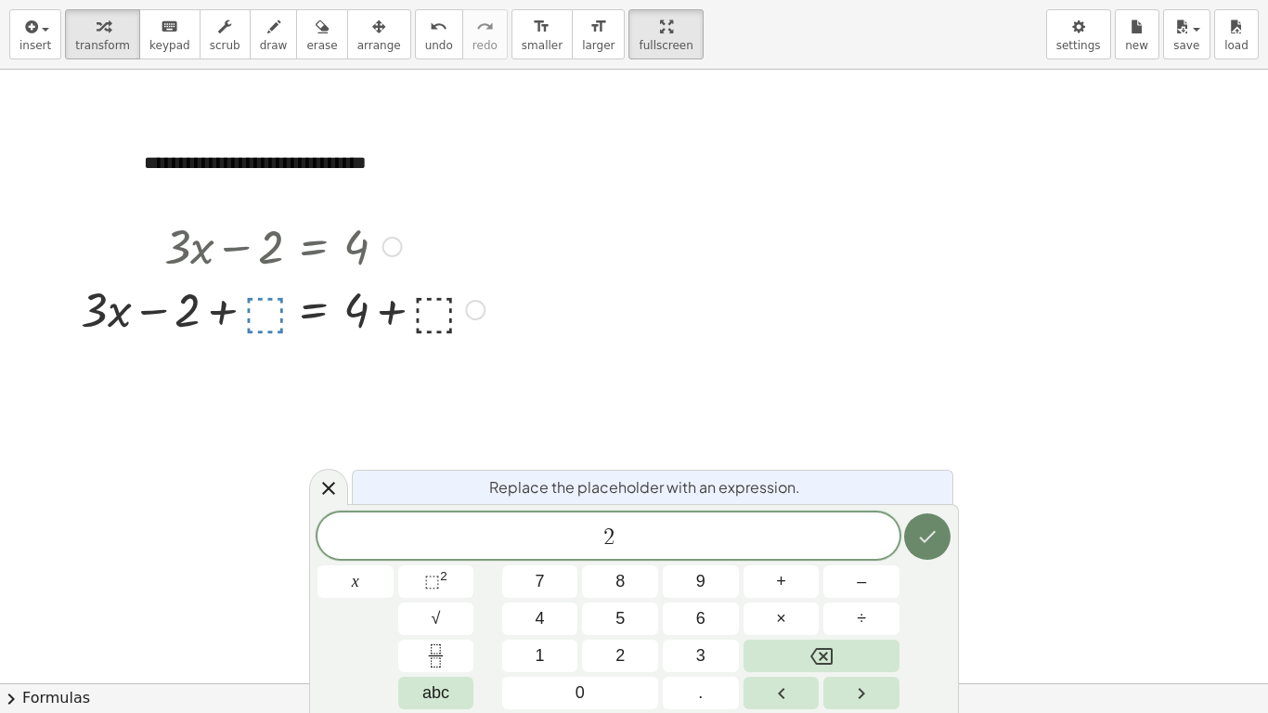
click at [938, 536] on button "Done" at bounding box center [927, 536] width 46 height 46
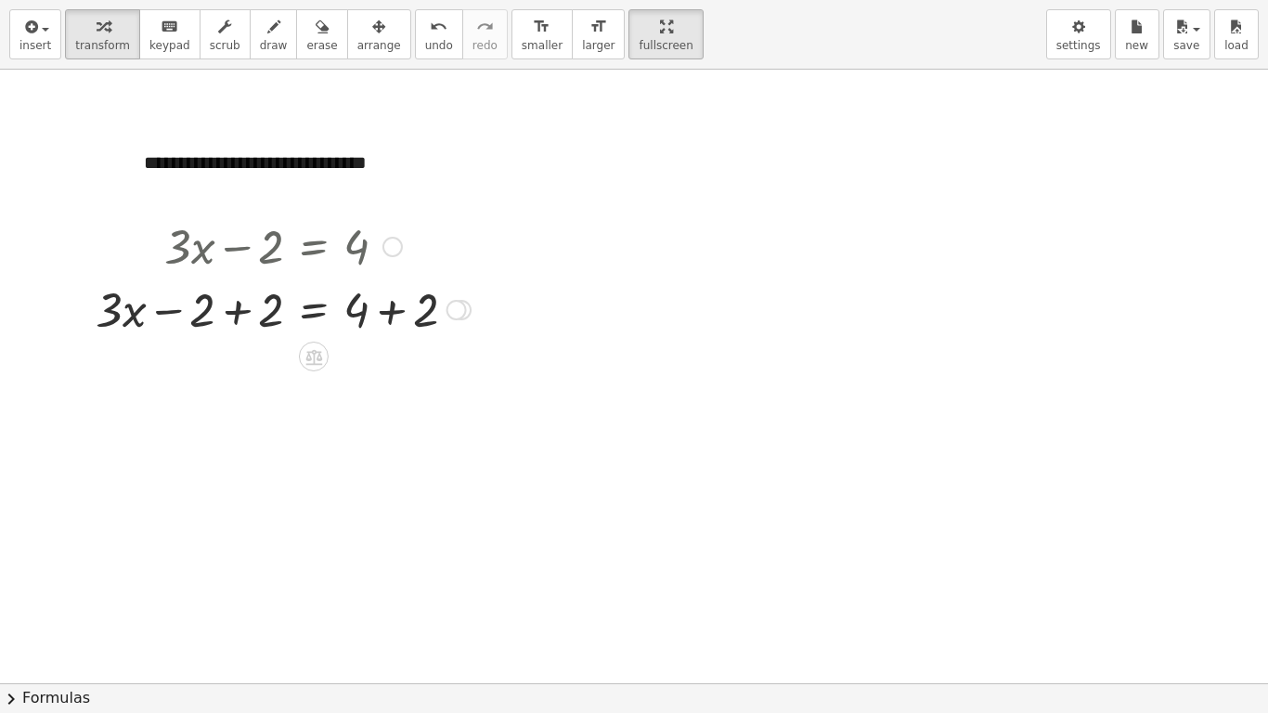
click at [247, 305] on div at bounding box center [282, 308] width 393 height 63
click at [314, 247] on div "+ · 3 · x − 2 = 4 + · 3 · x − 2 + ⬚ = + 4 + ⬚ + · 3 · x − 2 + 2 = + 4 + 2 + · 3…" at bounding box center [314, 247] width 0 height 0
click at [382, 379] on div at bounding box center [282, 371] width 393 height 63
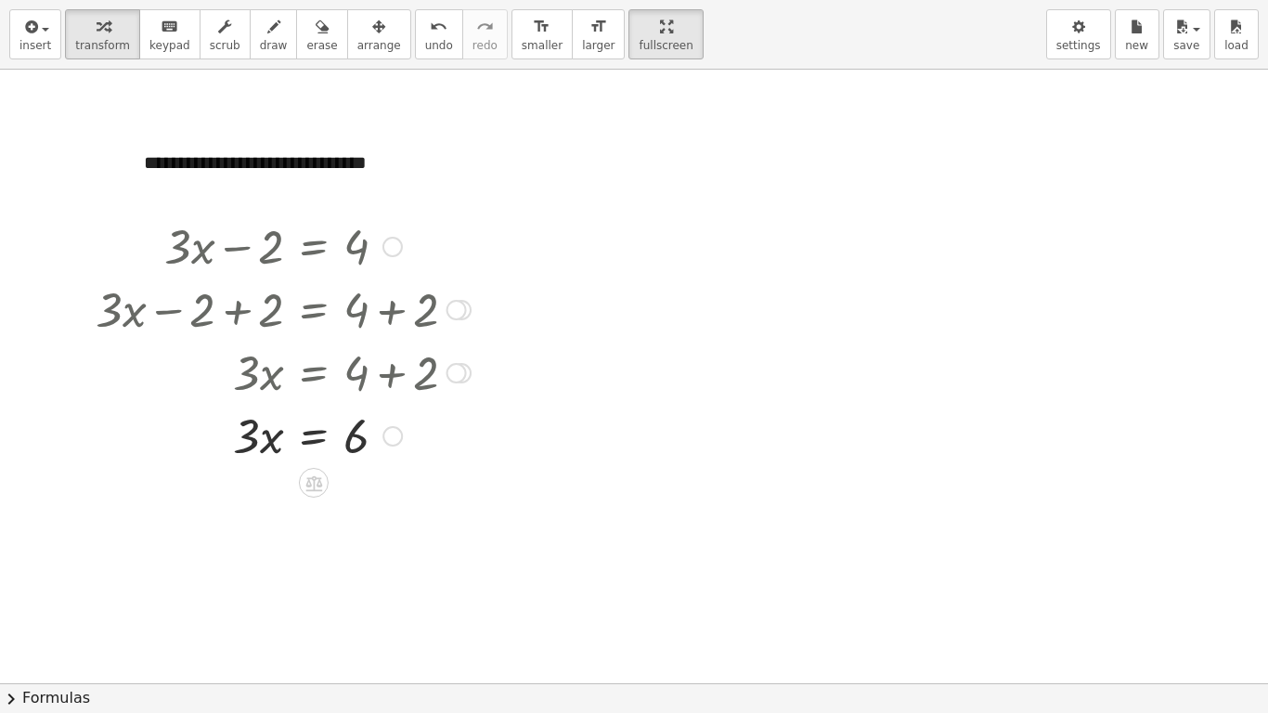
click at [310, 477] on icon at bounding box center [313, 483] width 17 height 16
click at [356, 481] on div "÷" at bounding box center [351, 483] width 30 height 30
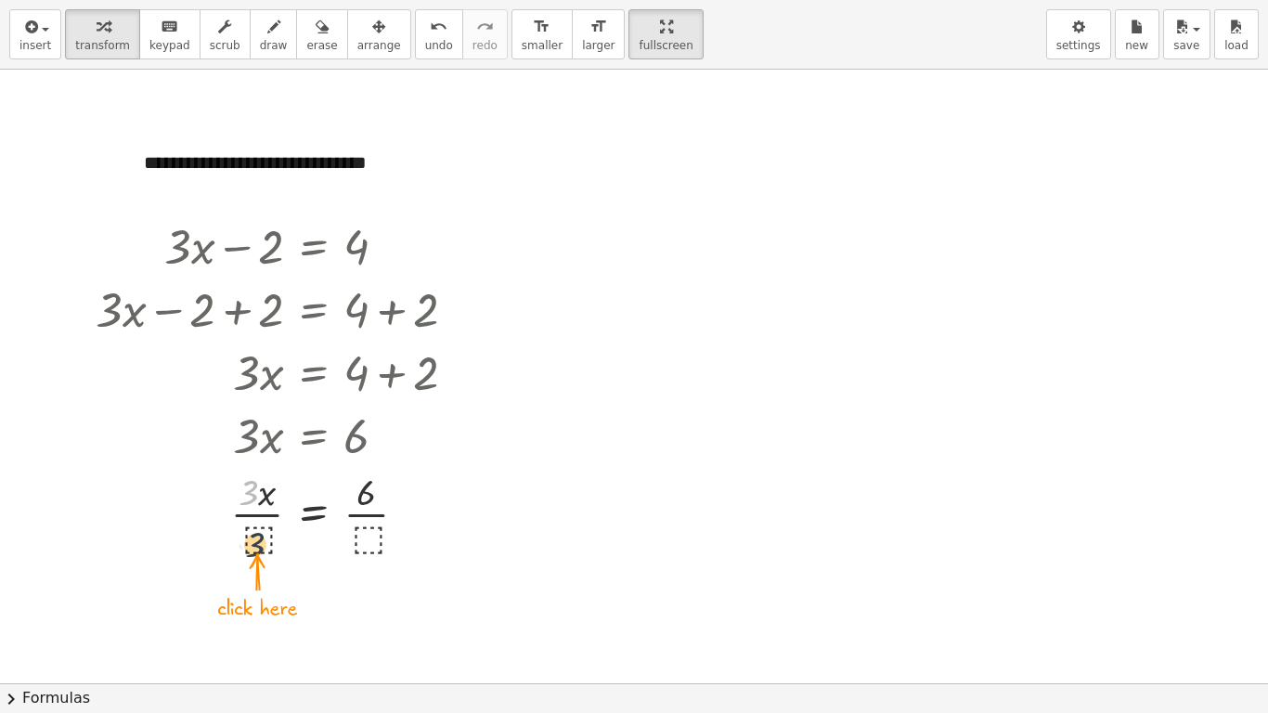
drag, startPoint x: 253, startPoint y: 489, endPoint x: 264, endPoint y: 546, distance: 57.5
click at [264, 546] on div at bounding box center [282, 512] width 393 height 93
drag, startPoint x: 367, startPoint y: 492, endPoint x: 259, endPoint y: 537, distance: 116.9
click at [259, 537] on div at bounding box center [282, 512] width 393 height 93
click at [255, 539] on div at bounding box center [283, 512] width 303 height 93
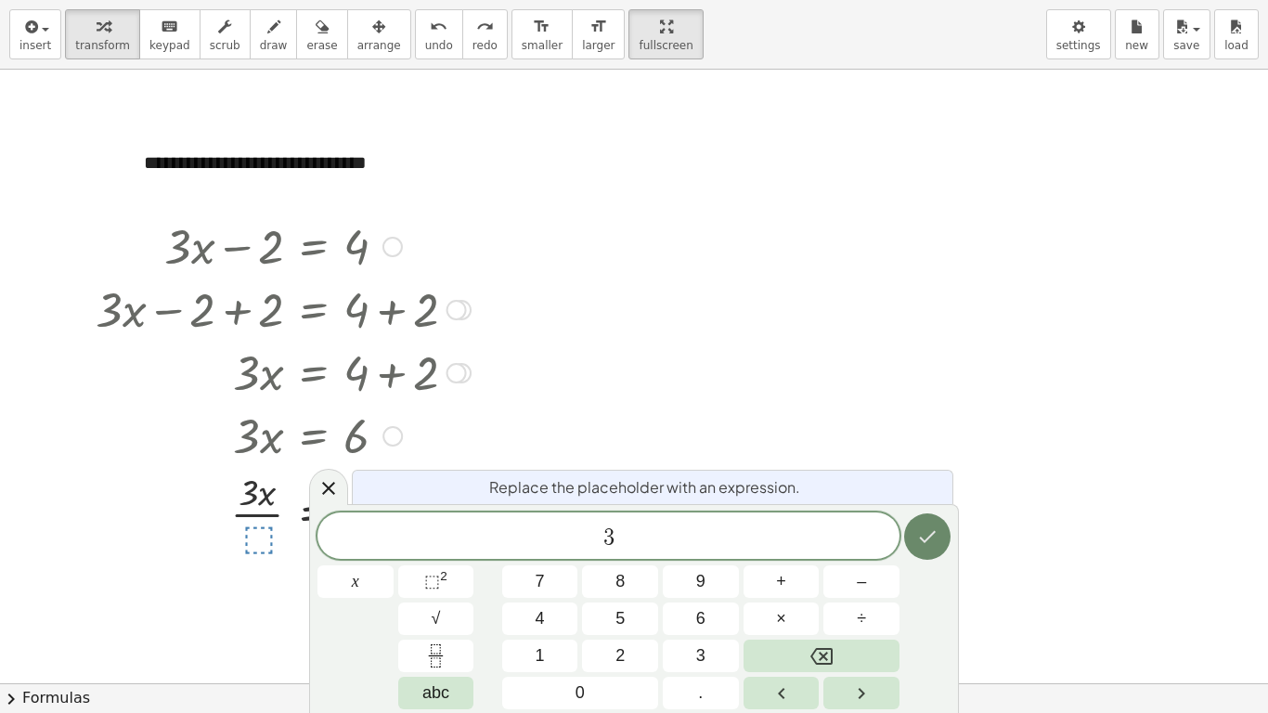
click at [935, 536] on icon "Done" at bounding box center [927, 536] width 22 height 22
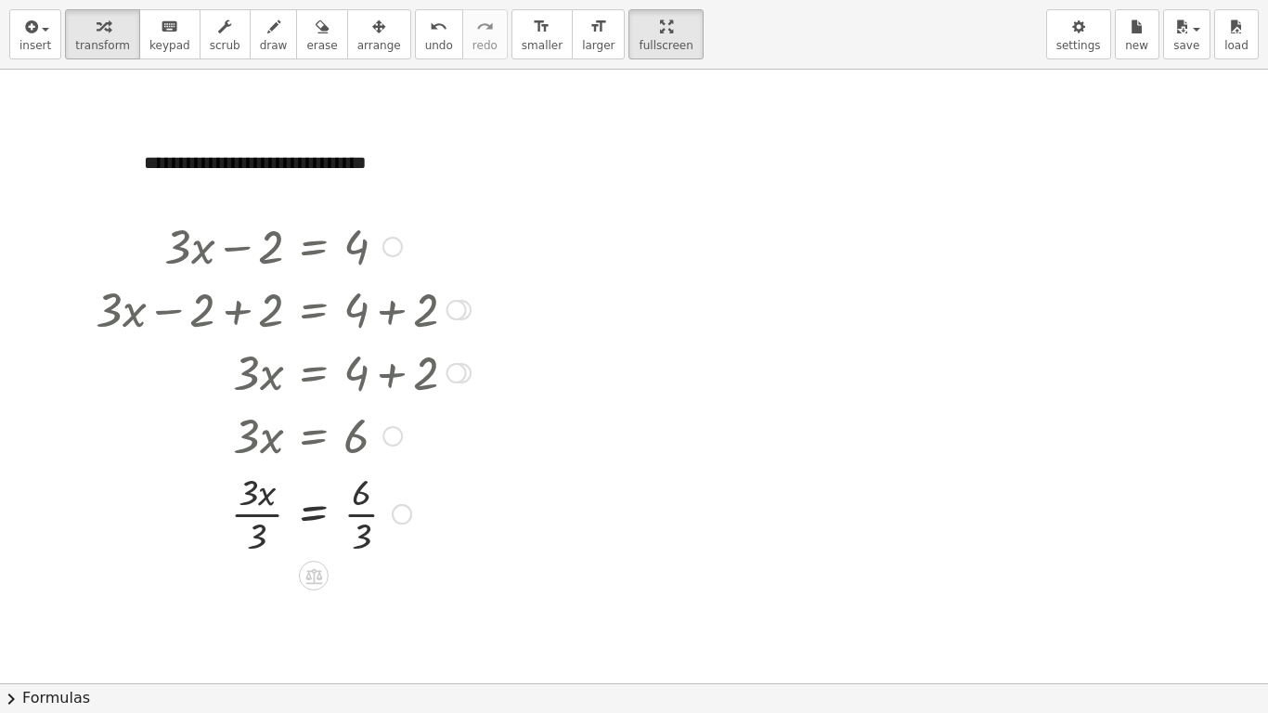
click at [249, 515] on div at bounding box center [282, 512] width 393 height 93
click at [372, 555] on div at bounding box center [282, 605] width 393 height 93
drag, startPoint x: 221, startPoint y: 239, endPoint x: 802, endPoint y: 362, distance: 593.7
click at [824, 392] on div at bounding box center [634, 683] width 1268 height 1227
